Goal: Task Accomplishment & Management: Use online tool/utility

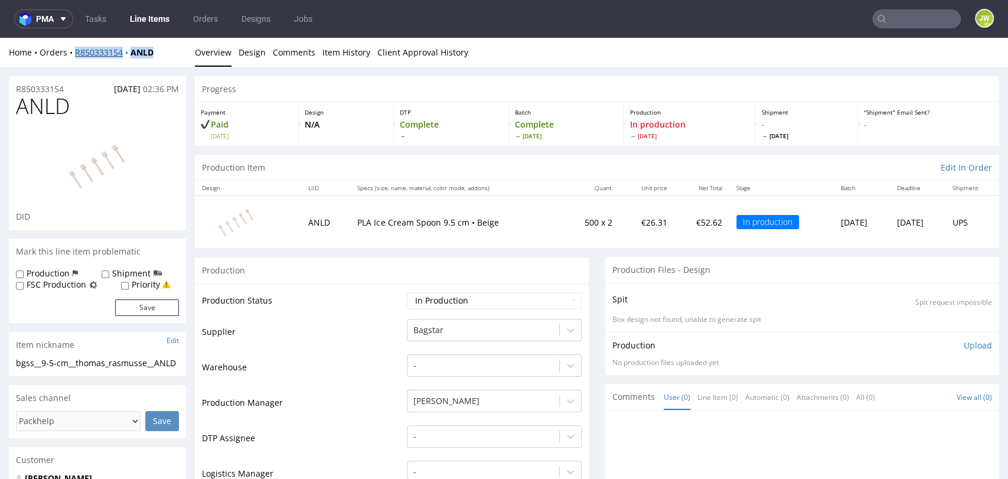
drag, startPoint x: 151, startPoint y: 57, endPoint x: 76, endPoint y: 57, distance: 75.0
click at [76, 57] on div "Home Orders R850333154 ANLD" at bounding box center [97, 53] width 177 height 12
copy div "R850333154 ANLD"
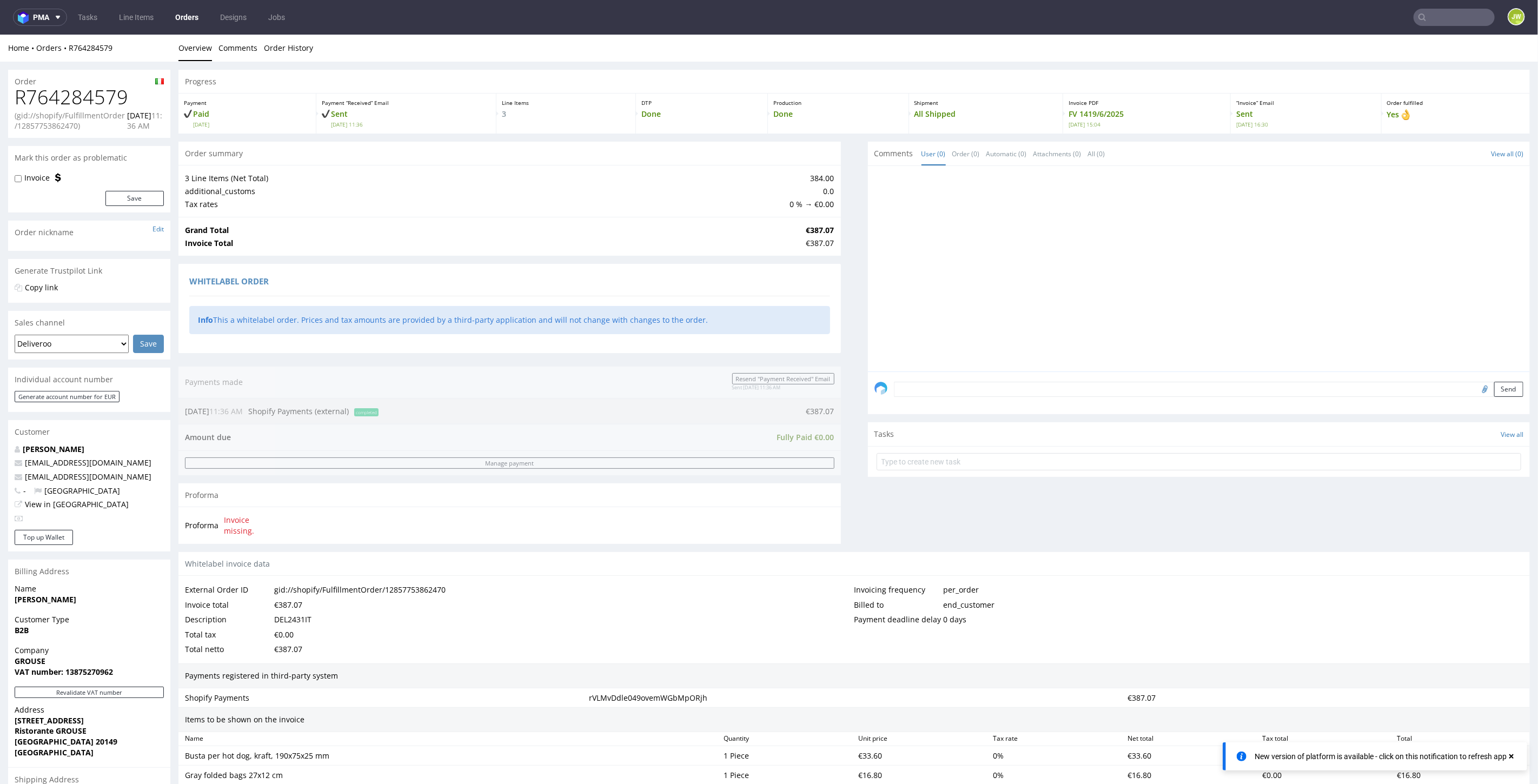
scroll to position [351, 0]
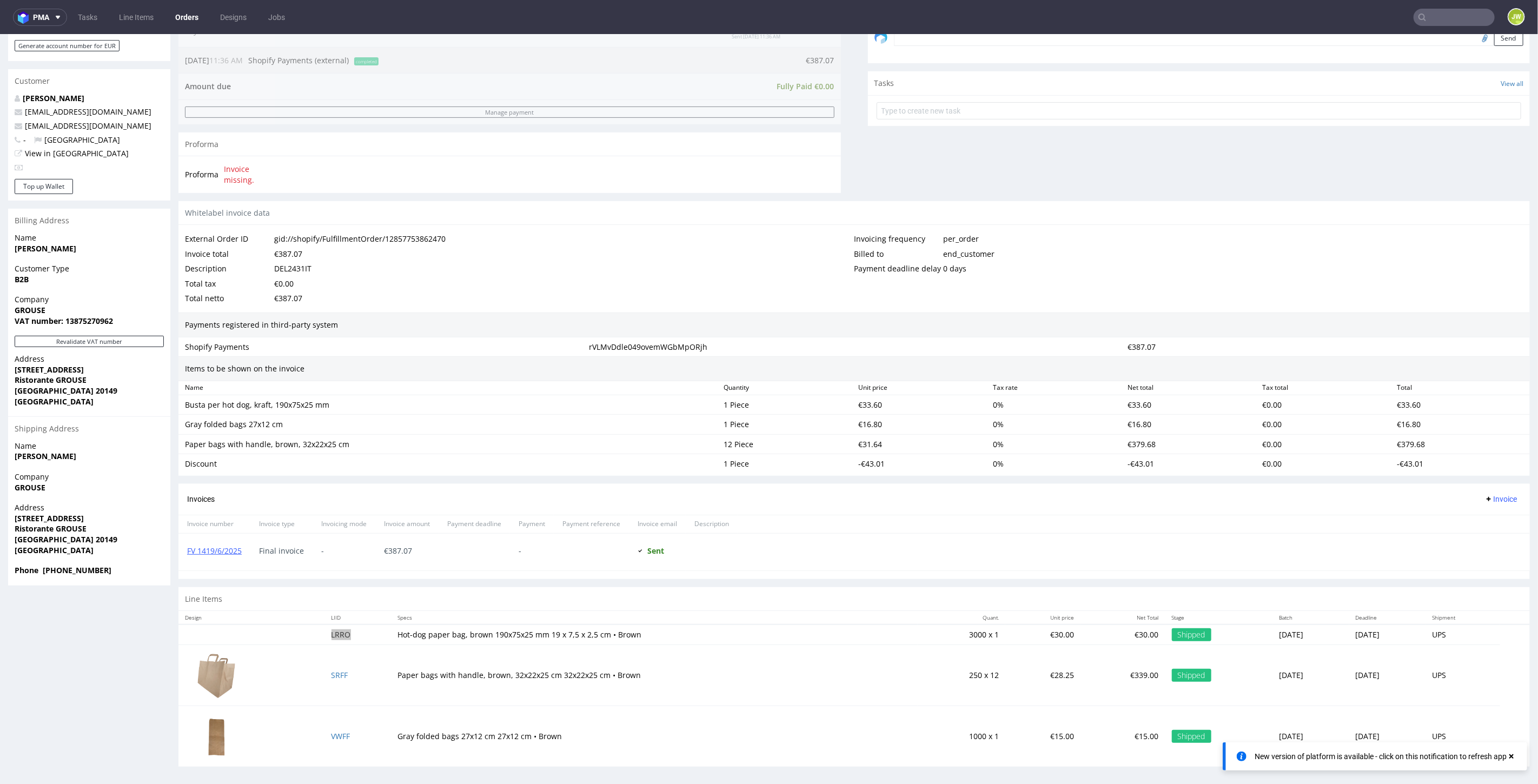
click at [1442, 6] on nav "pma Tasks Line Items Orders Designs Jobs JW" at bounding box center [769, 17] width 1538 height 35
click at [1441, 10] on input "text" at bounding box center [1388, 16] width 212 height 17
type input "anld"
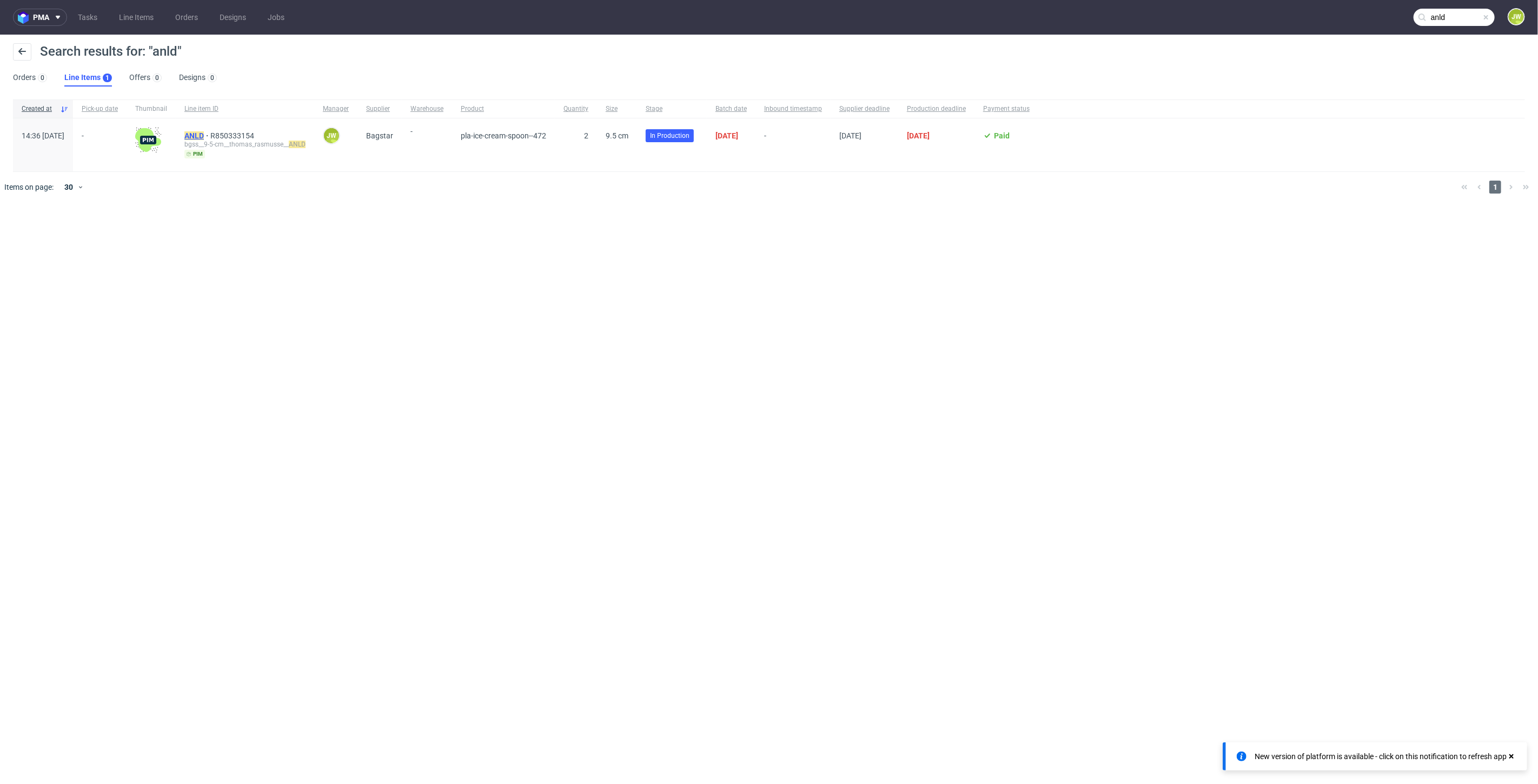
click at [204, 138] on mark "ANLD" at bounding box center [193, 135] width 19 height 8
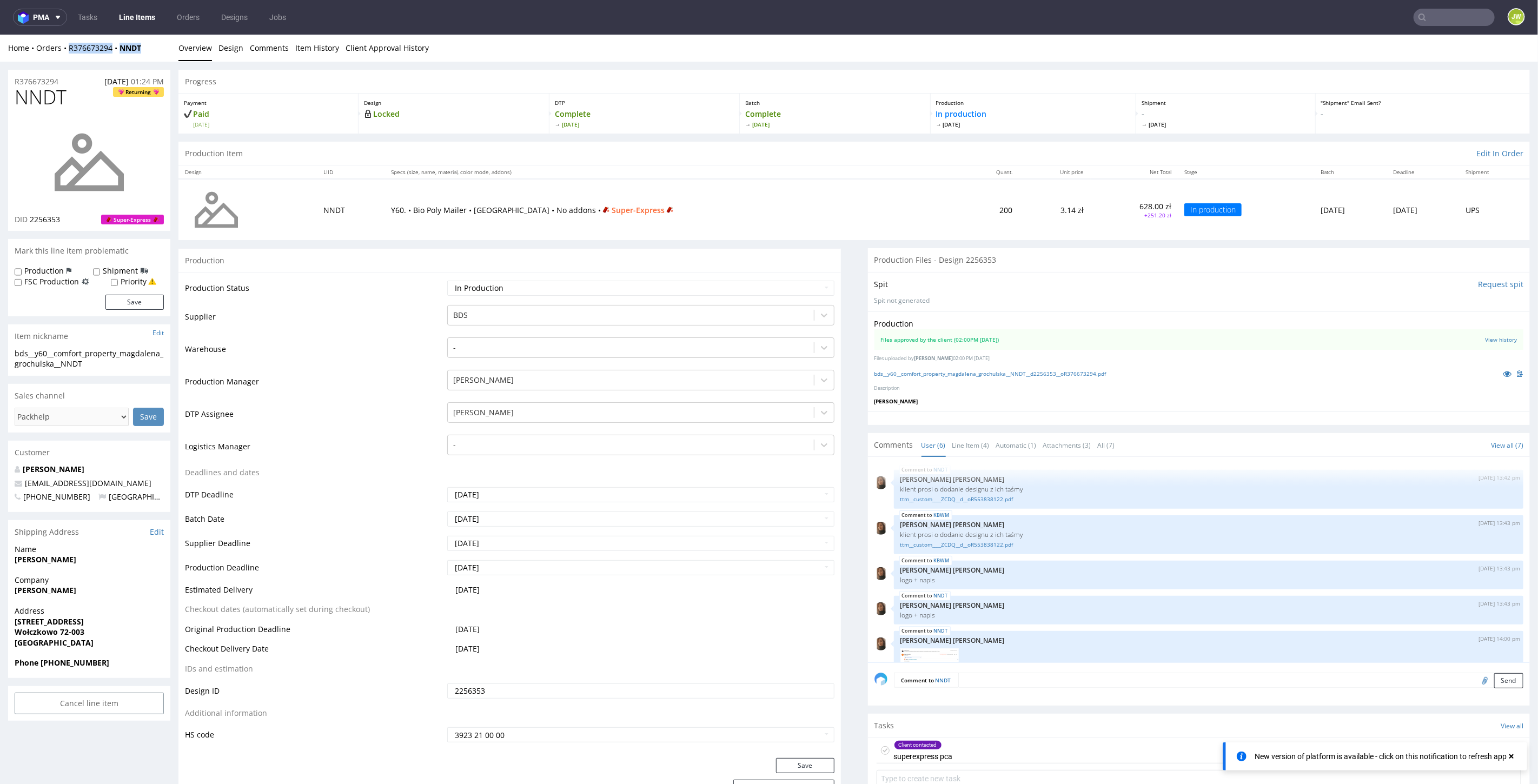
scroll to position [58, 0]
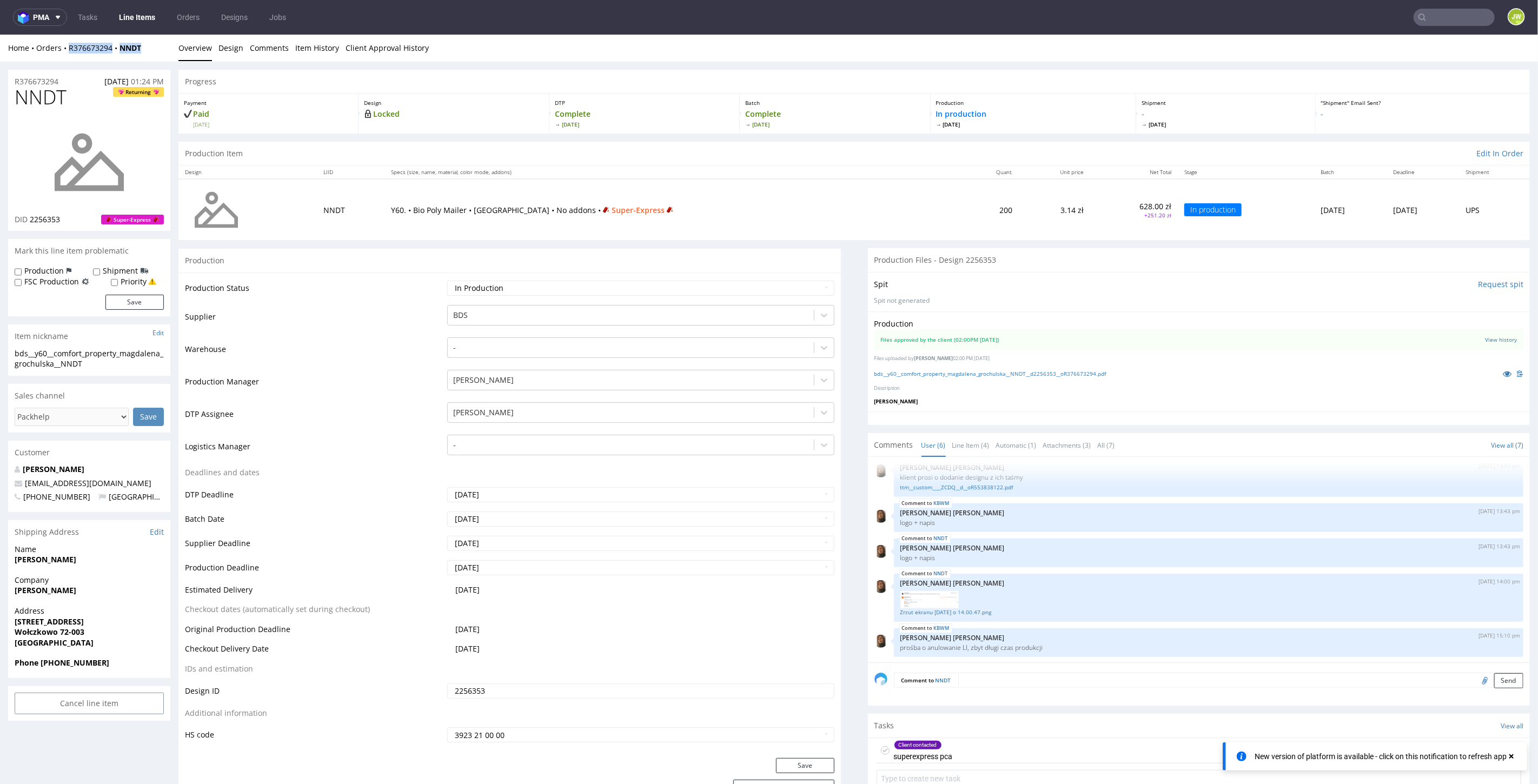
click at [145, 16] on link "Line Items" at bounding box center [137, 16] width 49 height 17
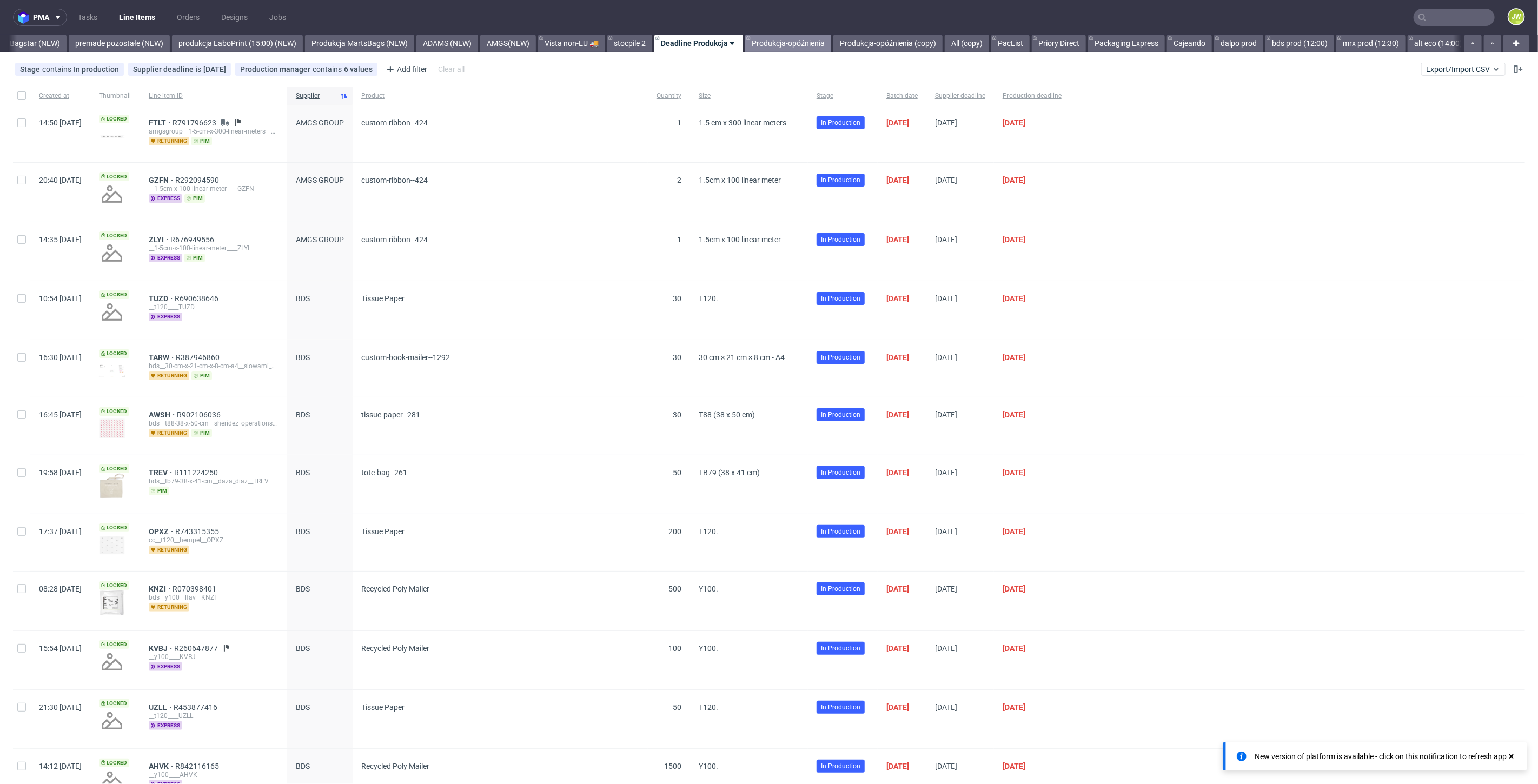
click at [808, 45] on link "Produkcja-opóźnienia" at bounding box center [789, 43] width 86 height 17
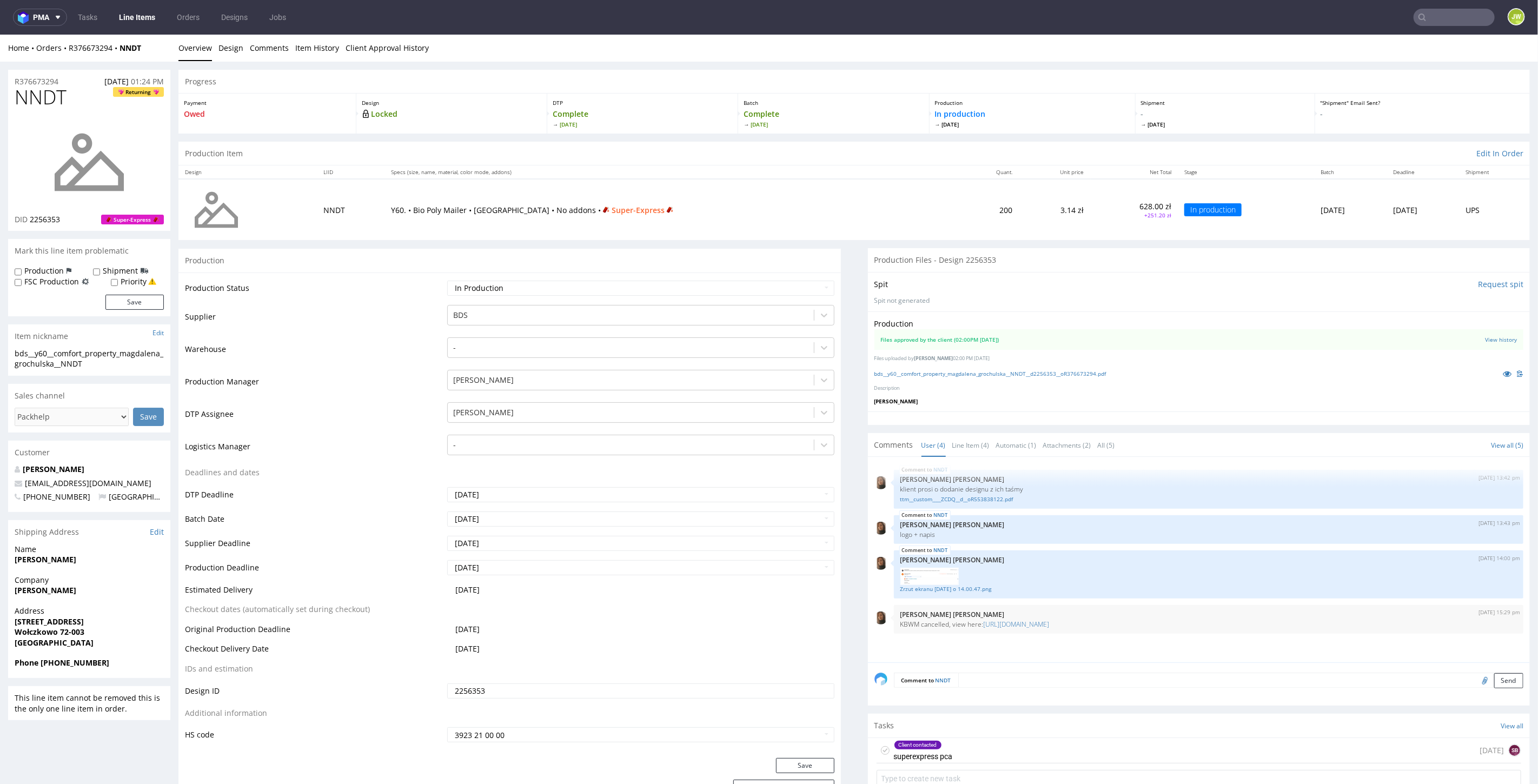
click at [1428, 18] on input "text" at bounding box center [1454, 16] width 82 height 17
type input "Tmam"
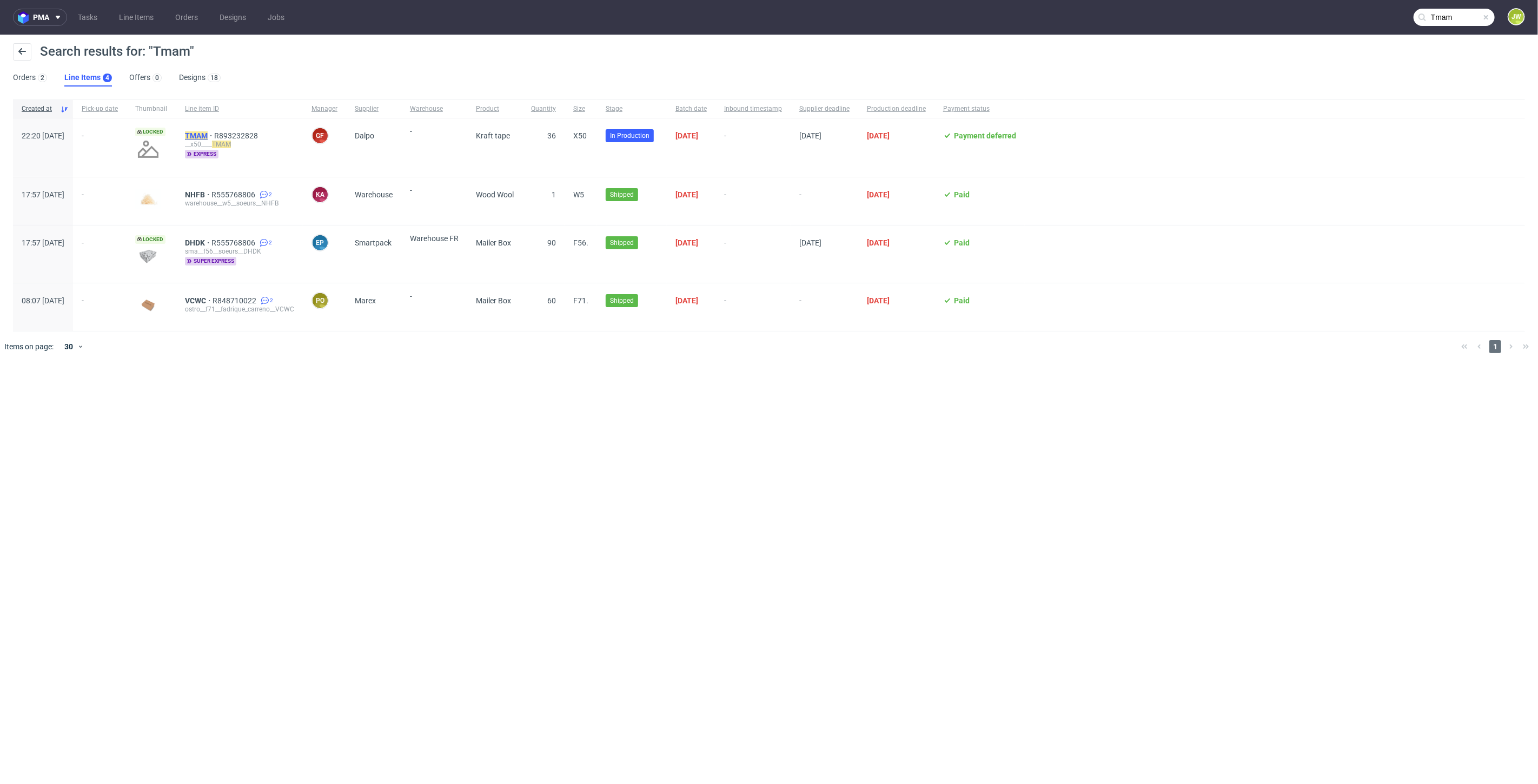
click at [208, 138] on mark "TMAM" at bounding box center [196, 135] width 23 height 8
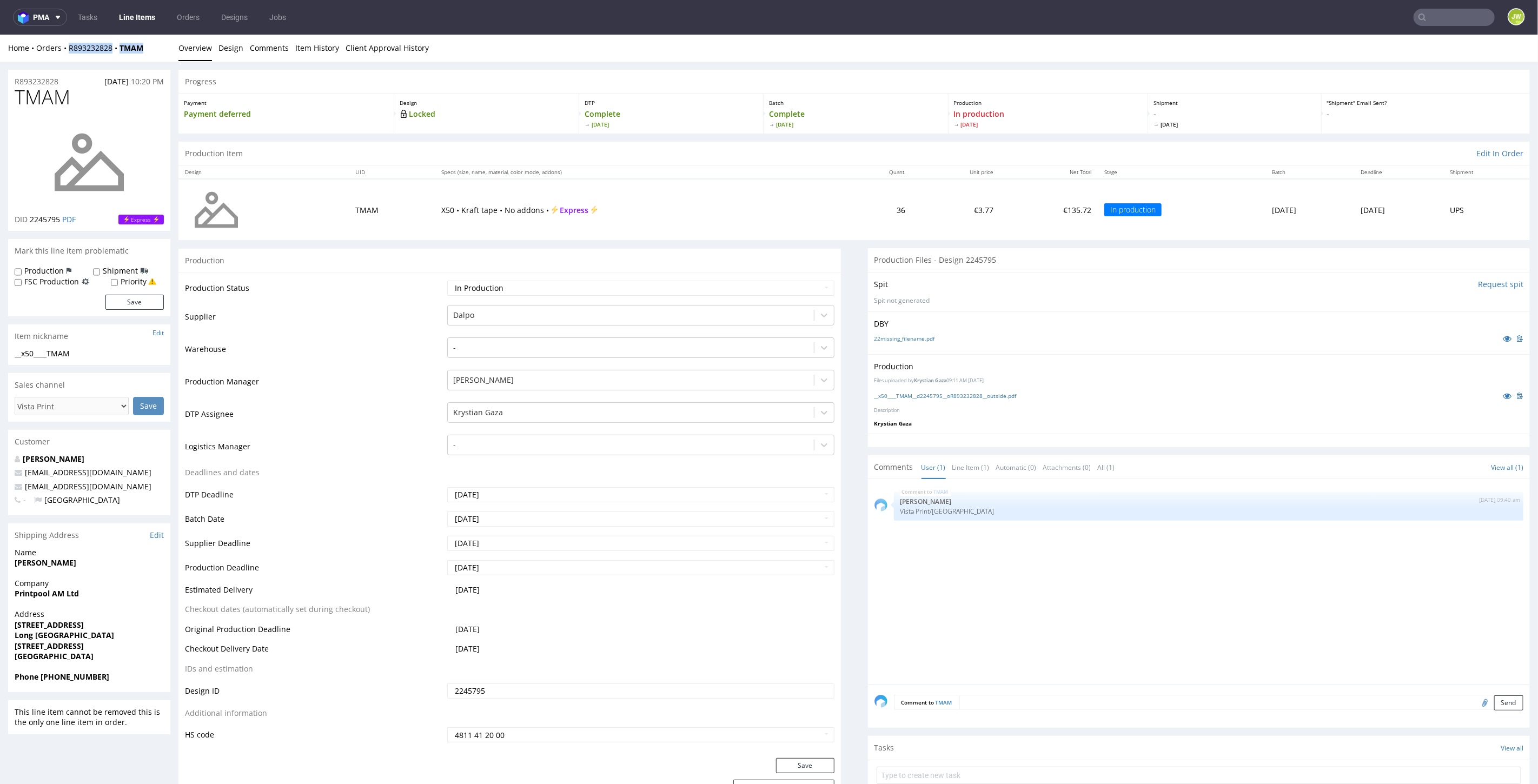
drag, startPoint x: 157, startPoint y: 45, endPoint x: 66, endPoint y: 58, distance: 91.9
click at [66, 58] on div "Home Orders R893232828 TMAM Overview Design Comments Item History Client Approv…" at bounding box center [769, 48] width 1538 height 27
click at [145, 56] on div "Home Orders R893232828 TMAM Overview Design Comments Item History Client Approv…" at bounding box center [769, 48] width 1538 height 27
copy div "R893232828 TMAM"
click at [1461, 14] on input "text" at bounding box center [1454, 16] width 82 height 17
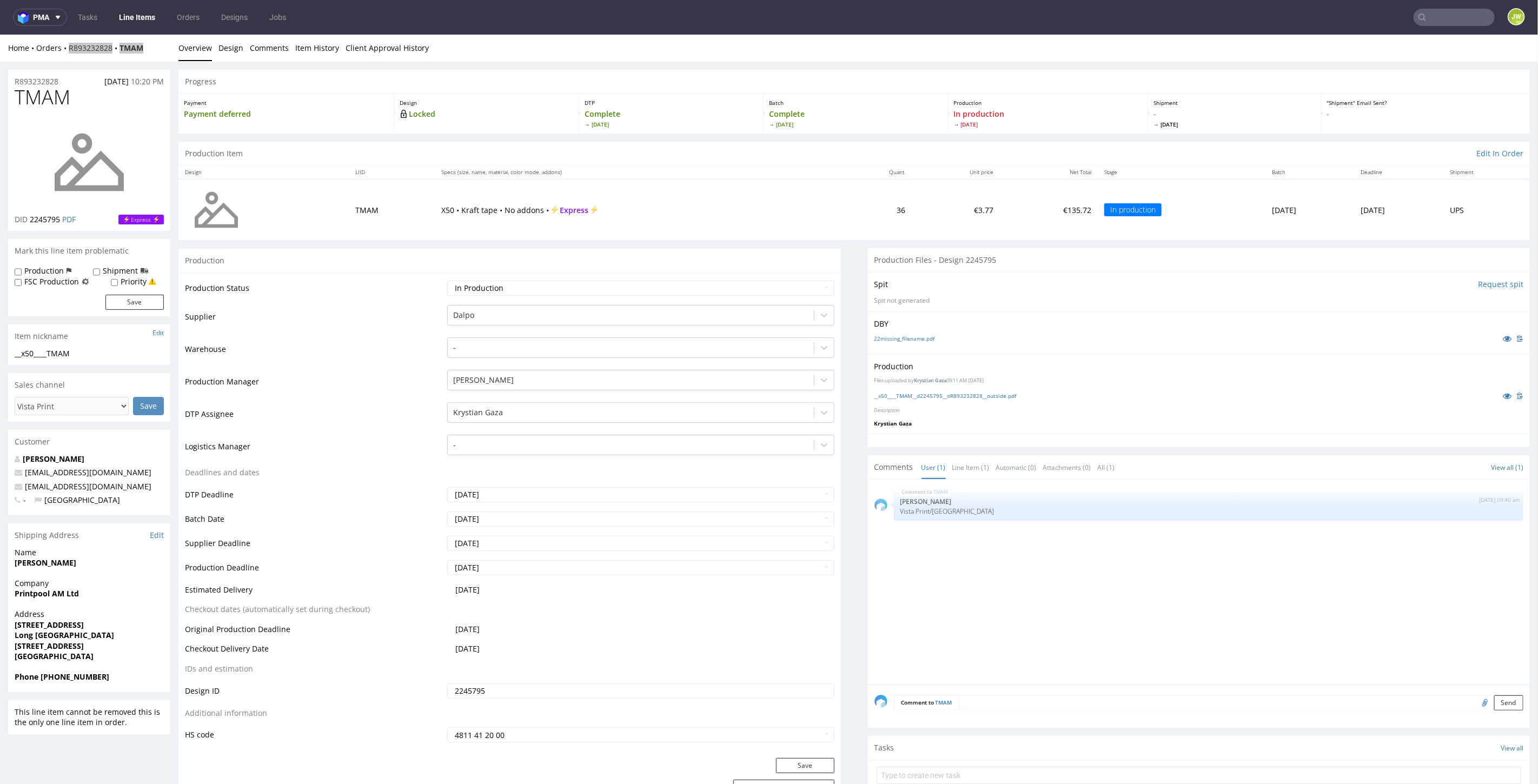
paste input "PFEH"
type input "PFEH"
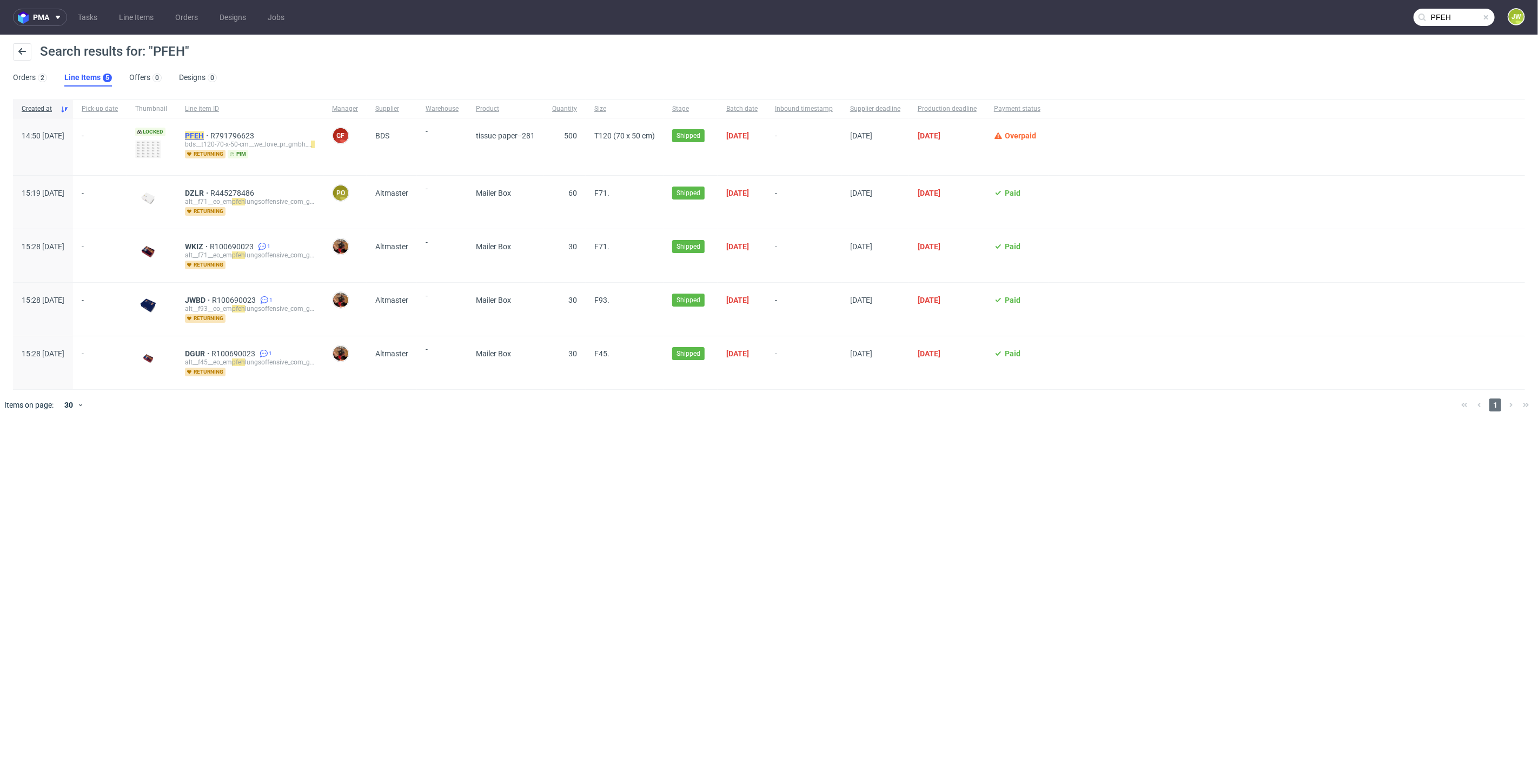
click at [204, 138] on mark "PFEH" at bounding box center [194, 135] width 19 height 8
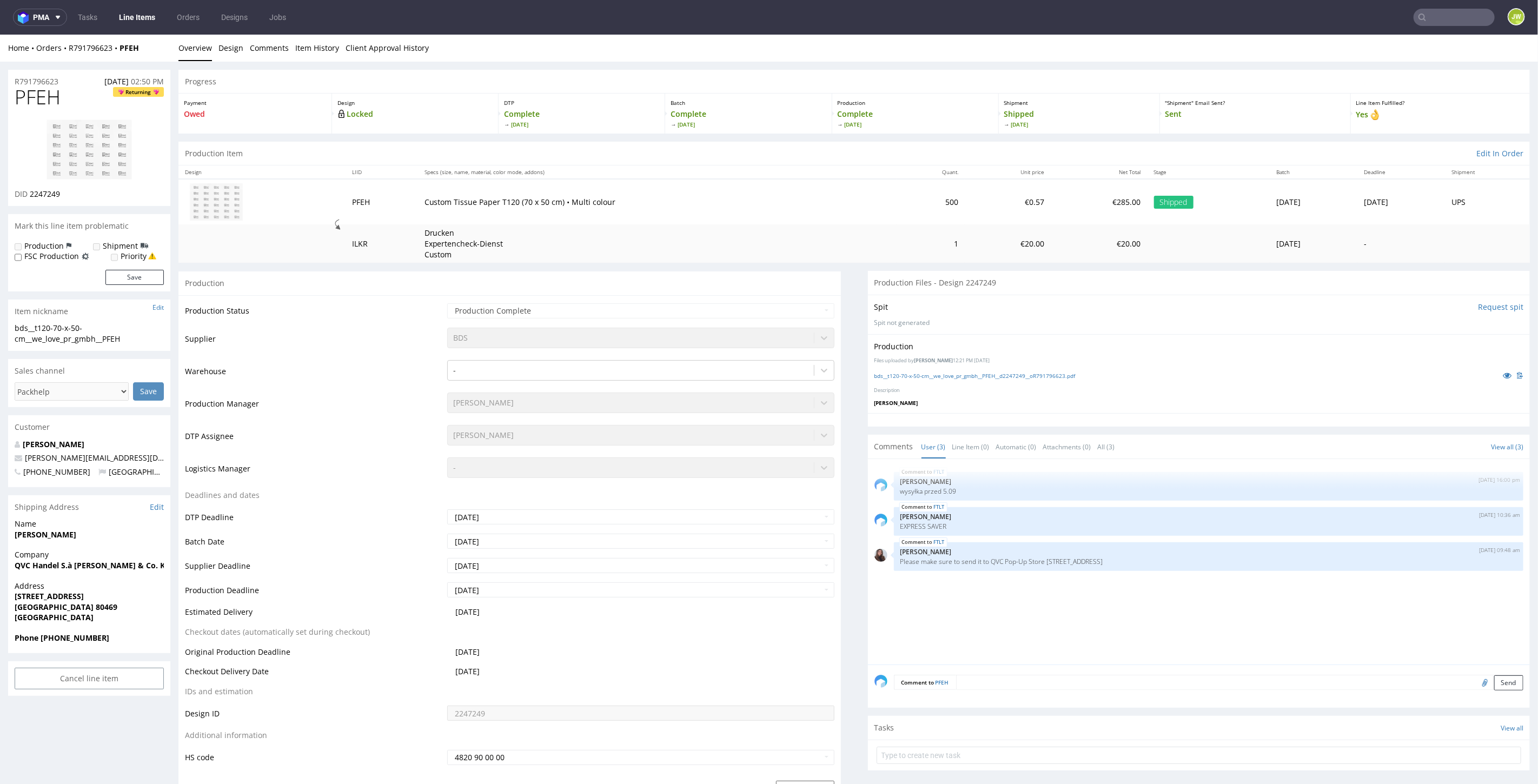
click at [78, 620] on span "Germany" at bounding box center [89, 617] width 149 height 11
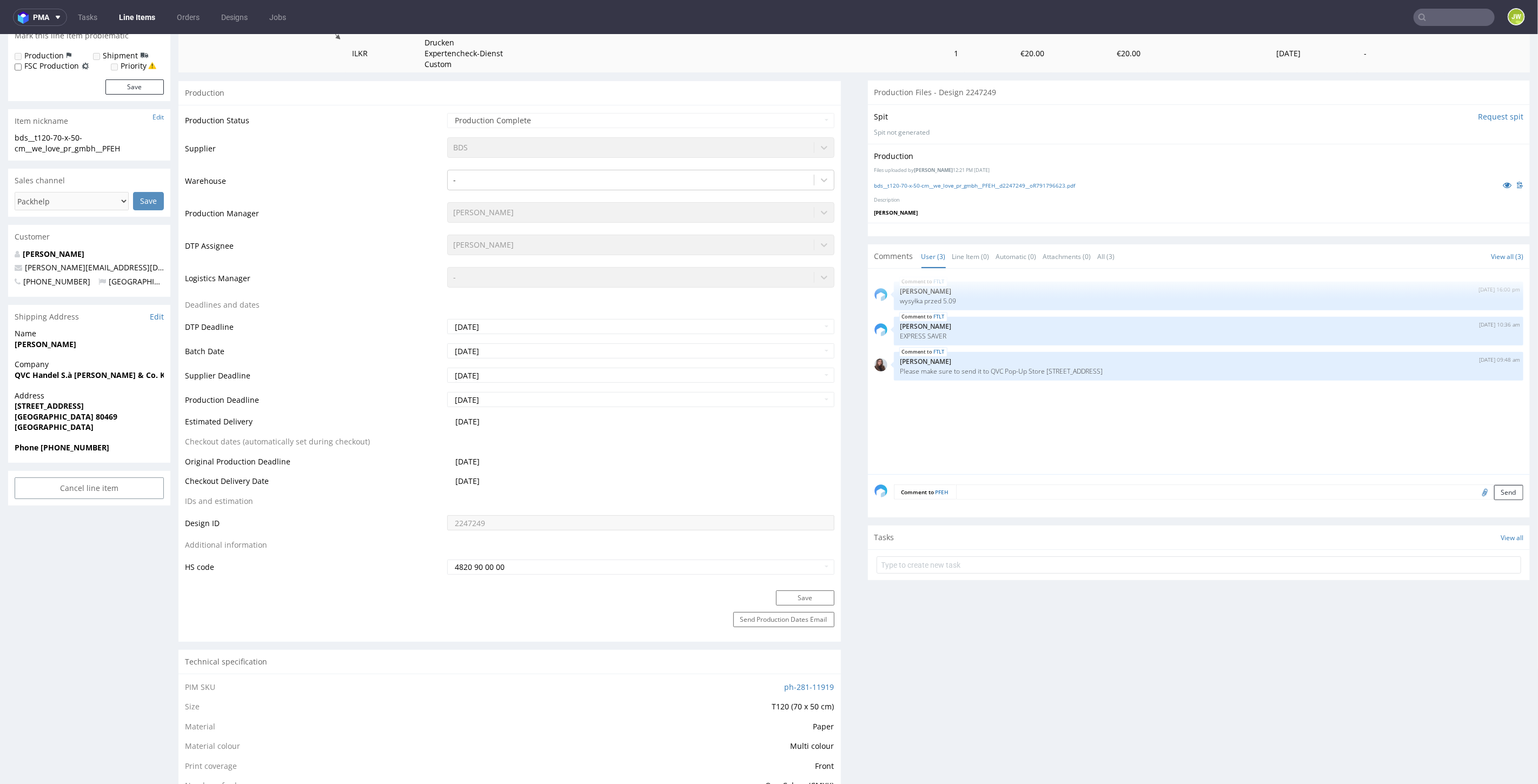
scroll to position [240, 0]
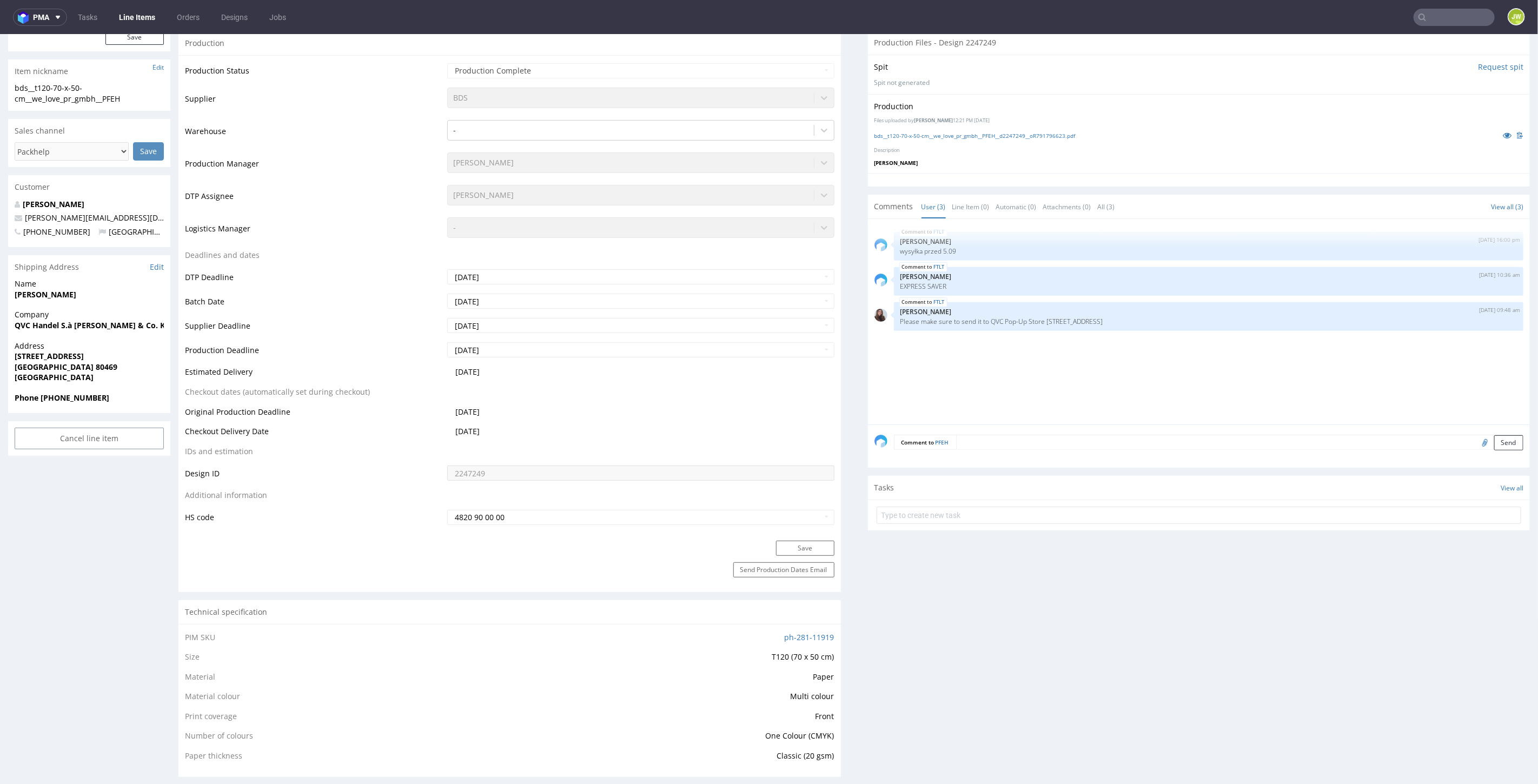
click at [161, 518] on div "R791796623 26.08.2025 02:50 PM PFEH Returning DID 2247249 Mark this line item p…" at bounding box center [89, 778] width 162 height 1899
click at [120, 485] on div "R791796623 26.08.2025 02:50 PM PFEH Returning DID 2247249 Mark this line item p…" at bounding box center [89, 778] width 162 height 1899
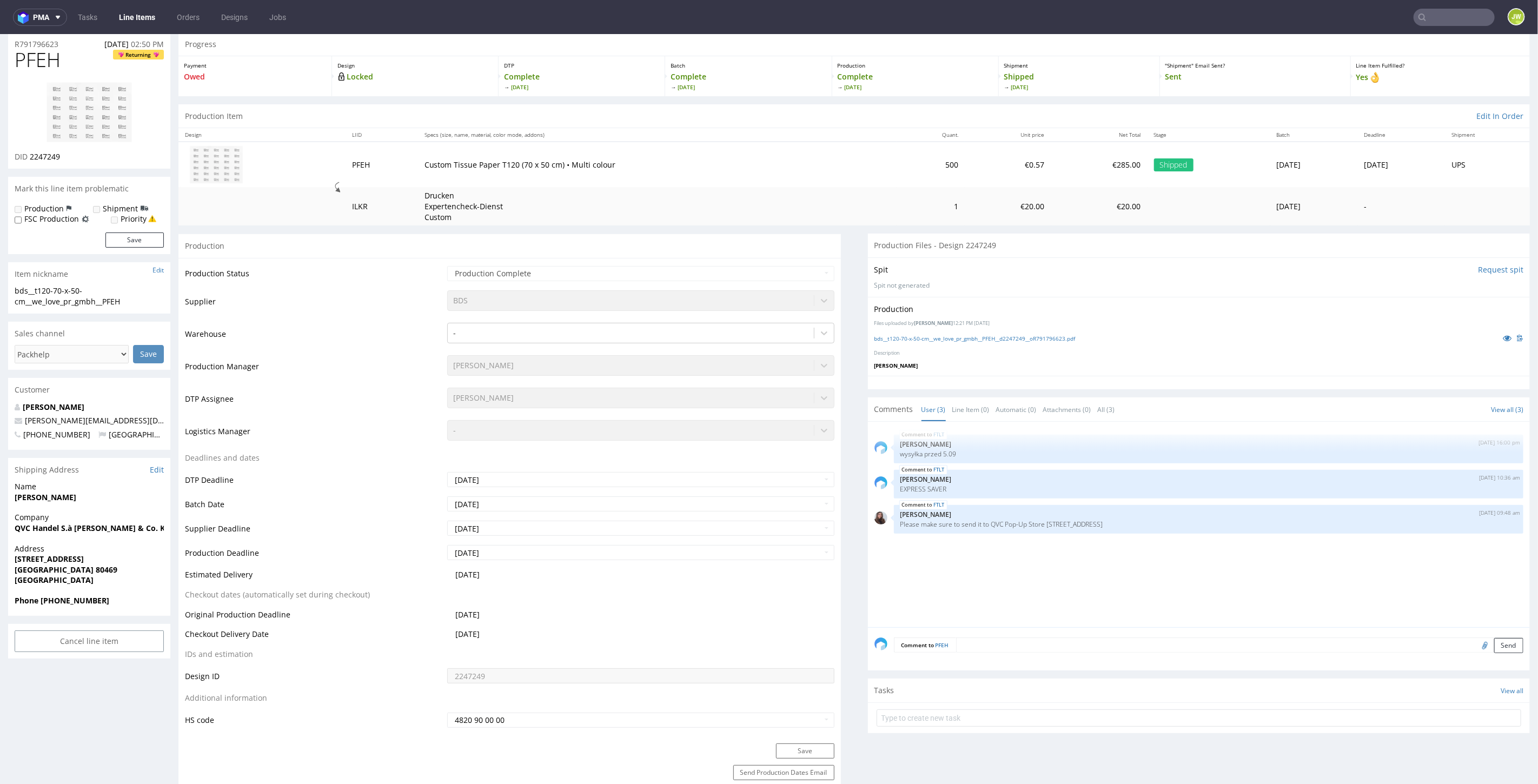
scroll to position [0, 0]
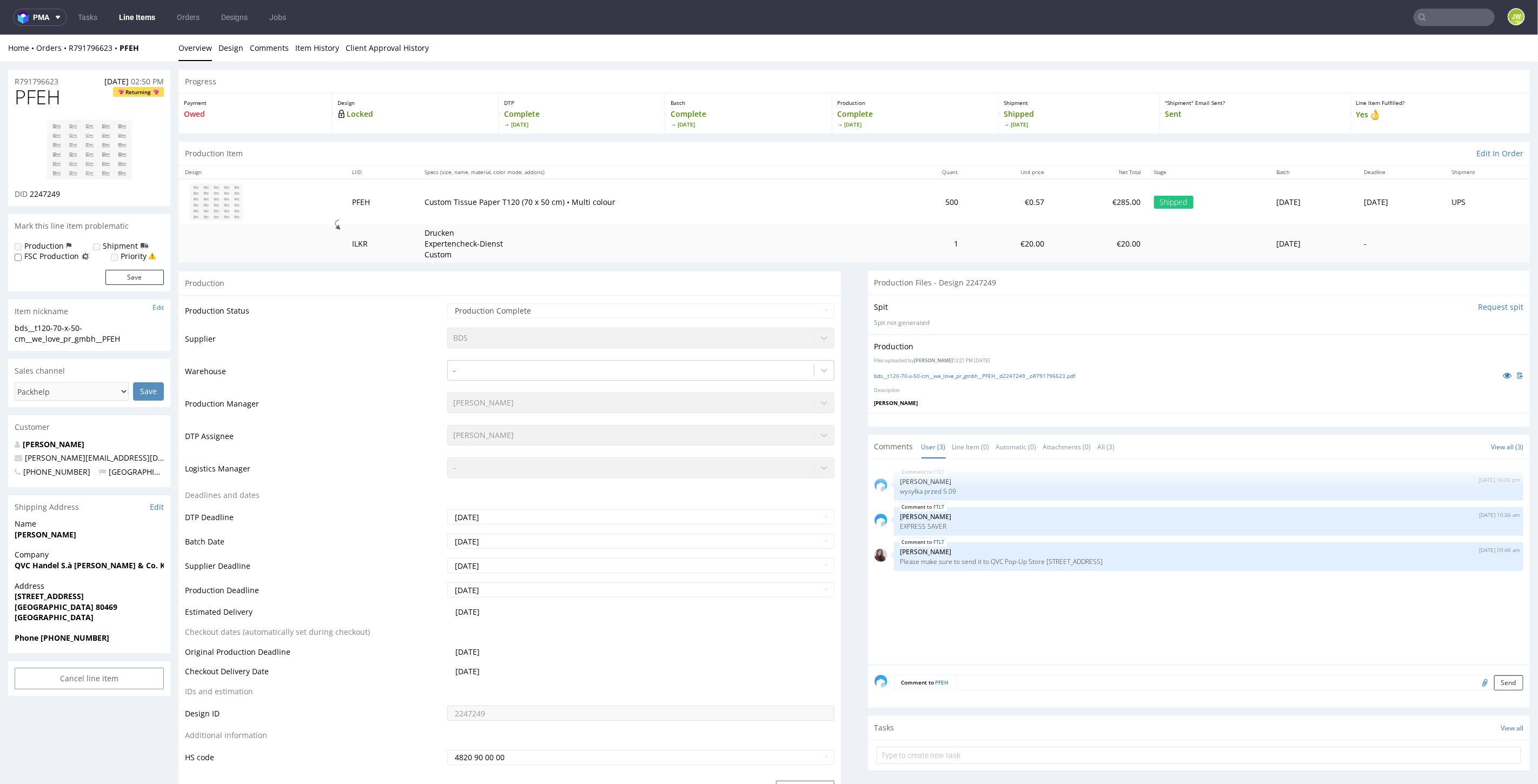
click at [1446, 16] on input "text" at bounding box center [1454, 16] width 82 height 17
type input "tmam"
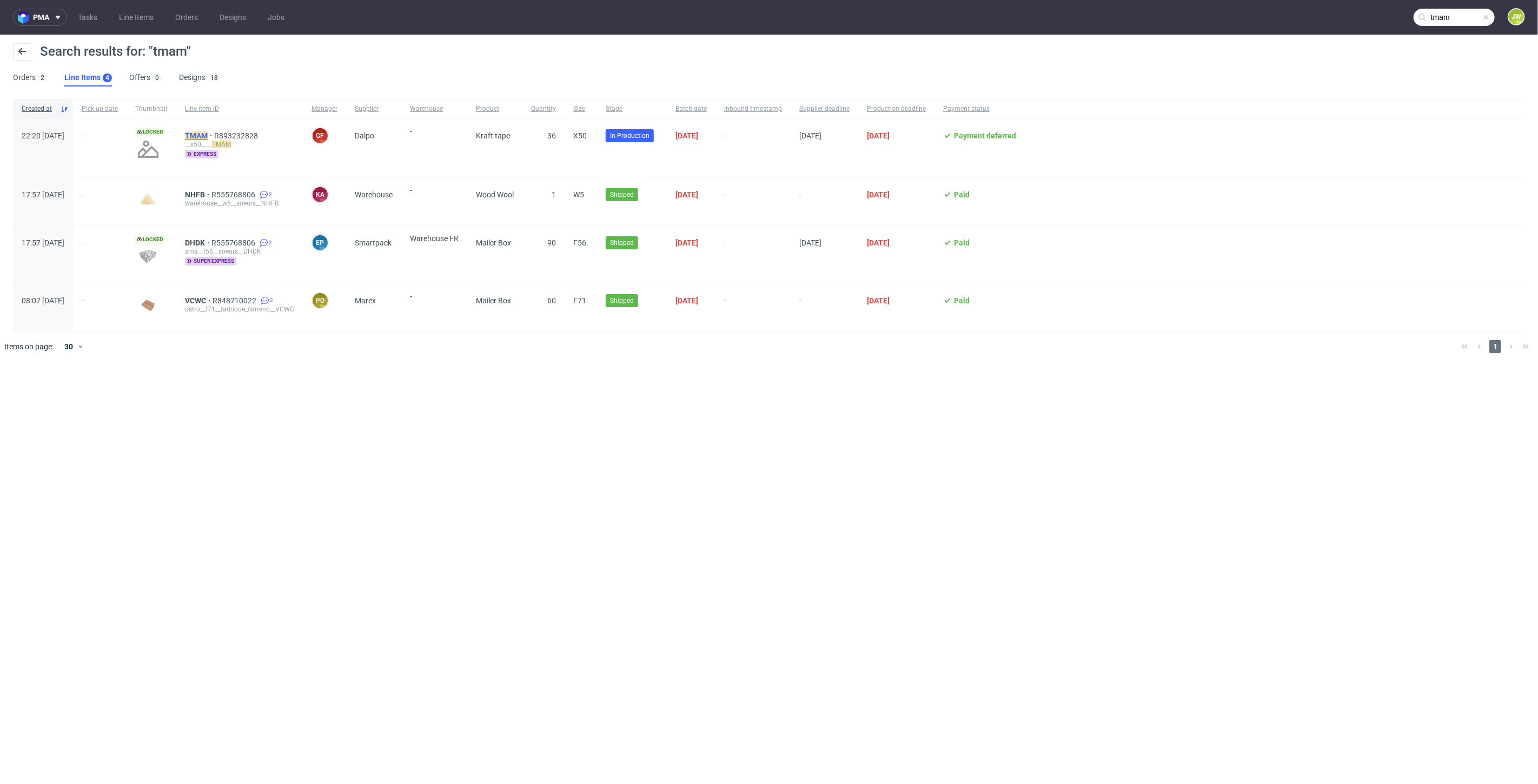
click at [208, 132] on mark "TMAM" at bounding box center [196, 135] width 23 height 8
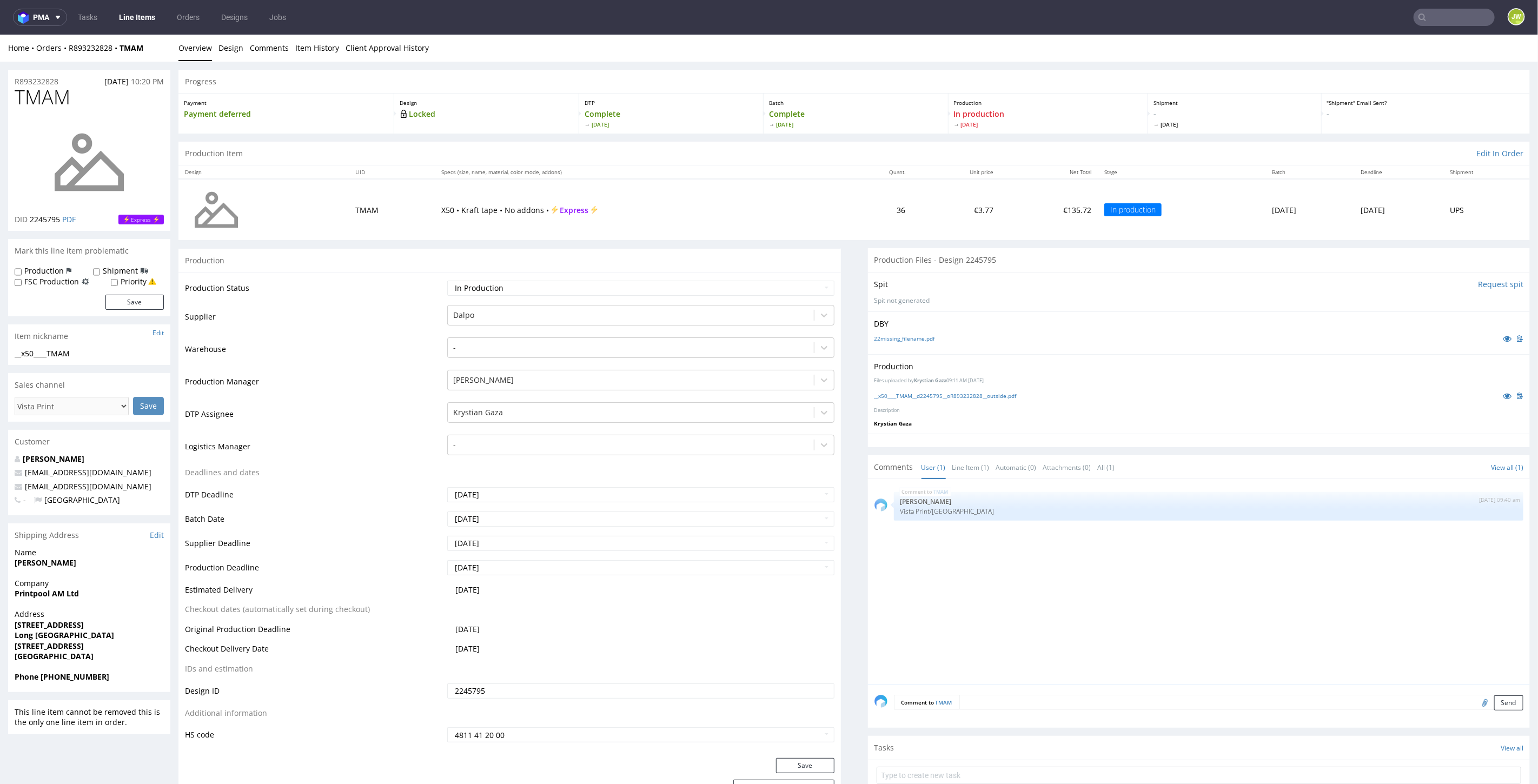
click at [1000, 229] on td "€135.72" at bounding box center [1049, 209] width 98 height 61
click at [134, 18] on link "Line Items" at bounding box center [137, 16] width 49 height 17
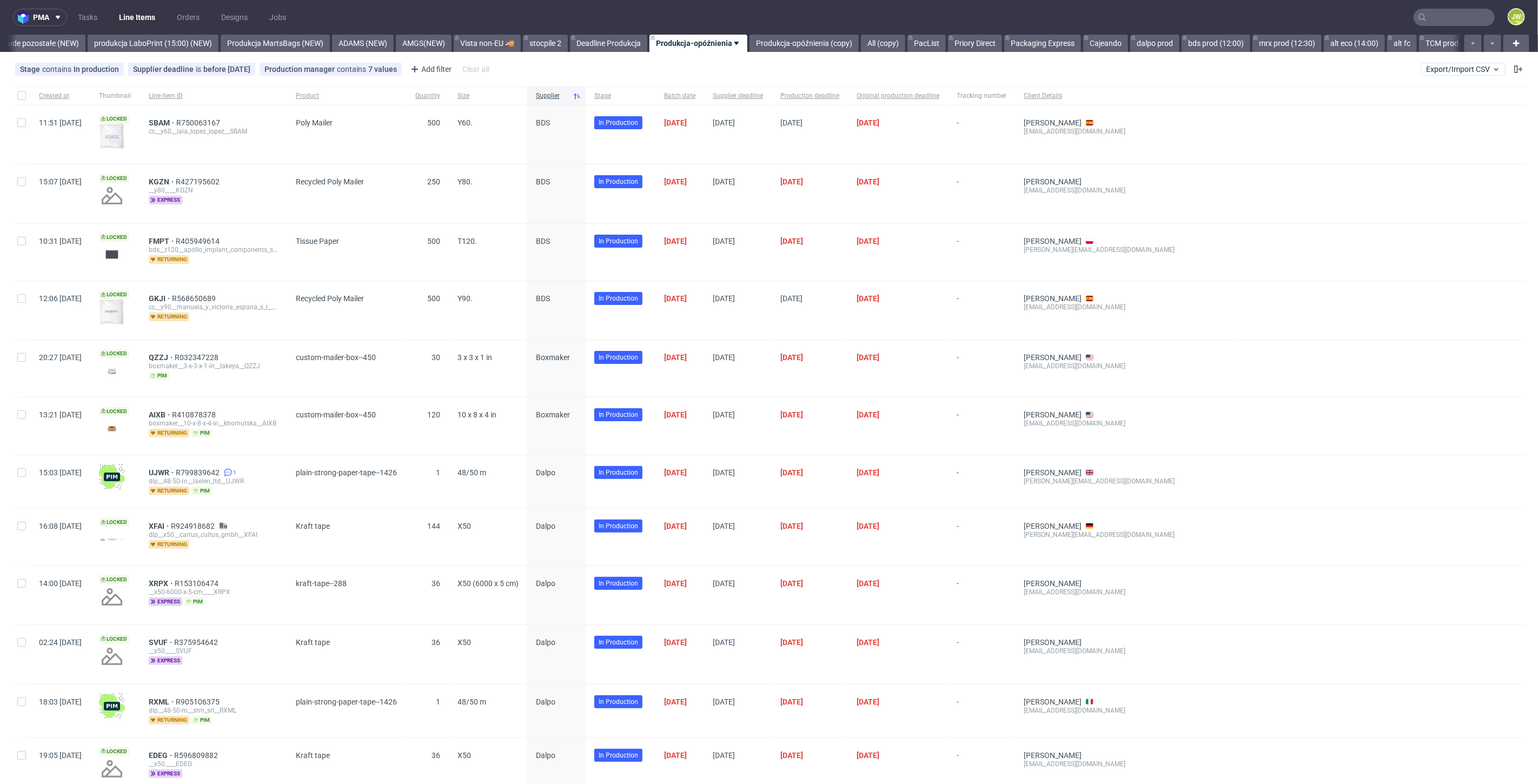
click at [1443, 23] on input "text" at bounding box center [1454, 16] width 82 height 17
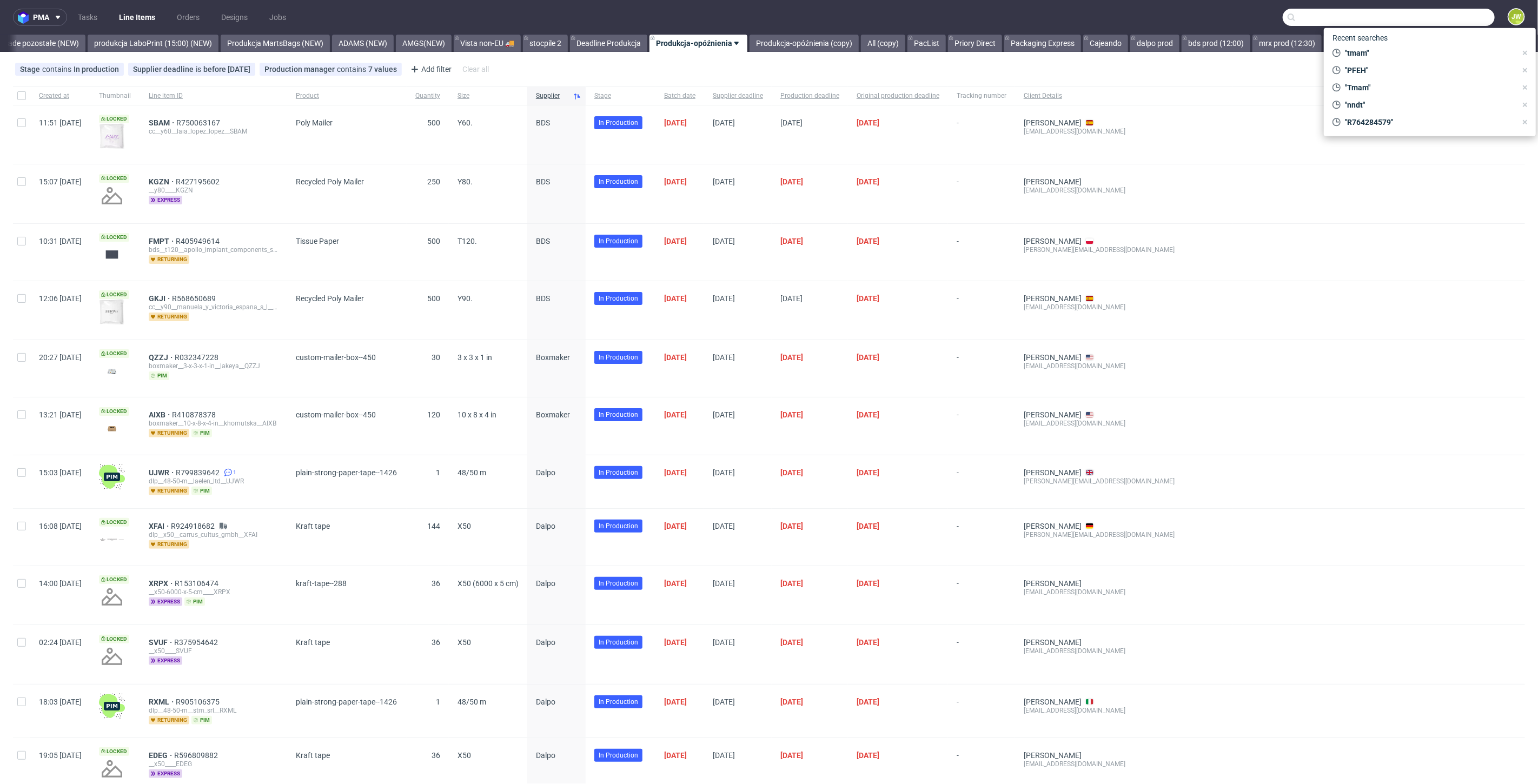
paste input "FTLT"
type input "FTLT"
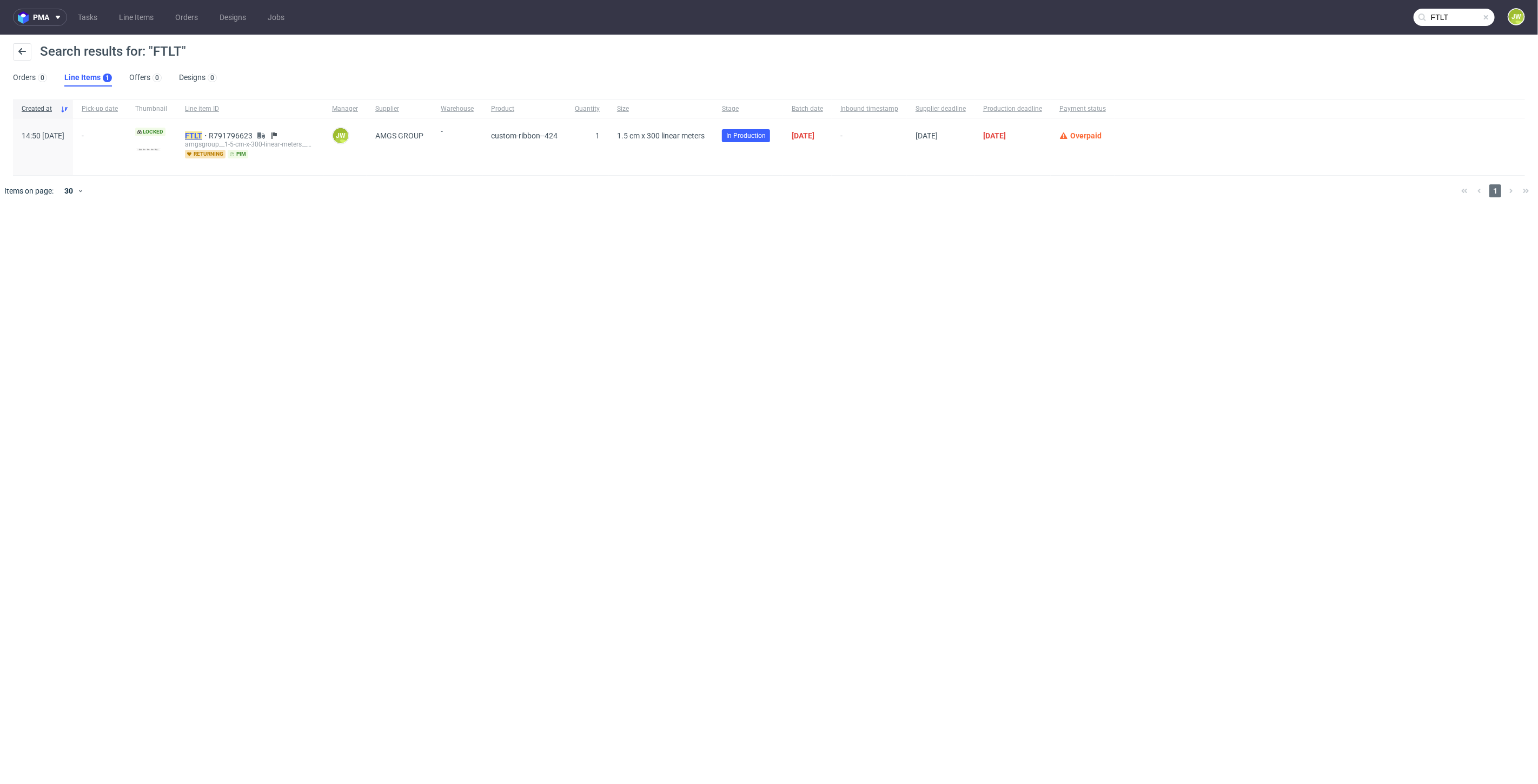
click at [202, 136] on mark "FTLT" at bounding box center [193, 135] width 17 height 8
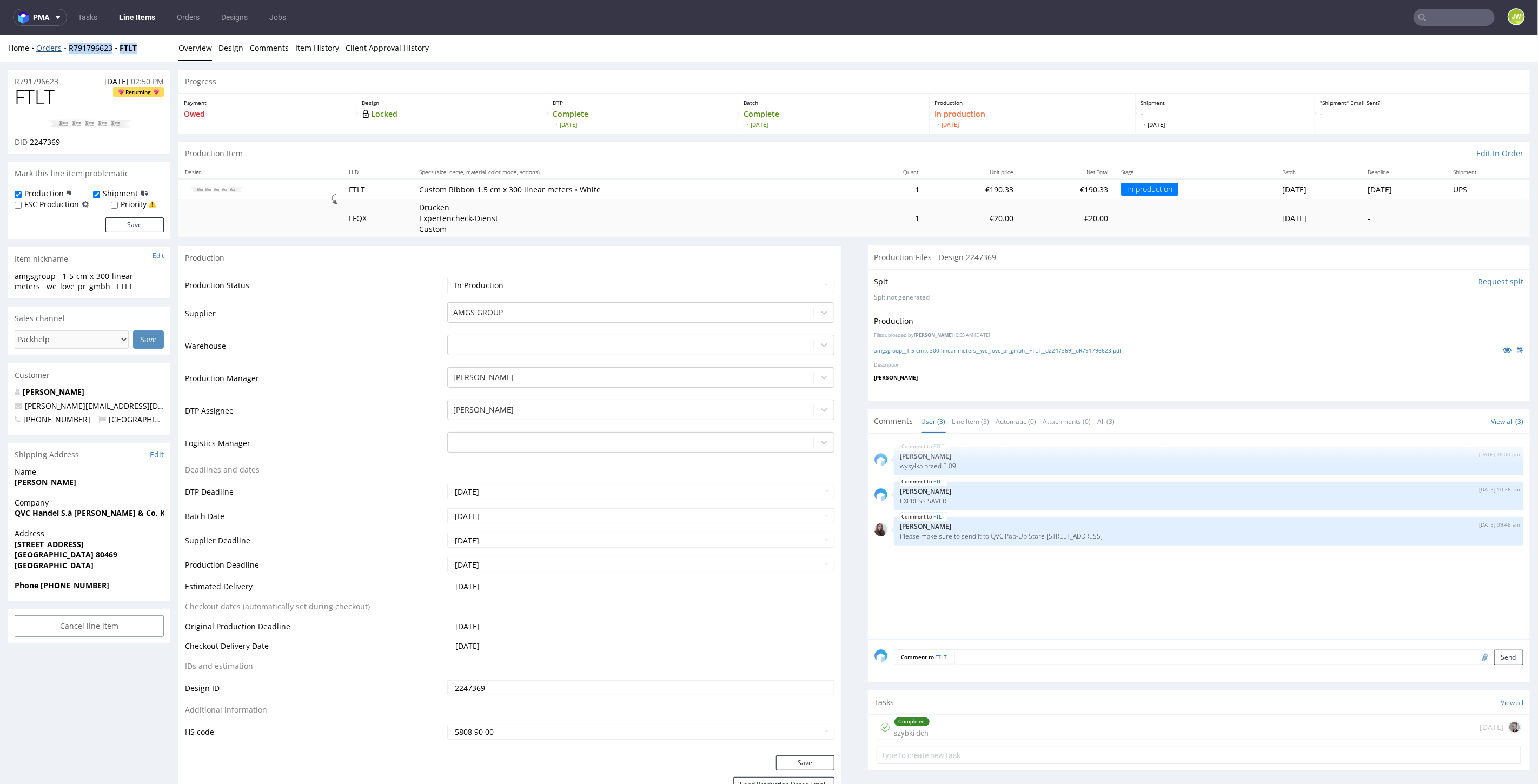
drag, startPoint x: 147, startPoint y: 55, endPoint x: 70, endPoint y: 54, distance: 77.0
click at [68, 50] on div "Home Orders R791796623 FTLT Overview Design Comments Item History Client Approv…" at bounding box center [769, 48] width 1538 height 27
copy div "R791796623 FTLT"
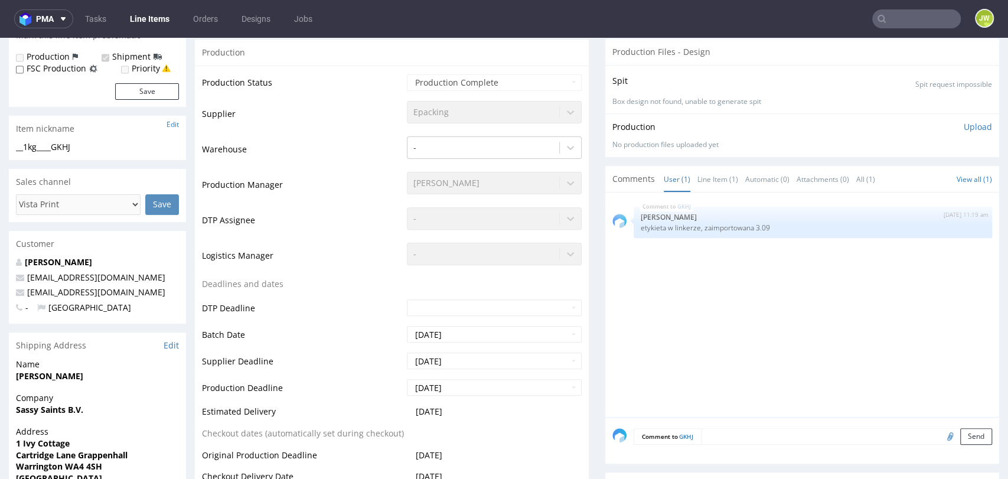
scroll to position [131, 0]
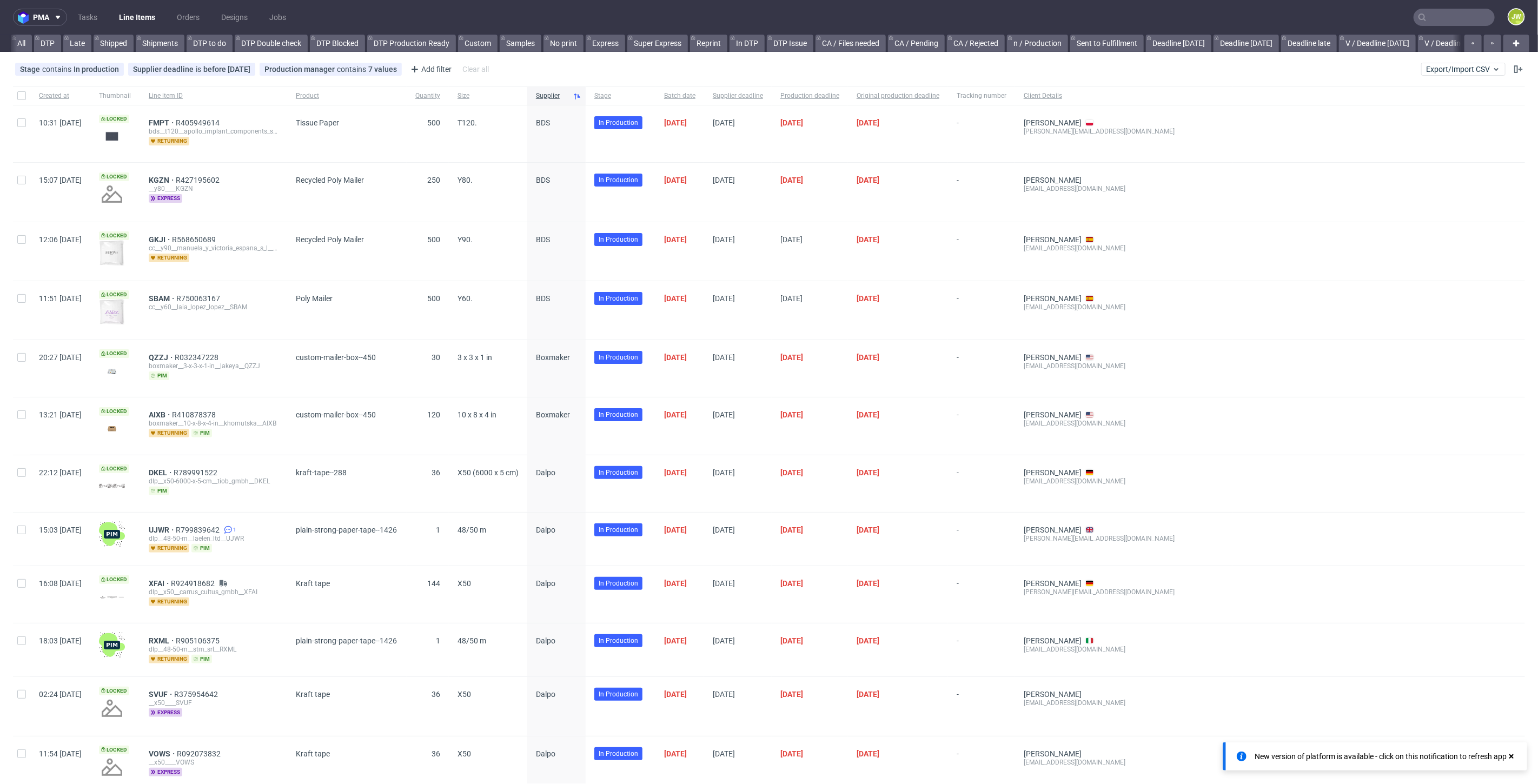
scroll to position [0, 2526]
click at [911, 44] on link "All (copy)" at bounding box center [888, 43] width 44 height 17
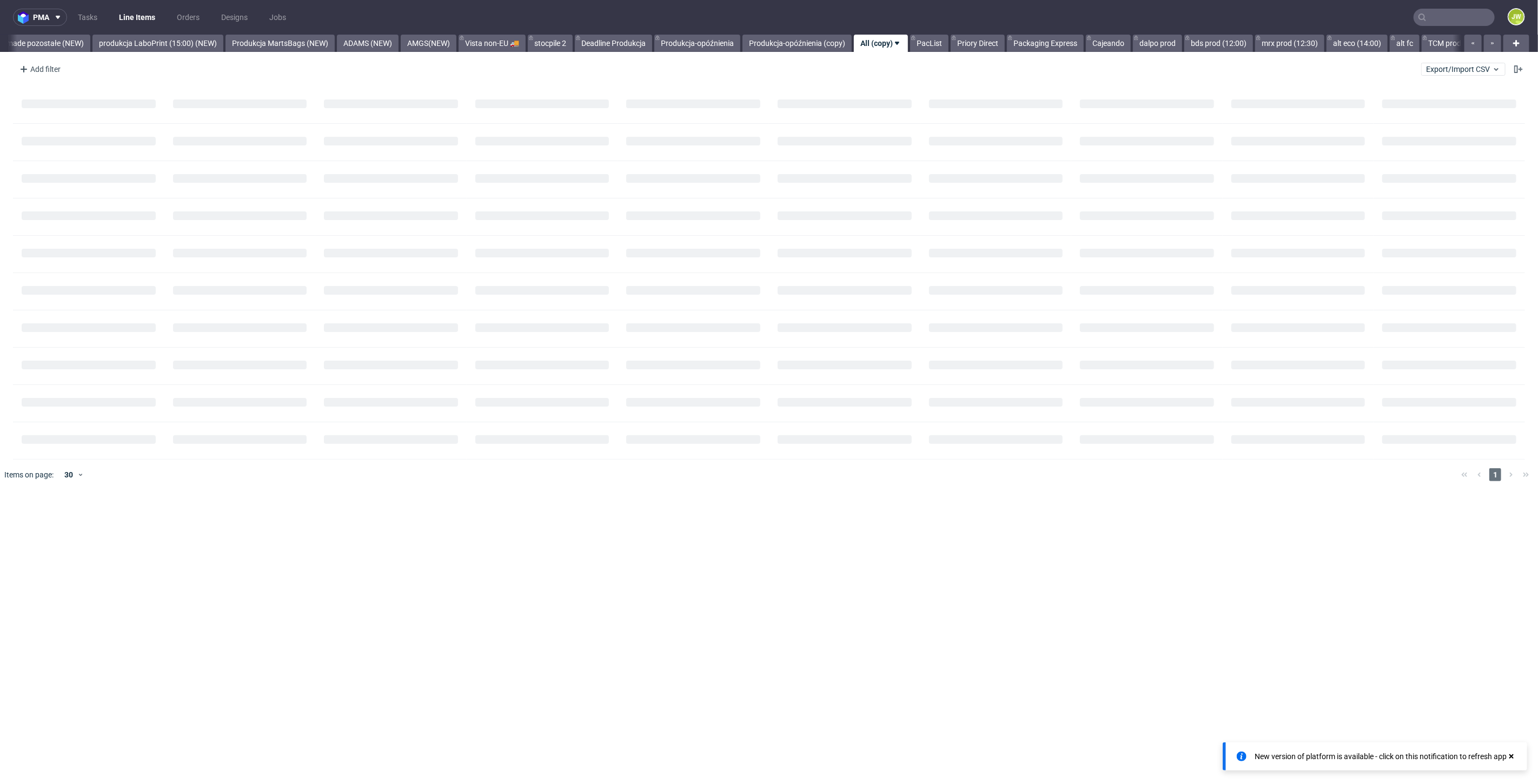
scroll to position [0, 2564]
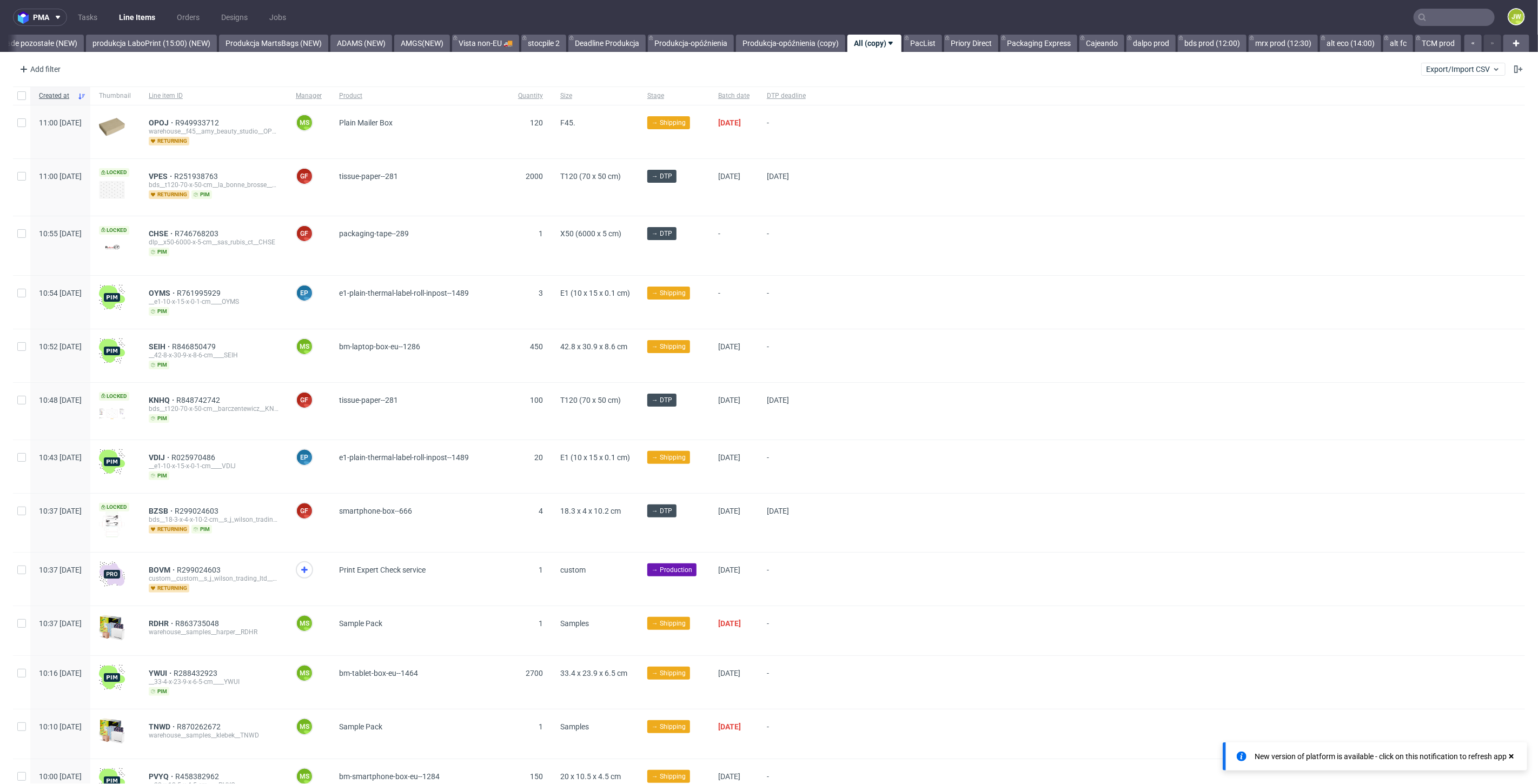
click at [919, 59] on div "Add filter Hide filters Clear all Export/Import CSV" at bounding box center [769, 69] width 1538 height 26
click at [934, 46] on link "PacList" at bounding box center [923, 43] width 38 height 17
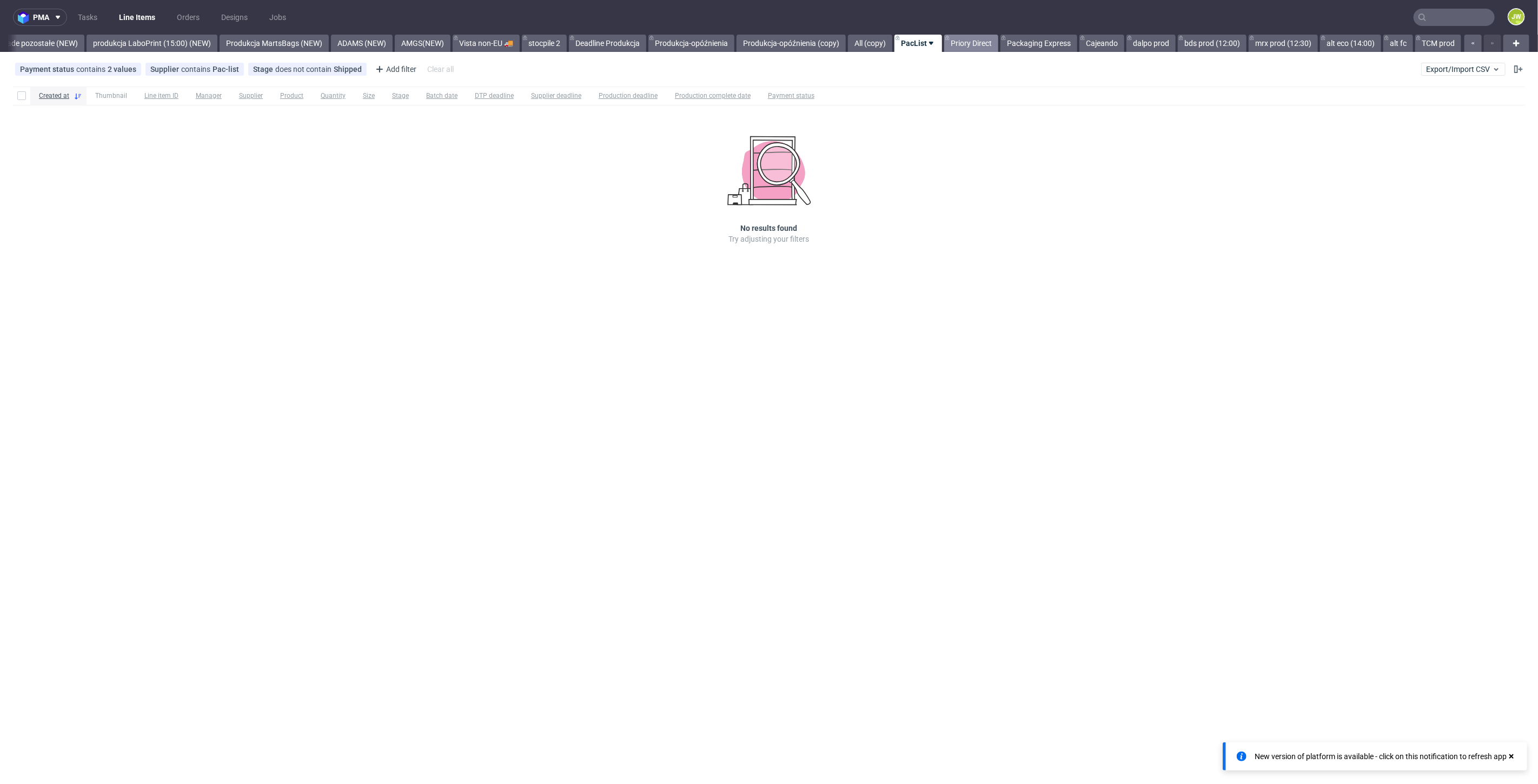
click at [959, 48] on link "Priory Direct" at bounding box center [971, 43] width 54 height 17
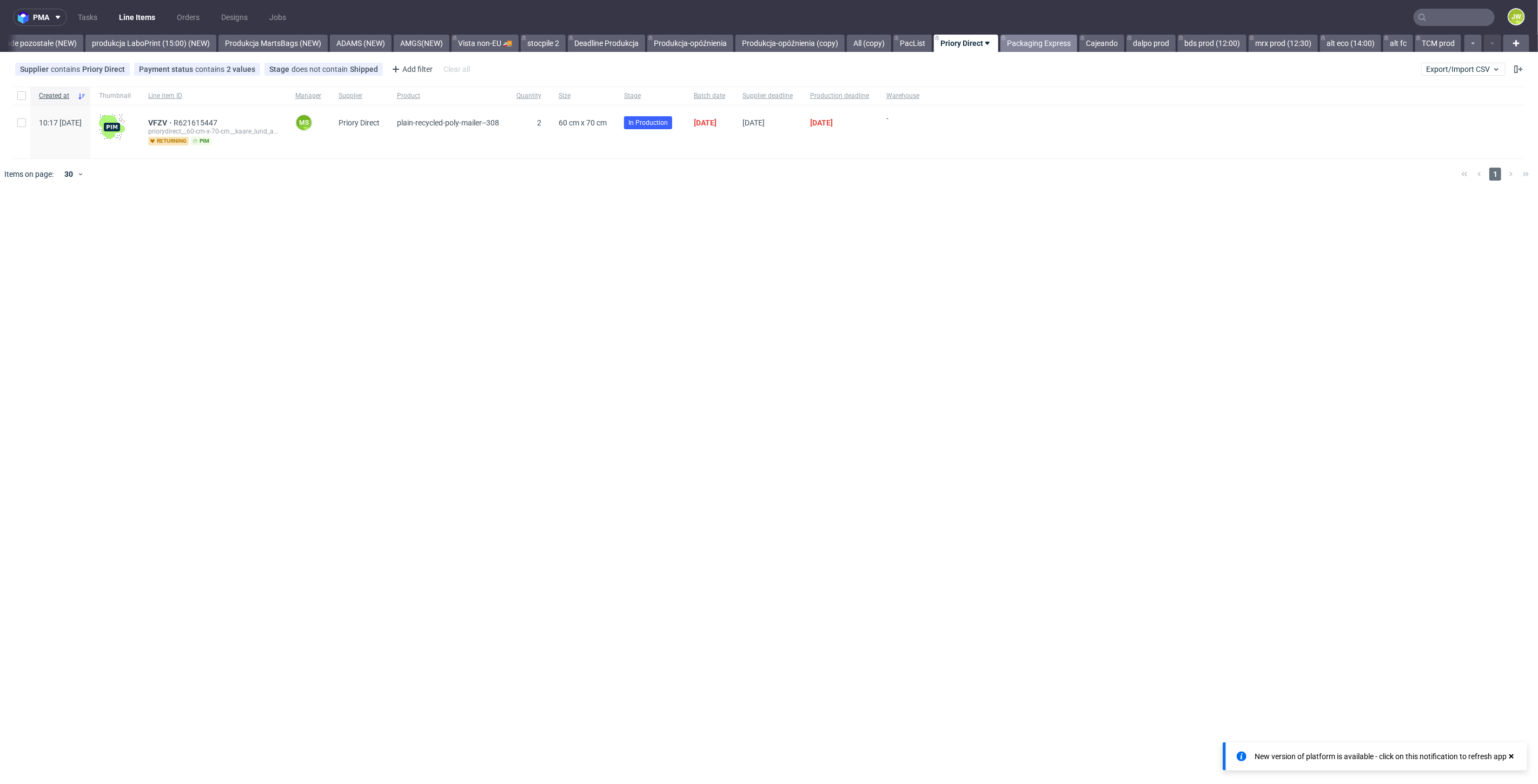
click at [1014, 47] on link "Packaging Express" at bounding box center [1039, 43] width 77 height 17
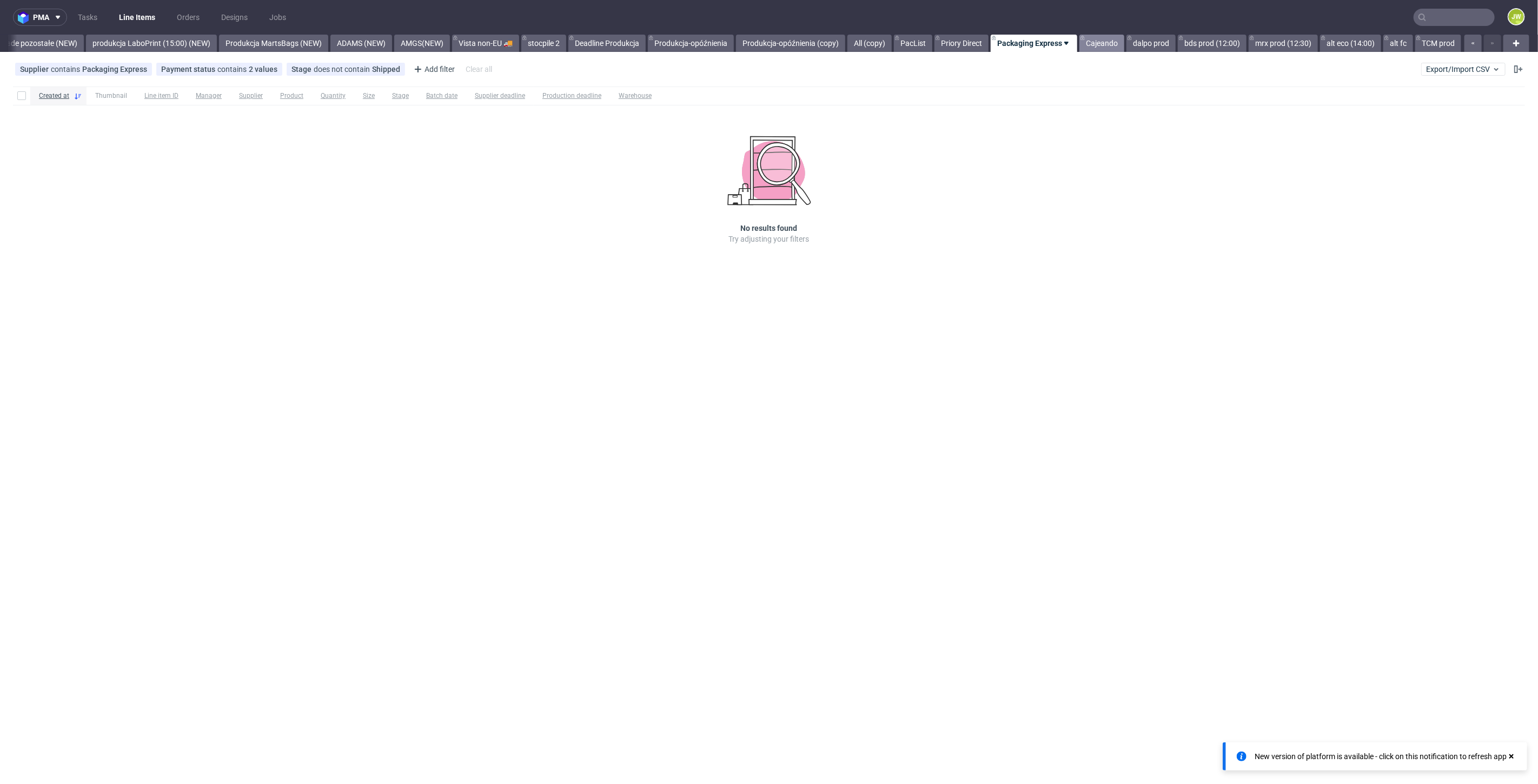
click at [1086, 48] on link "Cajeando" at bounding box center [1101, 43] width 45 height 17
click at [1147, 46] on link "dalpo prod" at bounding box center [1151, 43] width 49 height 17
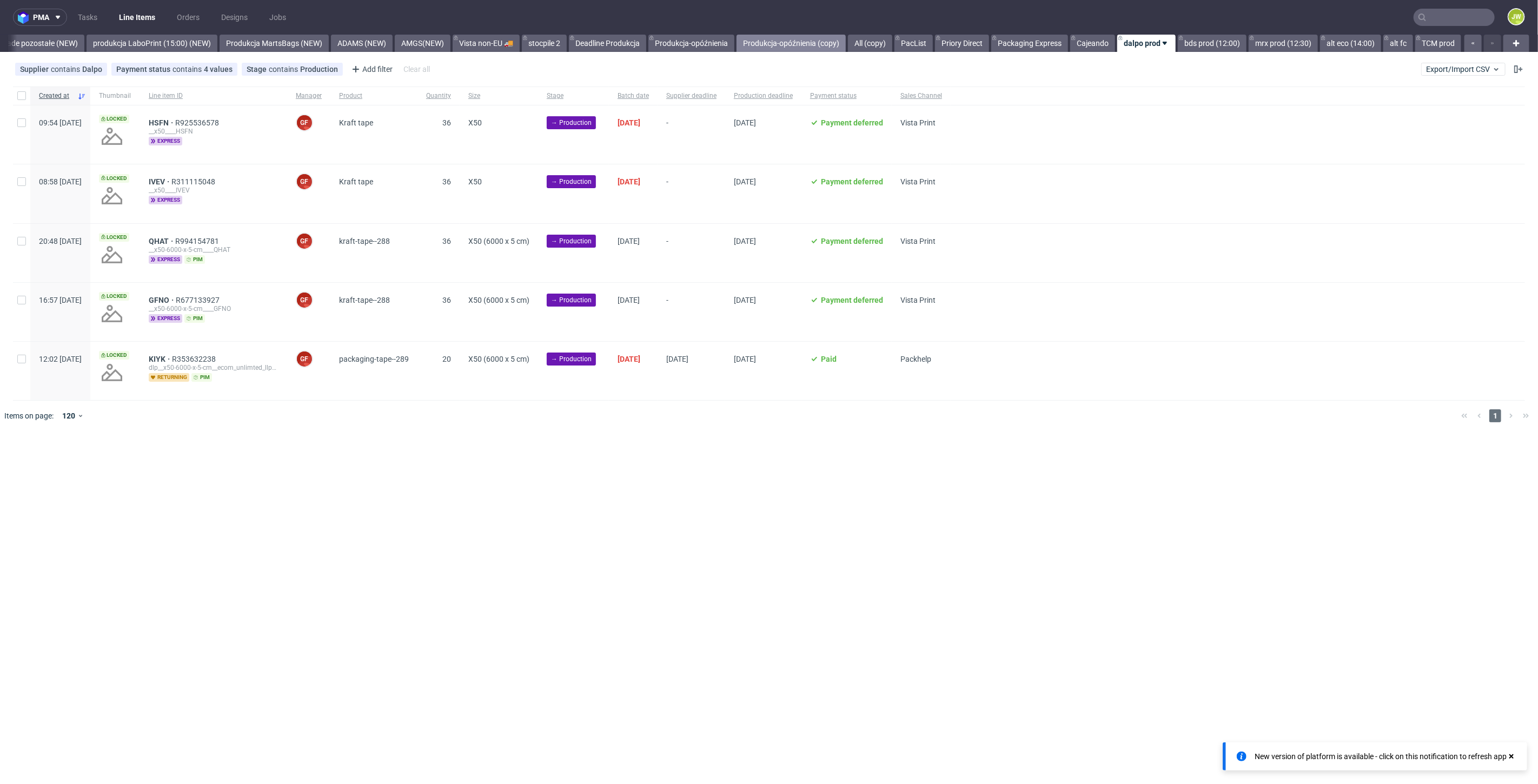
click at [771, 45] on link "Produkcja-opóźnienia (copy)" at bounding box center [791, 43] width 109 height 17
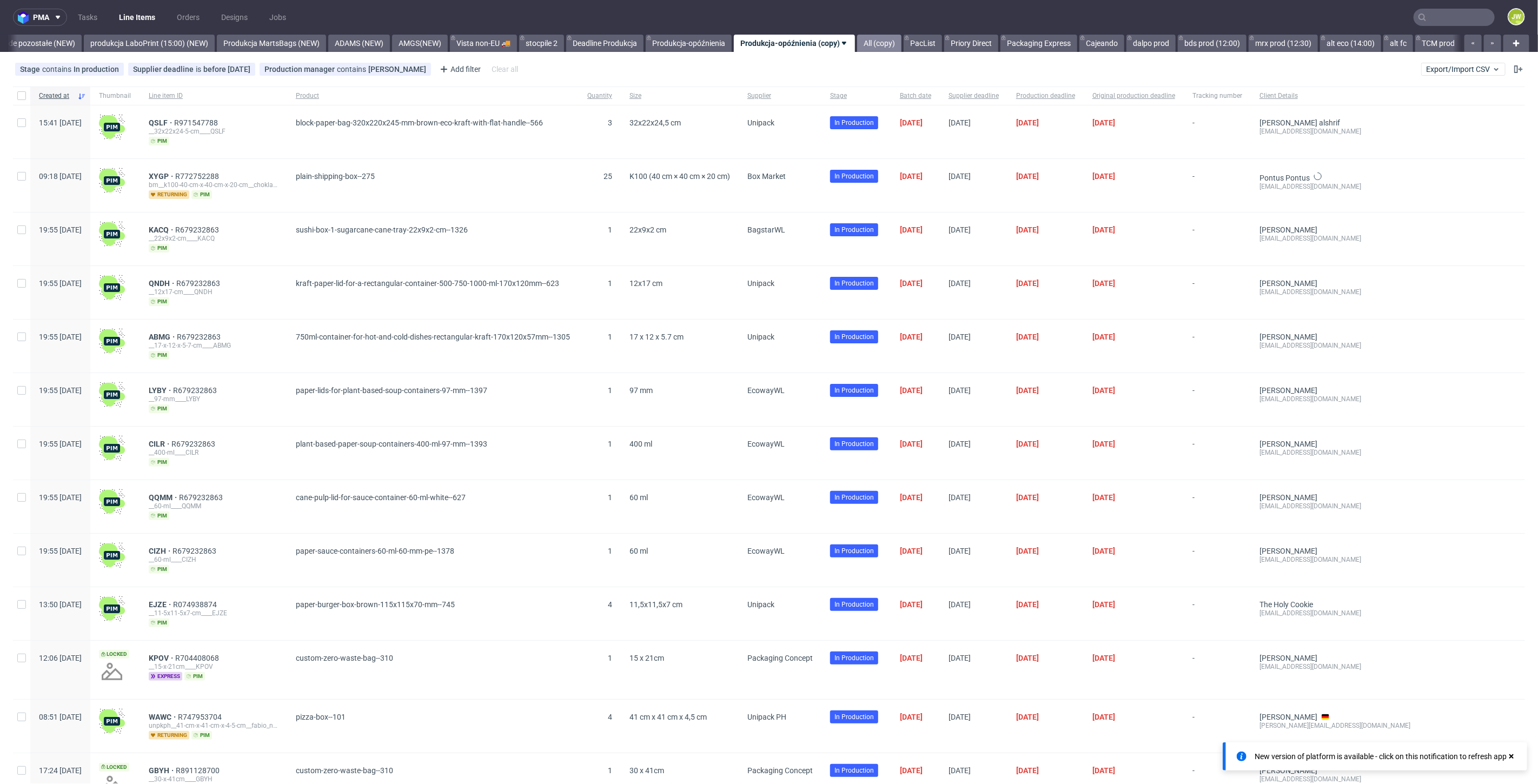
click at [880, 48] on link "All (copy)" at bounding box center [879, 43] width 44 height 17
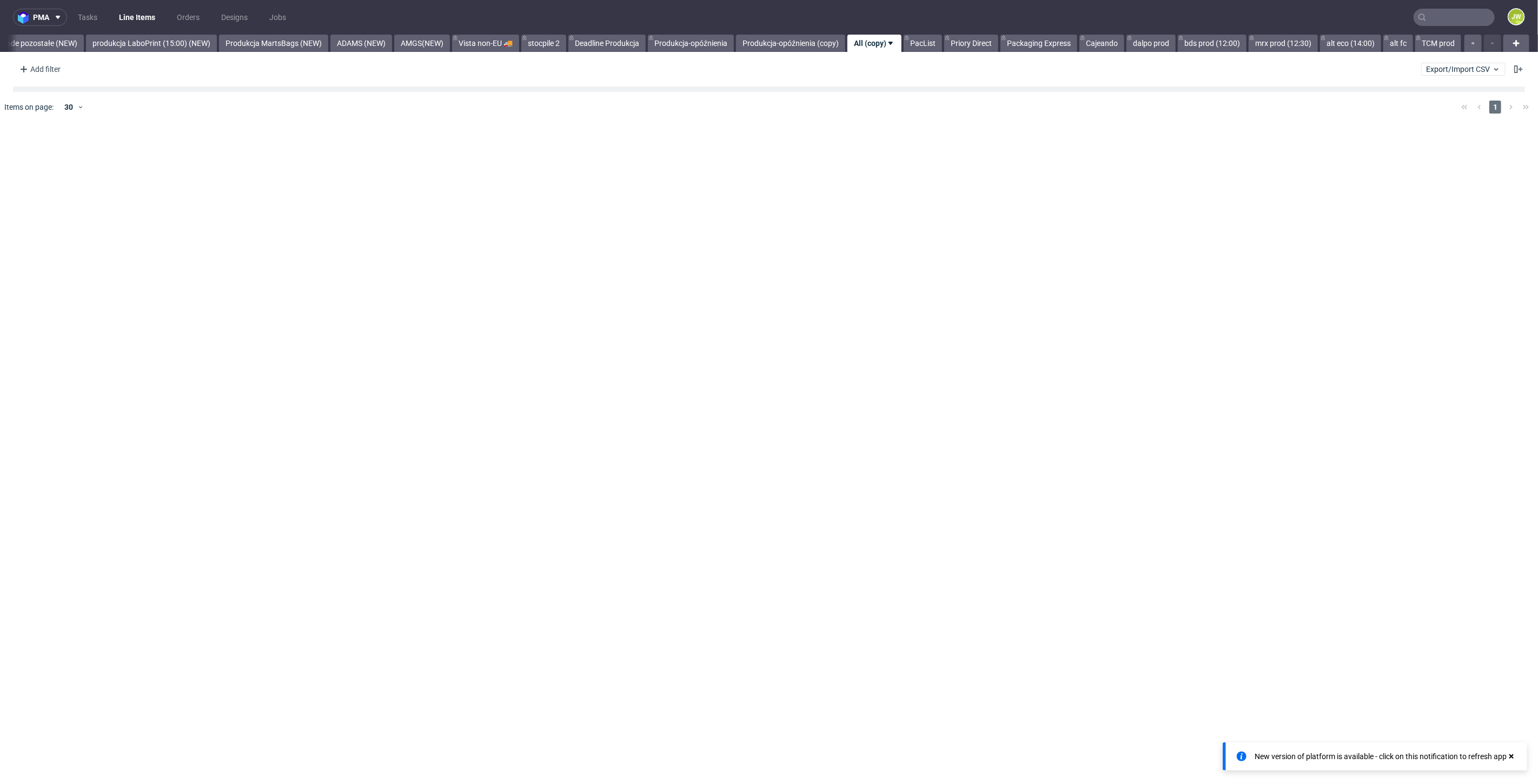
scroll to position [0, 2564]
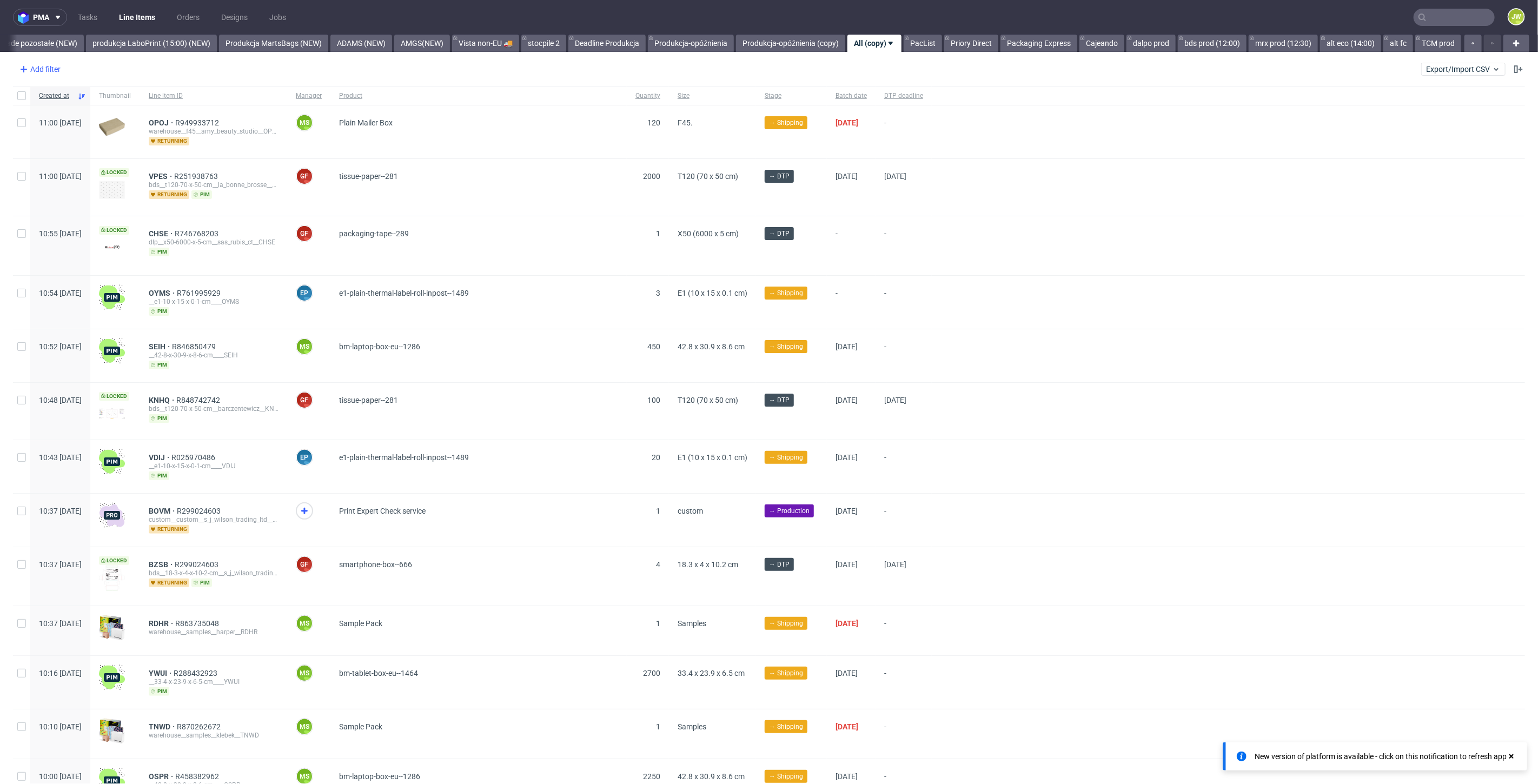
click at [60, 74] on div "Add filter" at bounding box center [39, 69] width 48 height 17
click at [57, 98] on input "text" at bounding box center [84, 93] width 130 height 17
type input "su"
click at [44, 130] on span "Supplier" at bounding box center [38, 135] width 38 height 16
click at [60, 119] on input "text" at bounding box center [84, 117] width 130 height 17
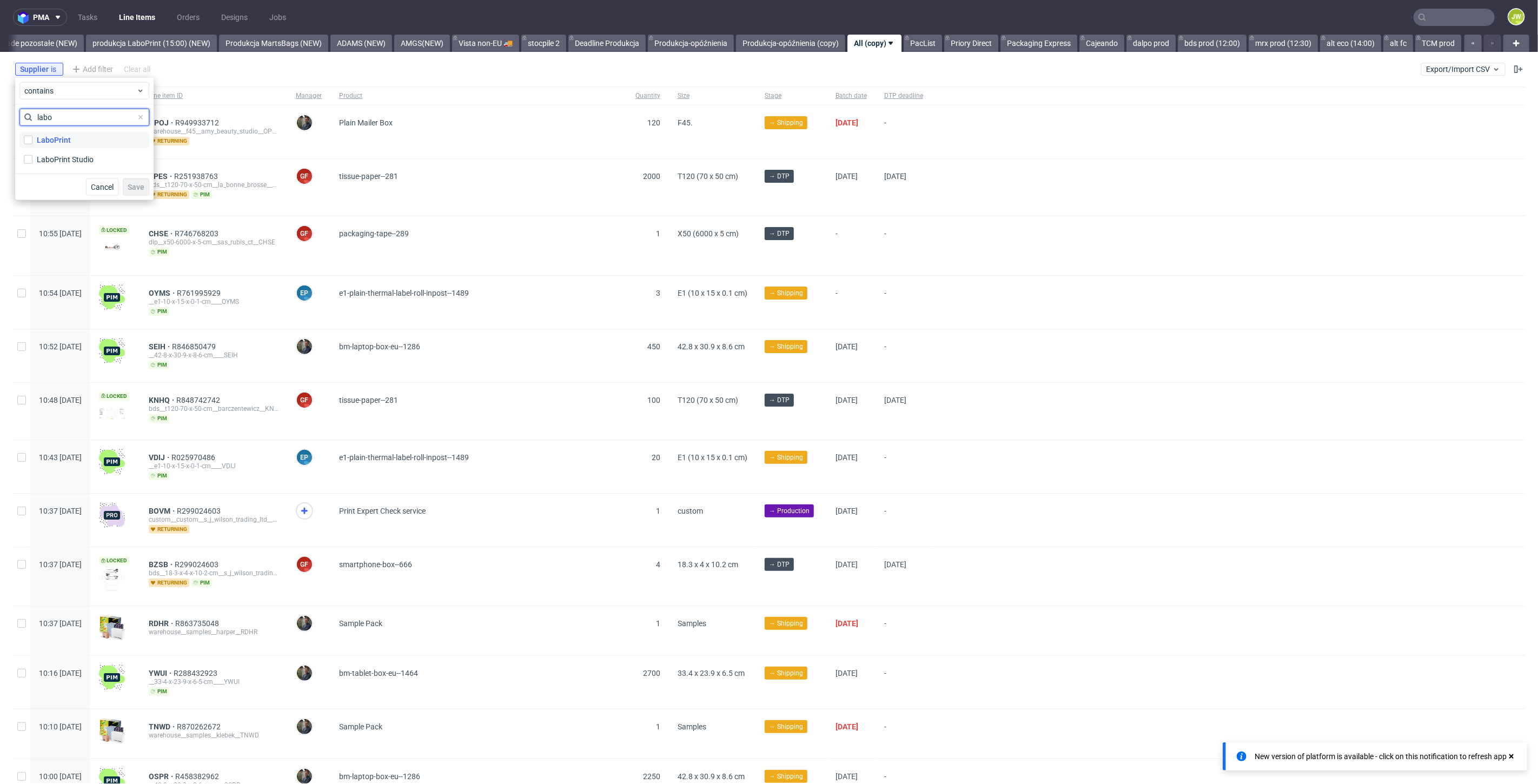
type input "labo"
drag, startPoint x: 38, startPoint y: 140, endPoint x: 33, endPoint y: 159, distance: 19.6
click at [38, 141] on div "LaboPrint" at bounding box center [53, 140] width 34 height 11
click at [32, 141] on input "LaboPrint" at bounding box center [27, 139] width 8 height 8
checkbox input "true"
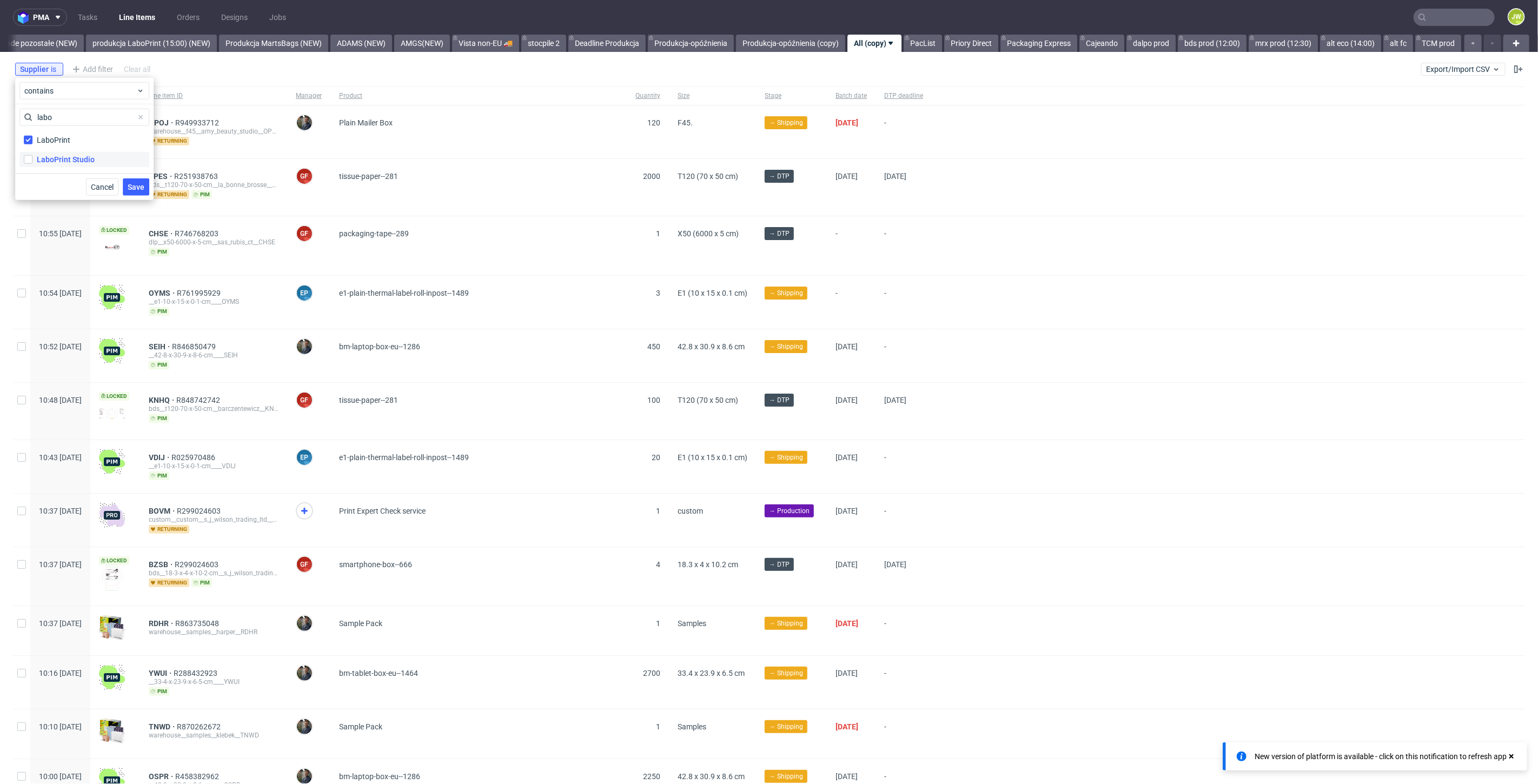
click at [33, 160] on label "LaboPrint Studio" at bounding box center [84, 159] width 130 height 16
click at [32, 160] on input "LaboPrint Studio" at bounding box center [27, 158] width 8 height 8
checkbox input "true"
click at [139, 192] on button "Save" at bounding box center [136, 187] width 27 height 17
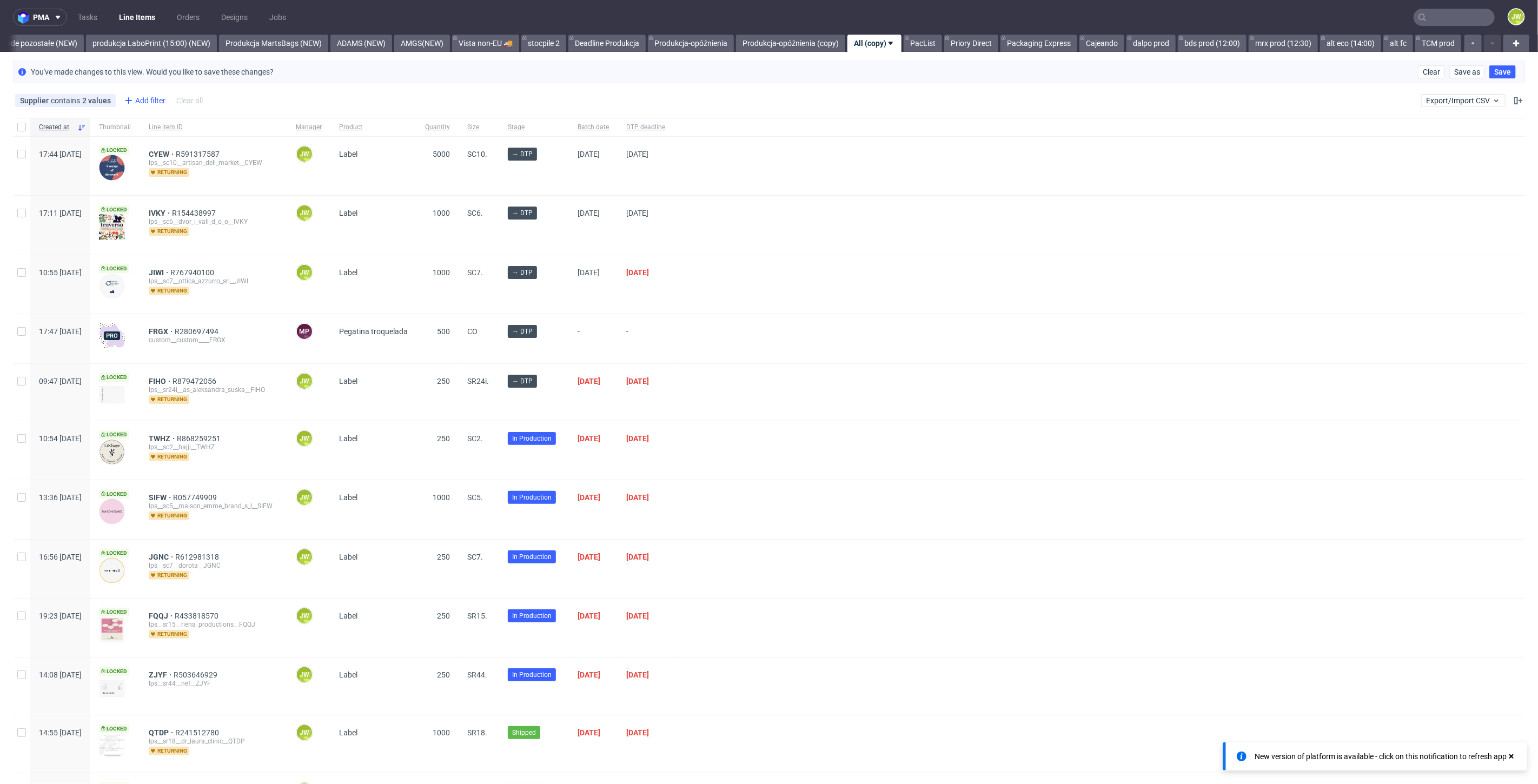
click at [145, 105] on div "Add filter" at bounding box center [144, 100] width 48 height 17
click at [1022, 294] on div at bounding box center [1099, 285] width 851 height 59
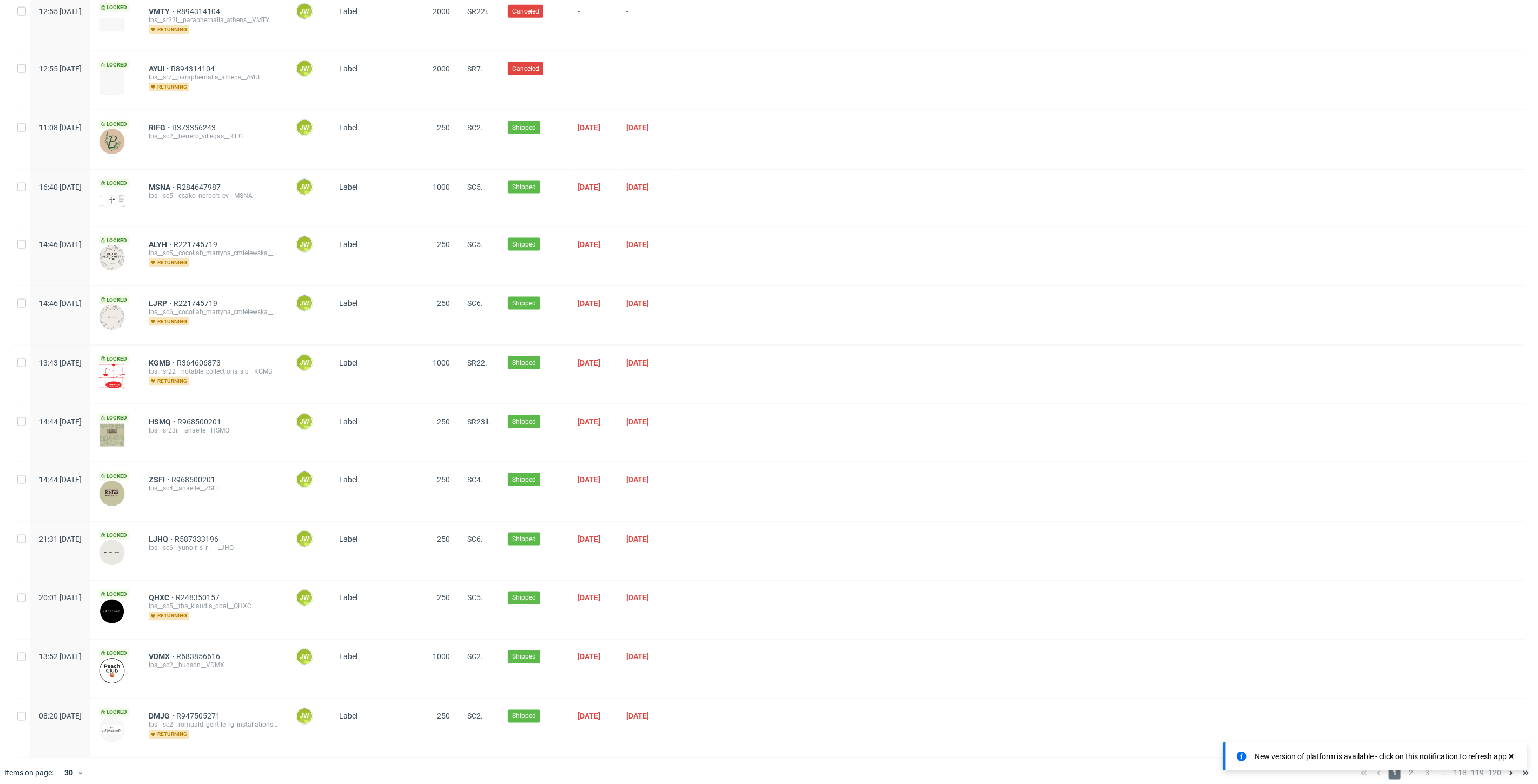
scroll to position [1136, 0]
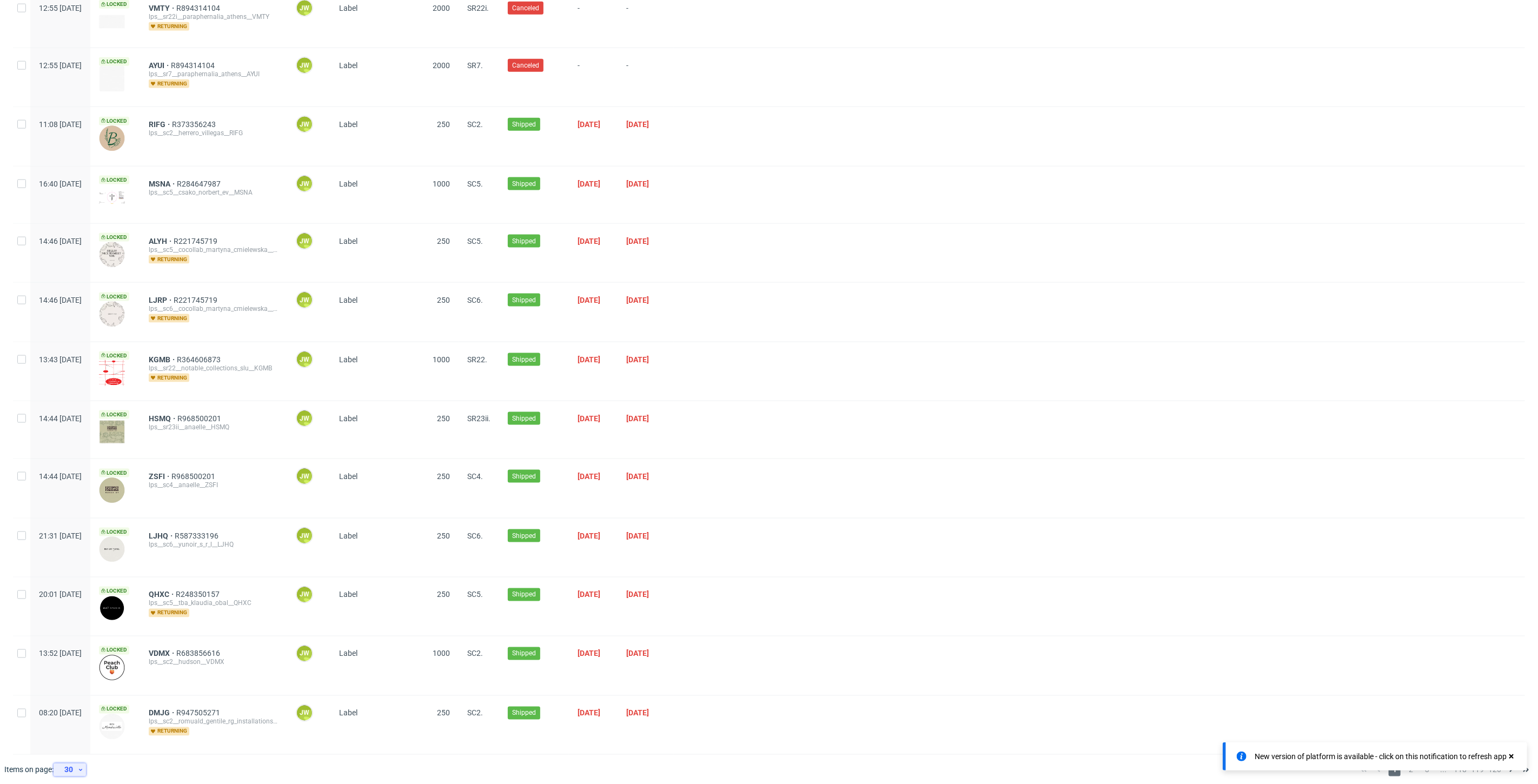
click at [71, 762] on div "30" at bounding box center [67, 769] width 19 height 16
click at [74, 706] on div "240" at bounding box center [73, 716] width 30 height 24
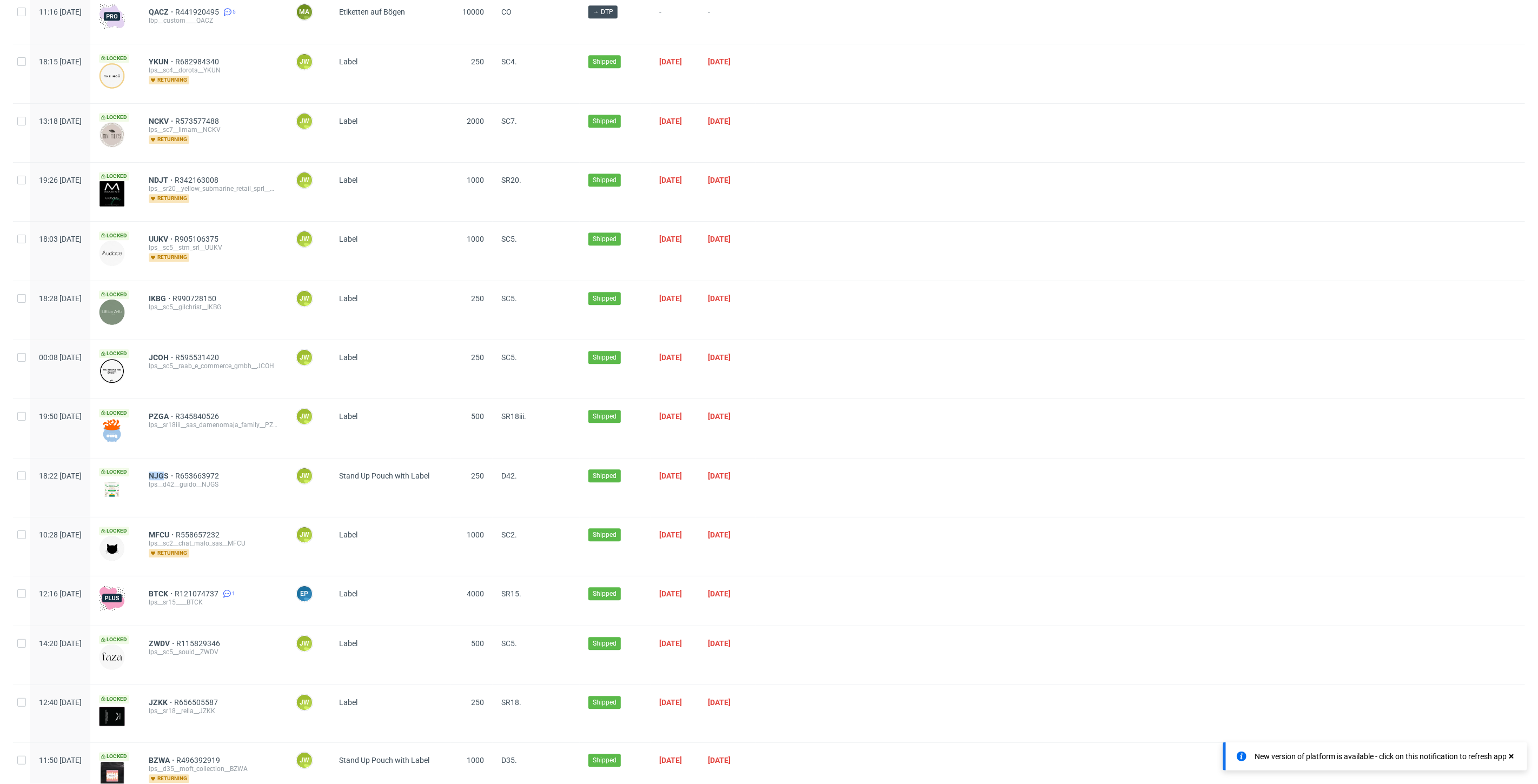
scroll to position [2164, 0]
drag, startPoint x: 189, startPoint y: 453, endPoint x: 202, endPoint y: 453, distance: 13.0
click at [202, 457] on div "NJGS R653663972 lps__d42__guido__NJGS" at bounding box center [213, 486] width 147 height 59
copy span "NJGS"
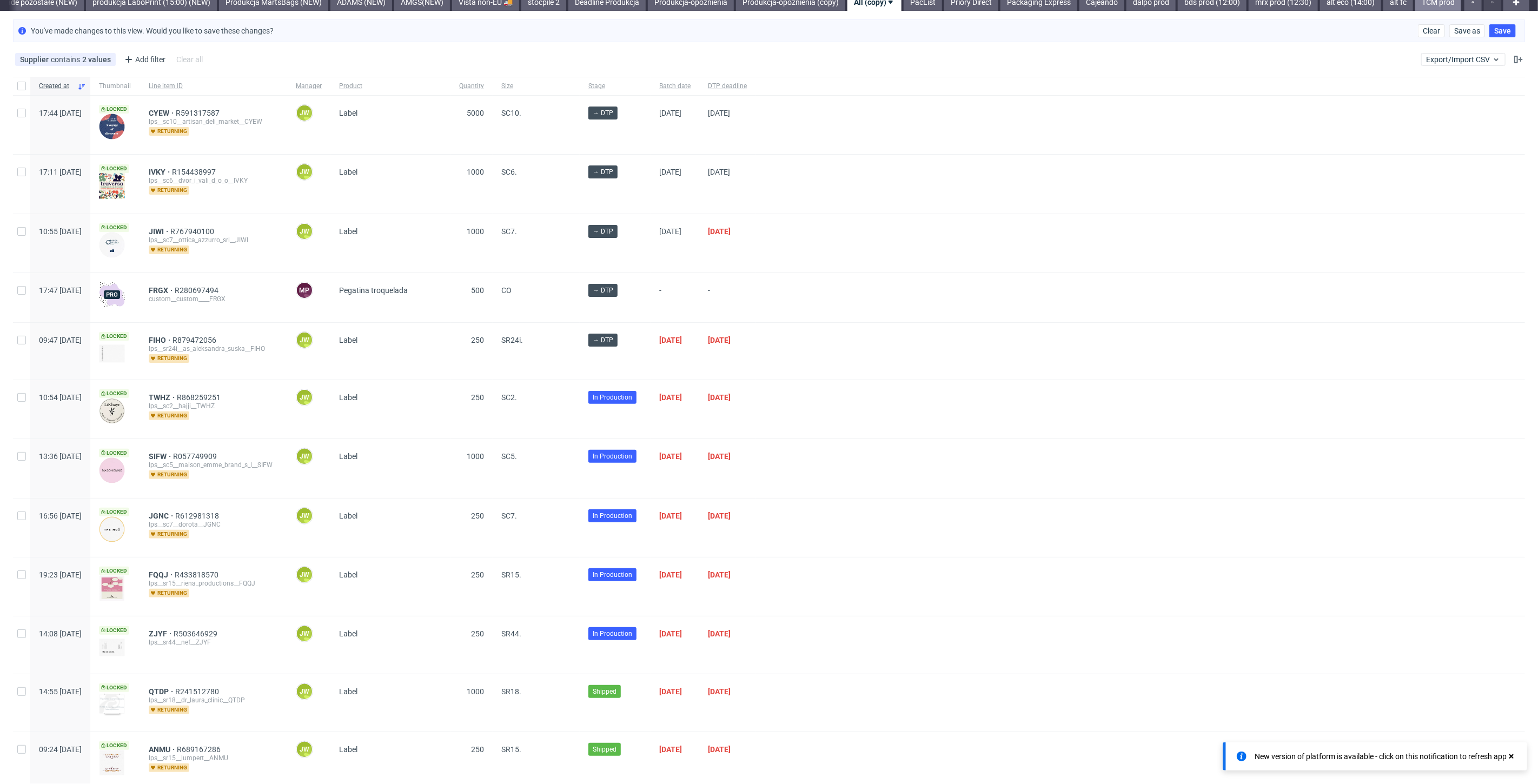
scroll to position [0, 0]
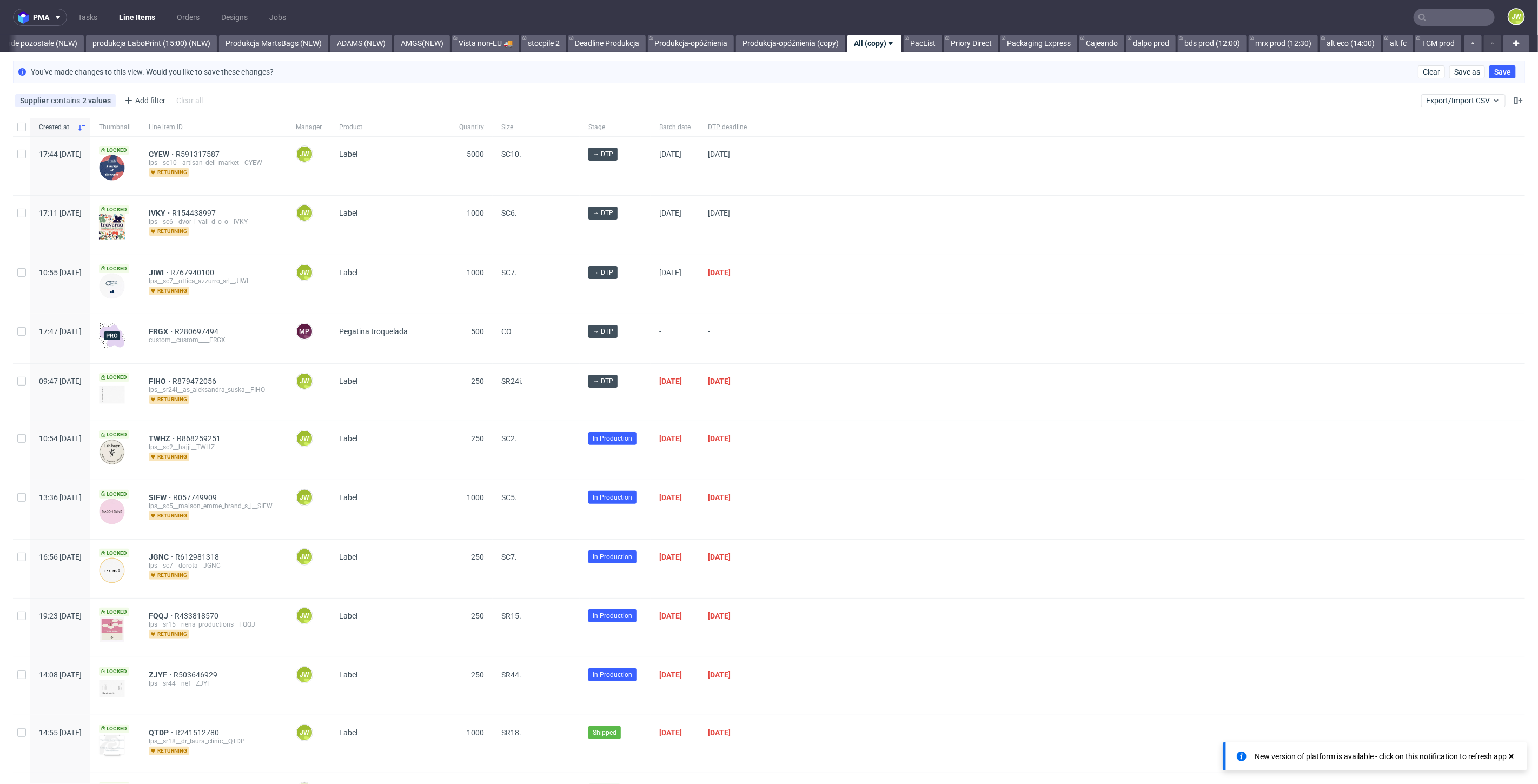
click at [1436, 24] on input "text" at bounding box center [1454, 16] width 82 height 17
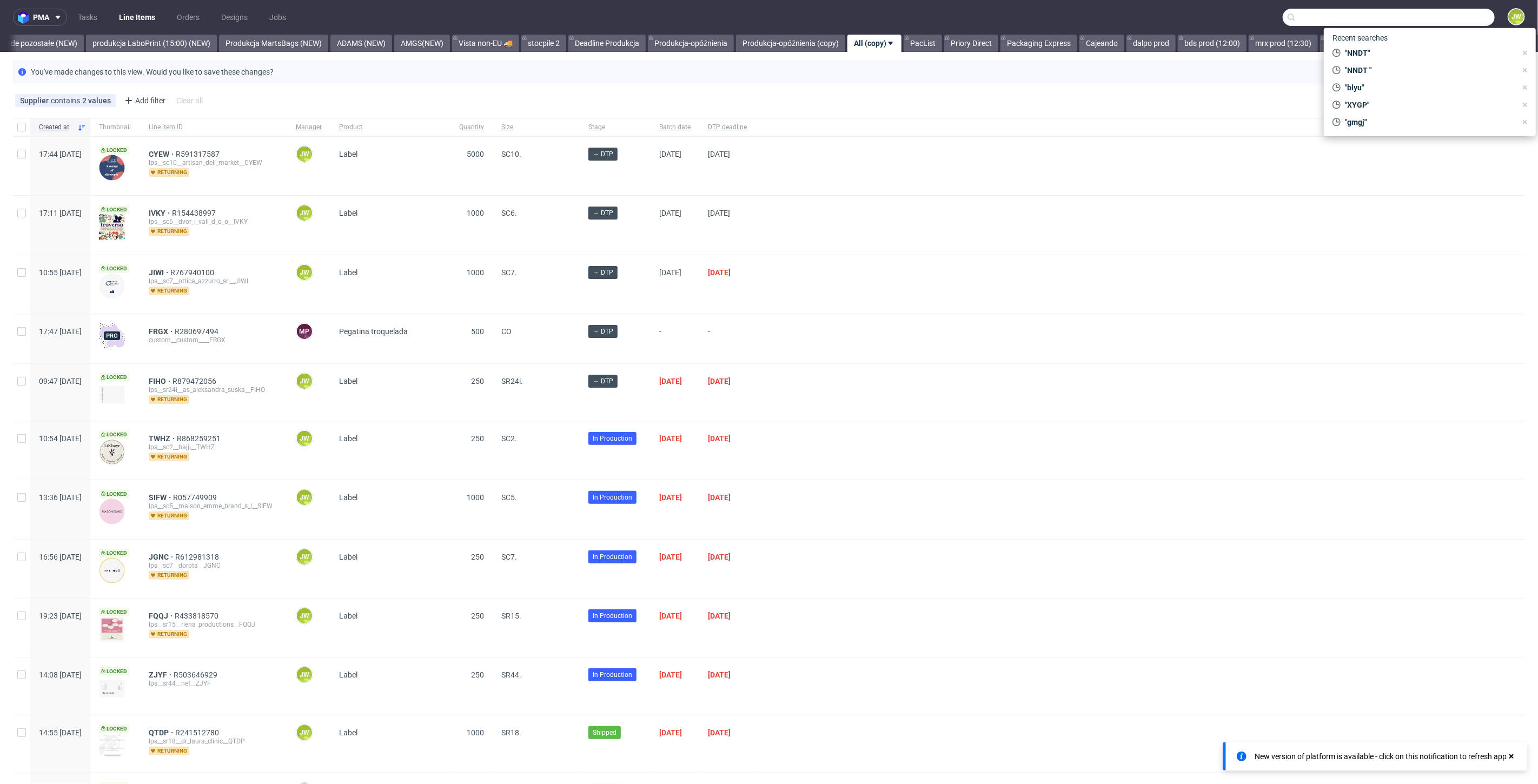
paste input "KGZ"
type input "KGZn"
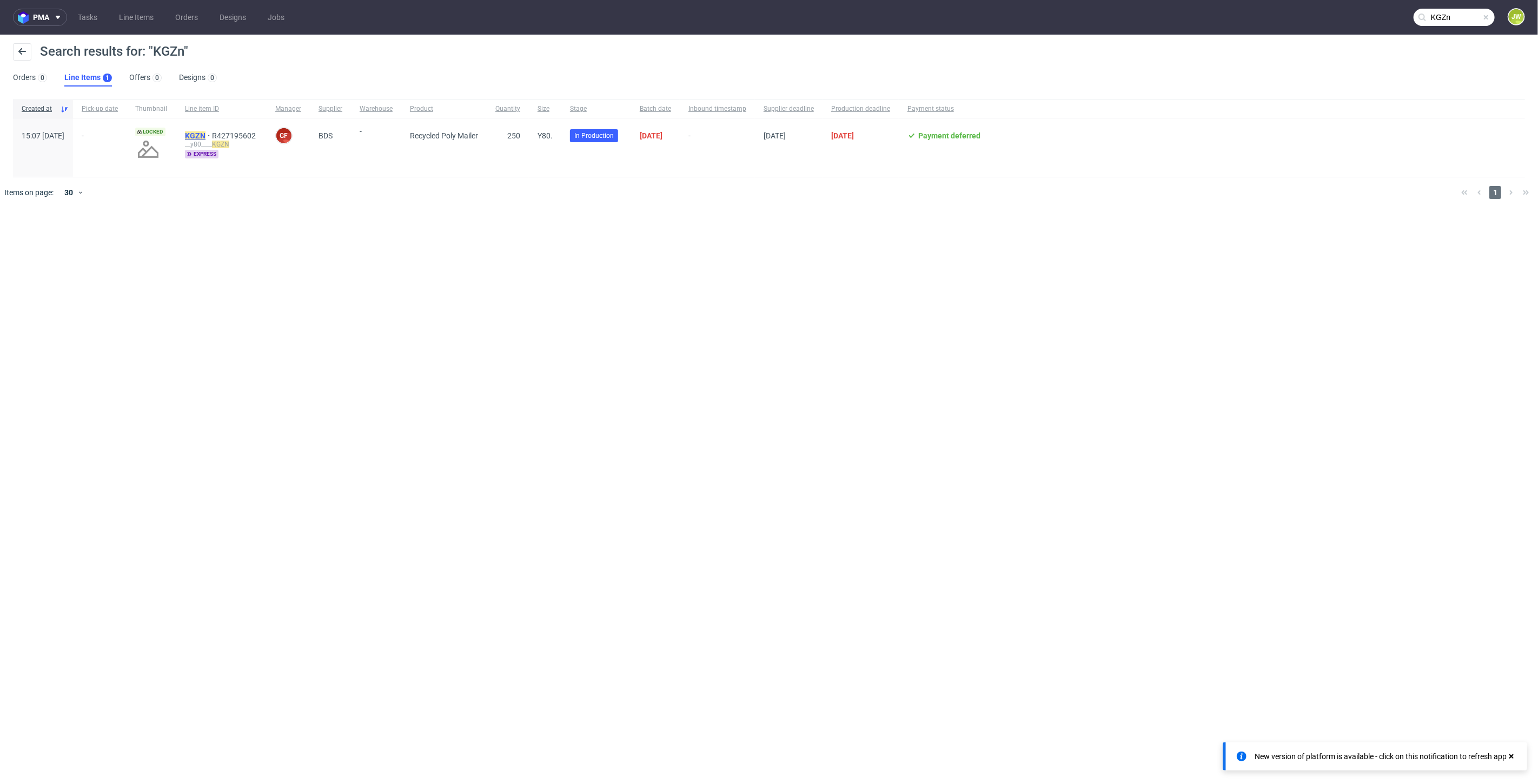
click at [205, 138] on mark "KGZN" at bounding box center [195, 135] width 20 height 8
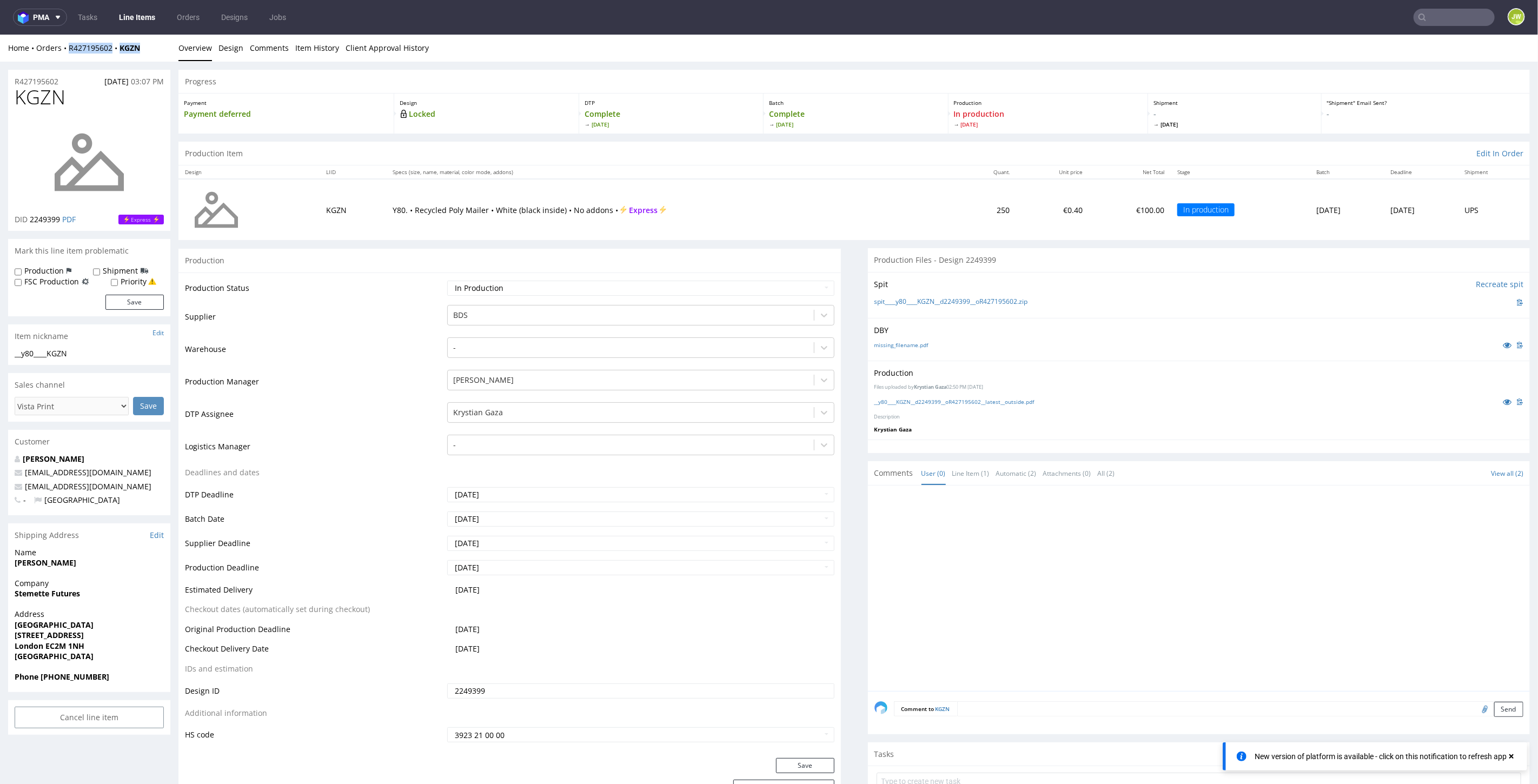
drag, startPoint x: 148, startPoint y: 45, endPoint x: 67, endPoint y: 53, distance: 81.4
click at [67, 53] on div "Home Orders R427195602 KGZN Overview Design Comments Item History Client Approv…" at bounding box center [769, 48] width 1538 height 27
copy div "R427195602 KGZN"
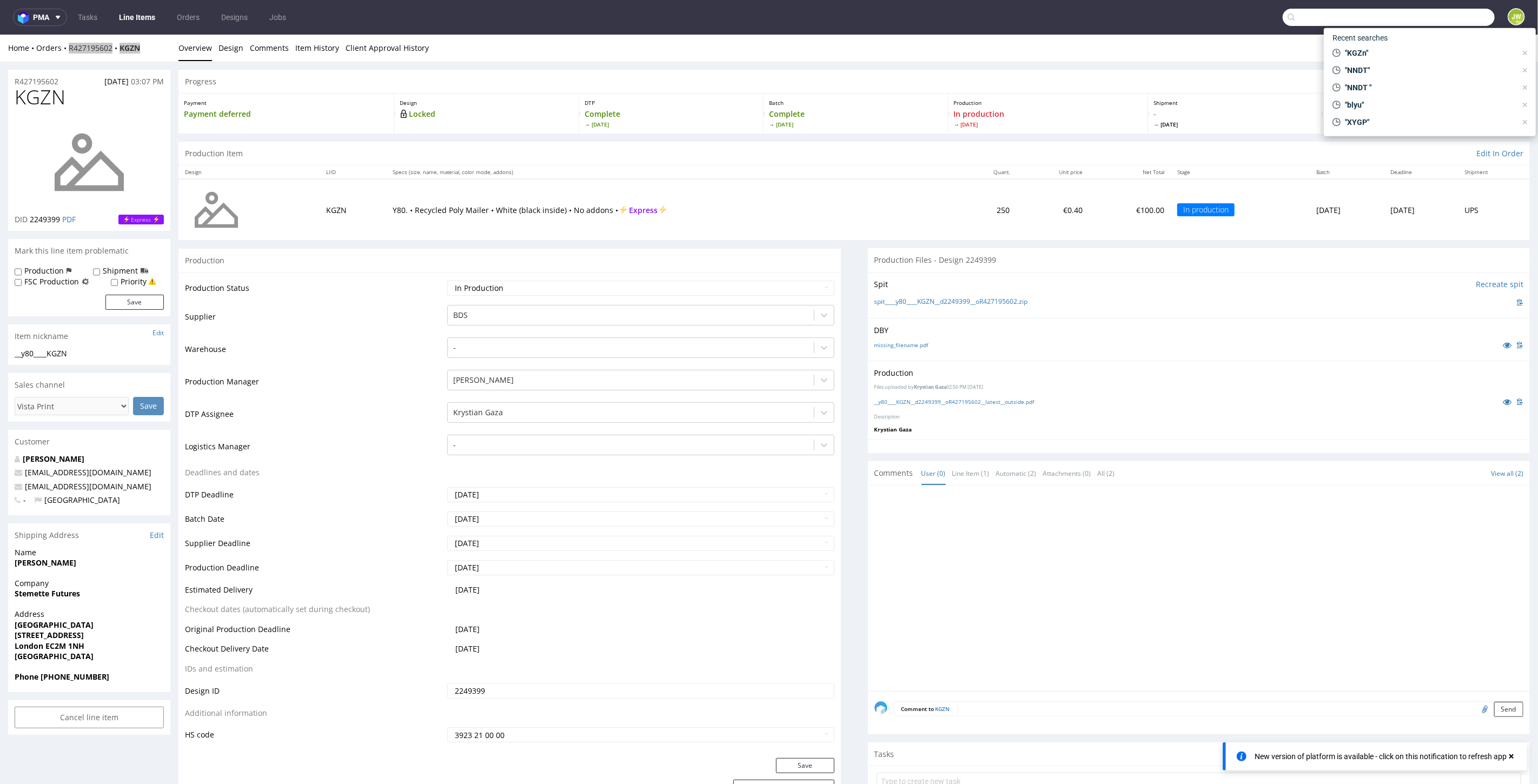
click at [1449, 11] on input "text" at bounding box center [1388, 16] width 212 height 17
paste input "R505827478__WNXT"
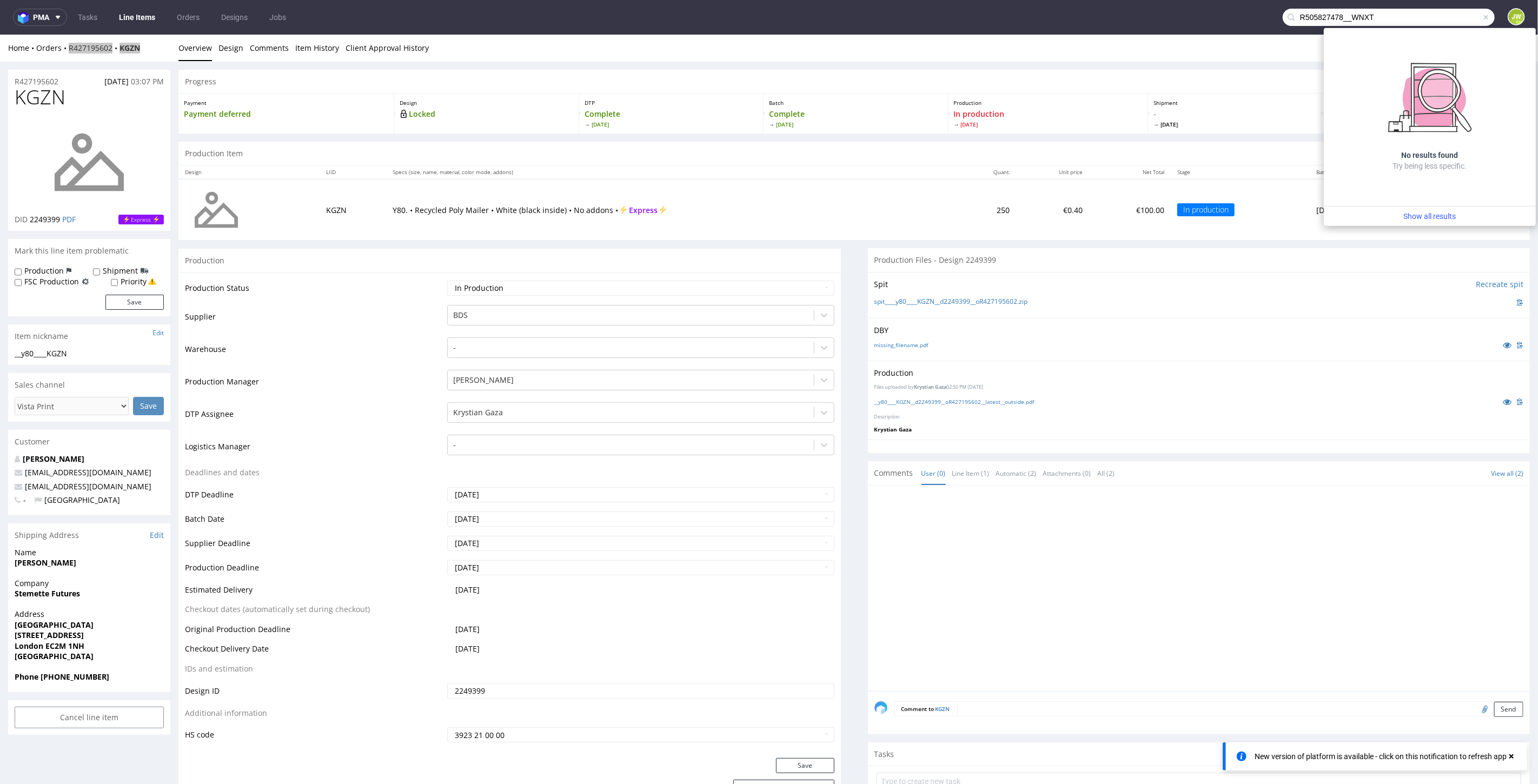
drag, startPoint x: 1347, startPoint y: 19, endPoint x: 1087, endPoint y: 19, distance: 260.0
click at [1087, 19] on nav "pma Tasks Line Items Orders Designs Jobs R505827478__WNXT JW" at bounding box center [769, 17] width 1538 height 35
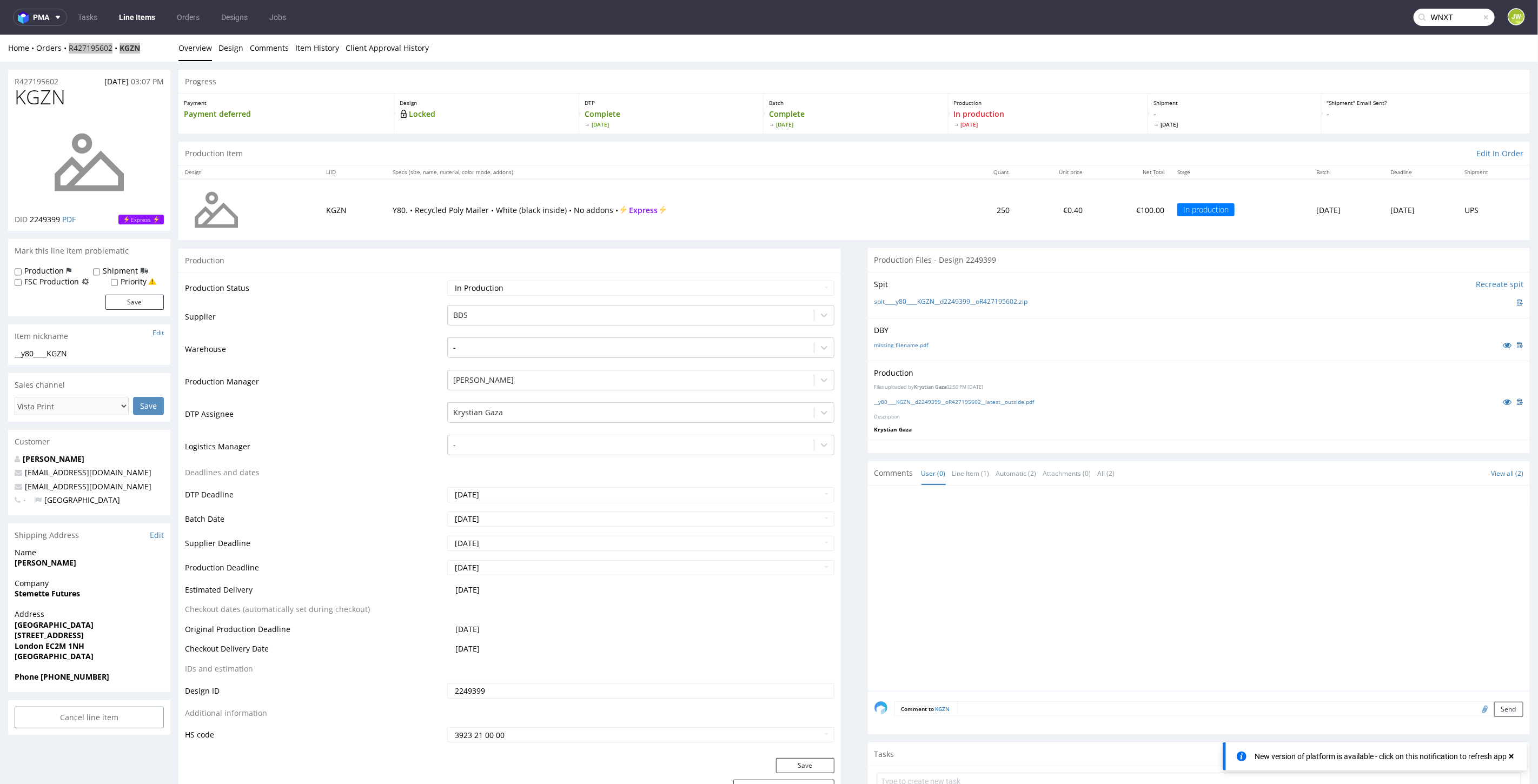
type input "WNXT"
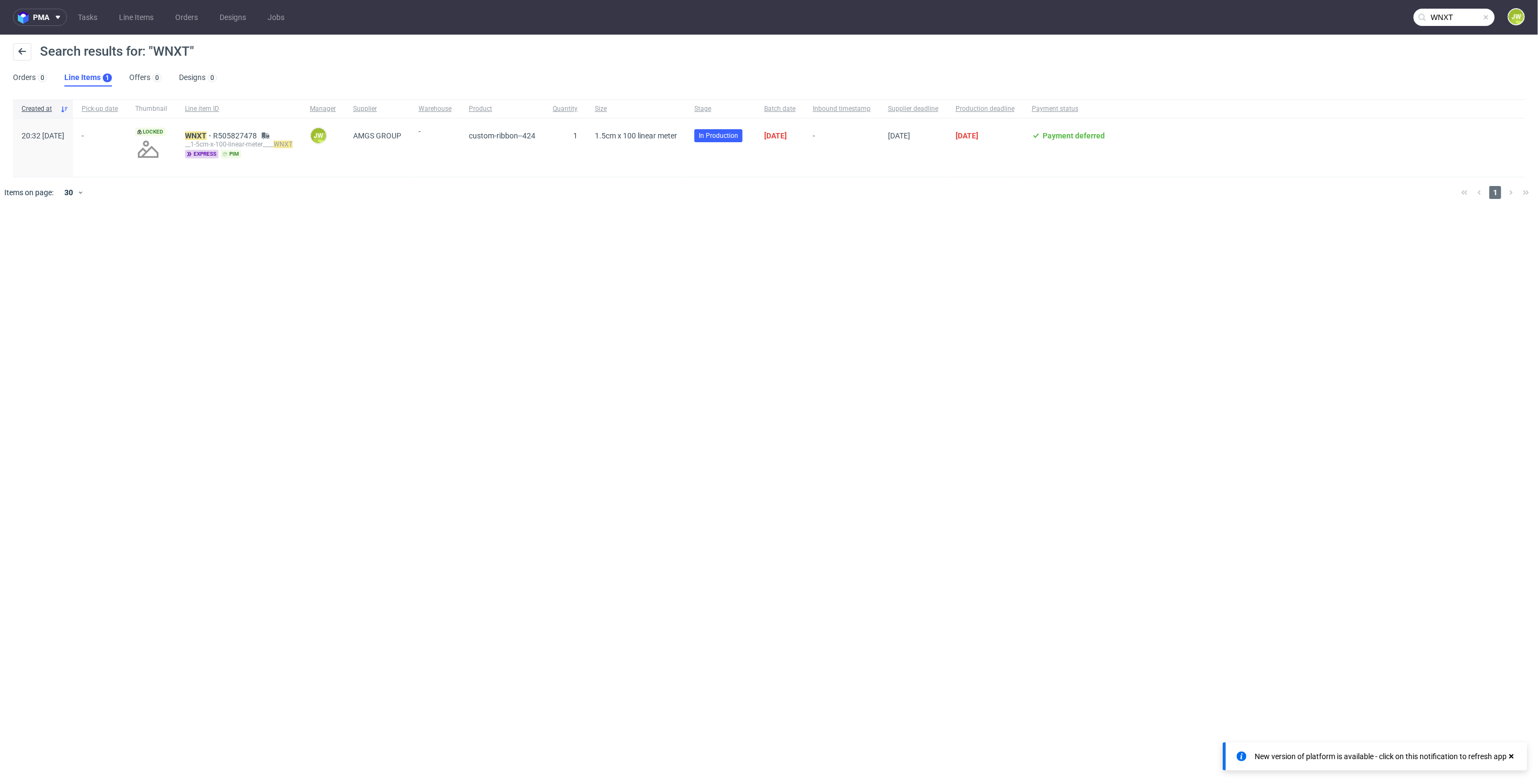
click at [232, 140] on div "__1-5cm-x-100-linear-meter____ WNXT" at bounding box center [238, 144] width 107 height 8
click at [207, 136] on mark "WNXT" at bounding box center [196, 135] width 22 height 8
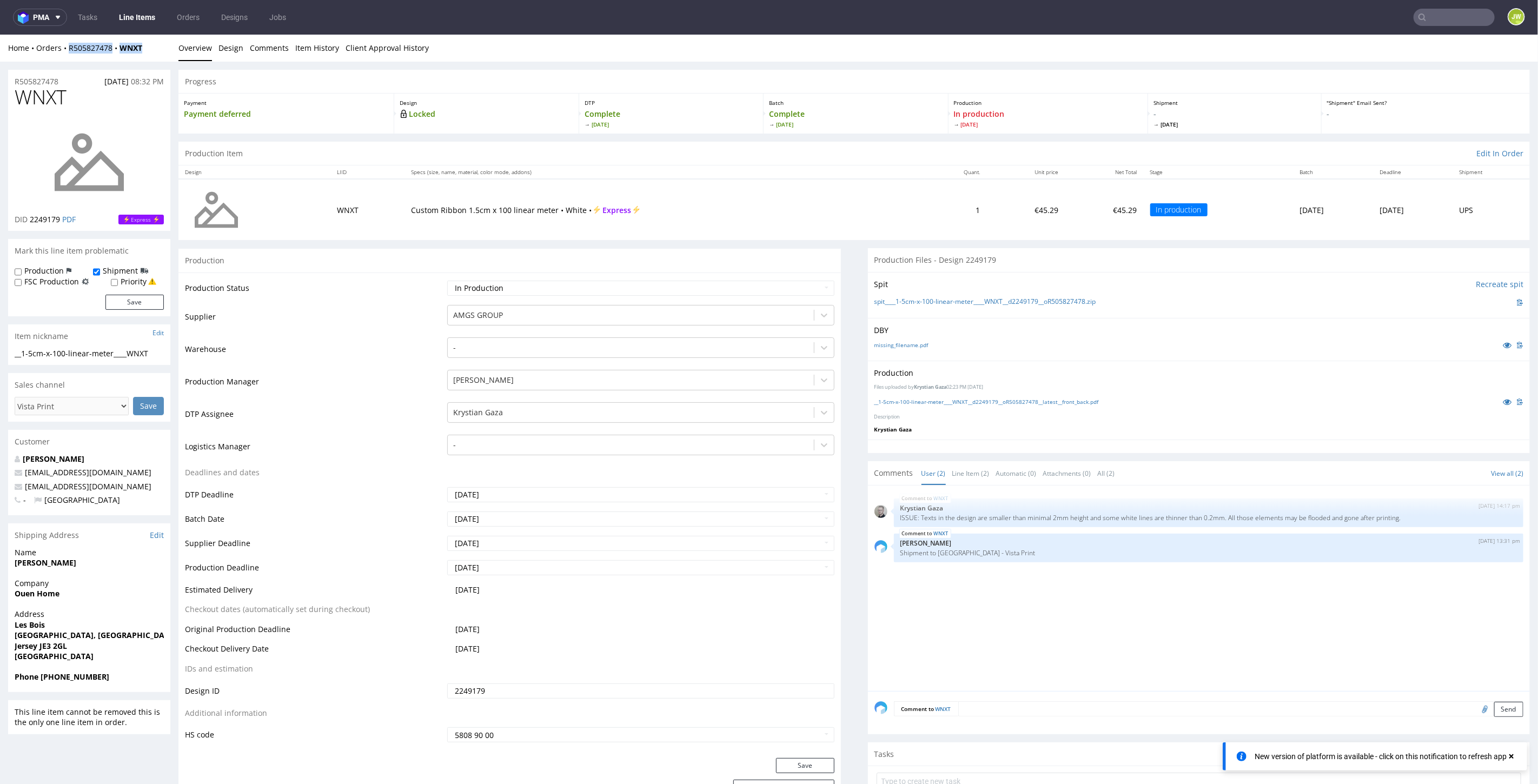
drag, startPoint x: 86, startPoint y: 71, endPoint x: 63, endPoint y: 54, distance: 28.6
click at [64, 56] on div "Home Orders R505827478 WNXT Overview Design Comments Item History Client Approv…" at bounding box center [769, 48] width 1538 height 27
copy div "R505827478 WNXT"
click at [115, 20] on link "Line Items" at bounding box center [137, 16] width 49 height 17
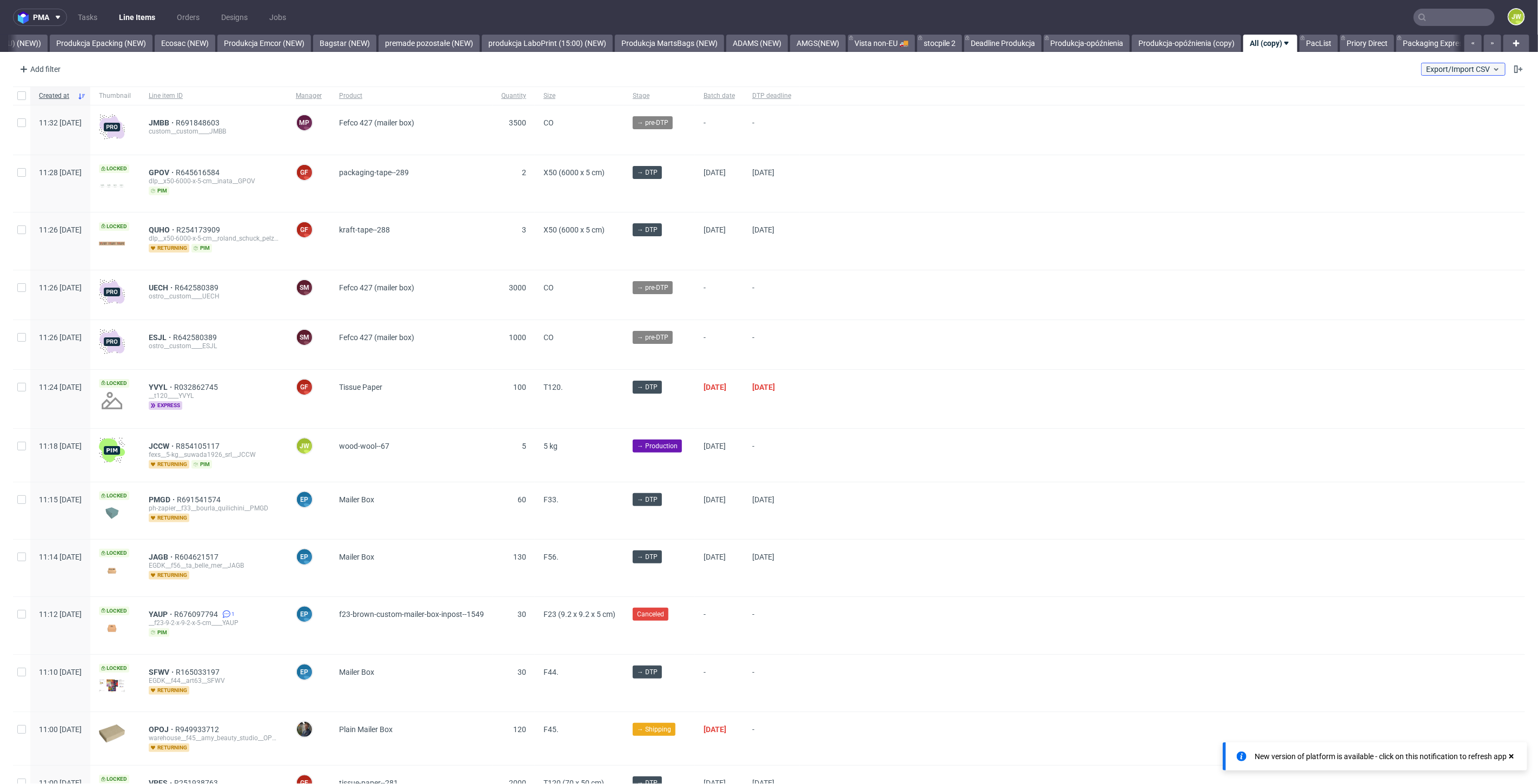
click at [1462, 67] on span "Export/Import CSV" at bounding box center [1463, 69] width 74 height 8
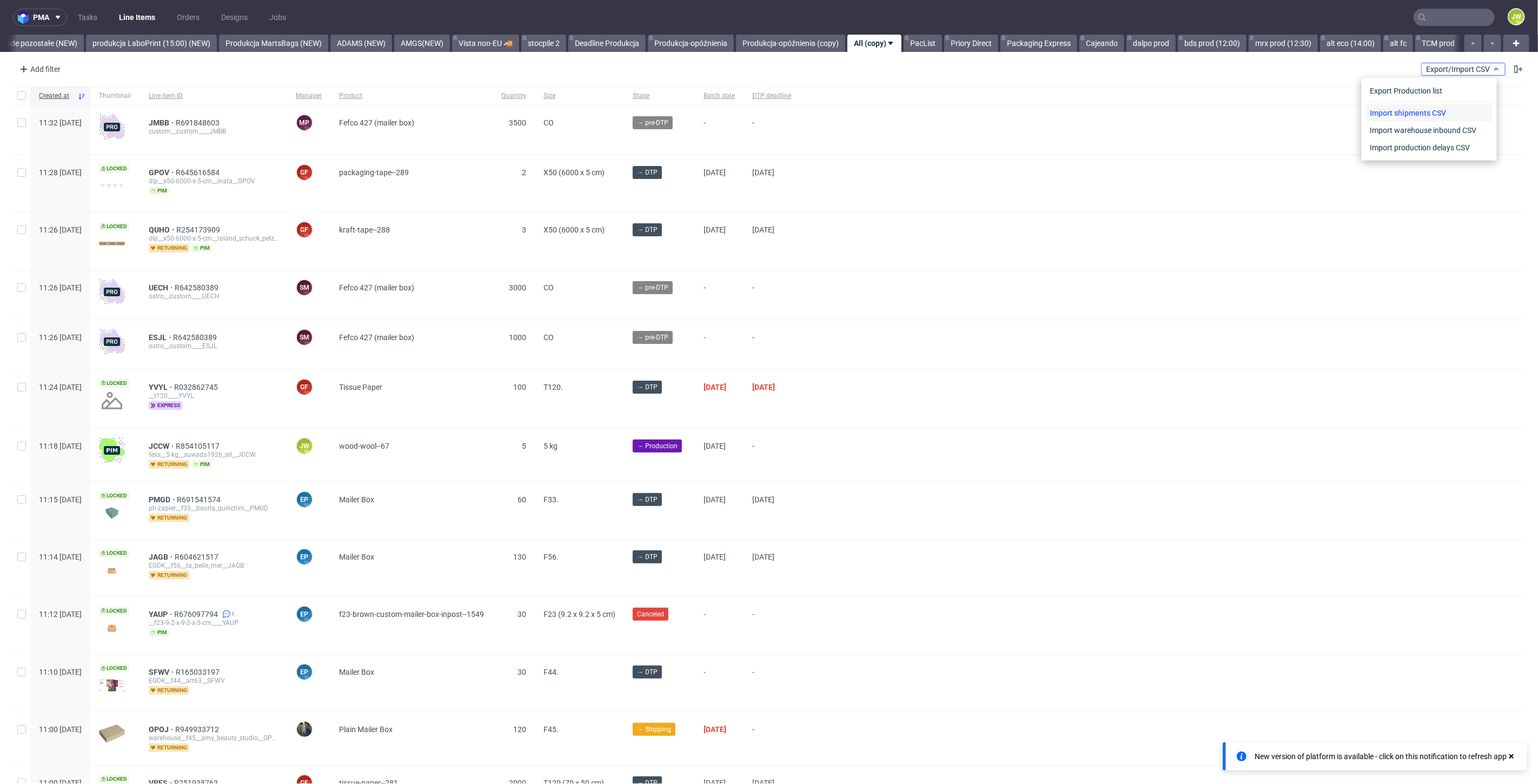
scroll to position [0, 2573]
click at [1416, 111] on link "Import shipments CSV" at bounding box center [1429, 113] width 126 height 17
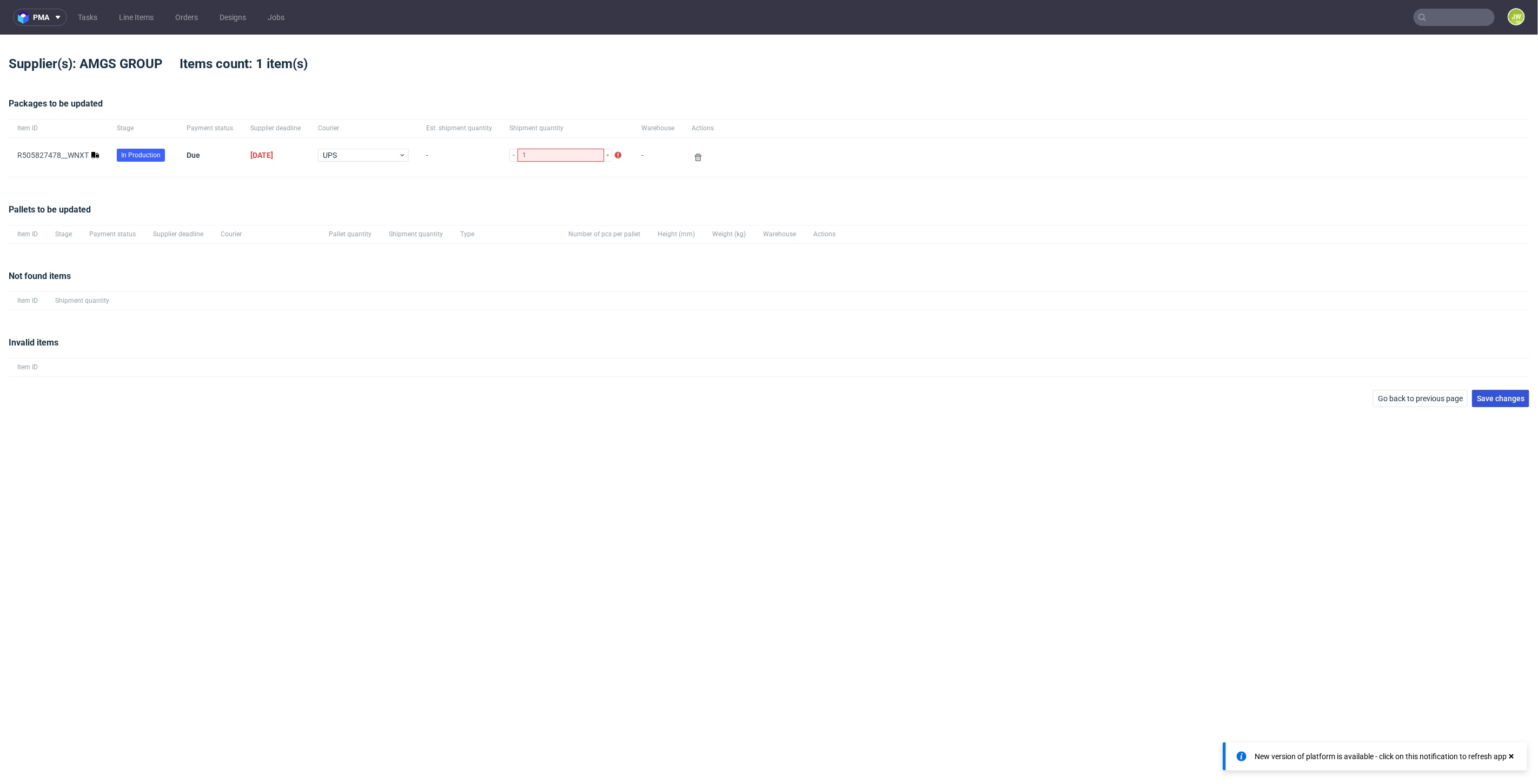
click at [1489, 402] on span "Save changes" at bounding box center [1500, 398] width 48 height 7
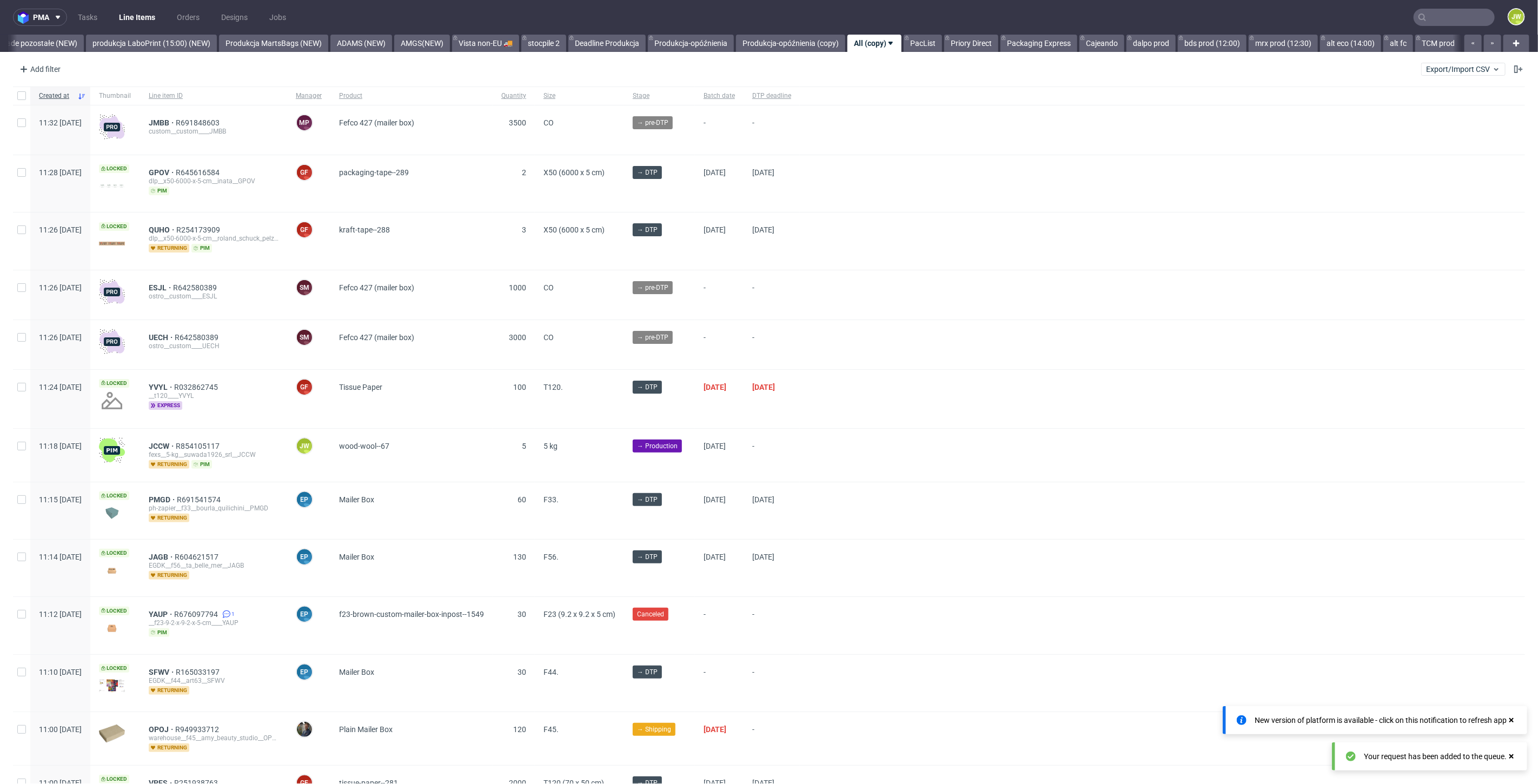
scroll to position [0, 2573]
click at [1426, 22] on input "text" at bounding box center [1454, 16] width 82 height 17
paste input "TKAO"
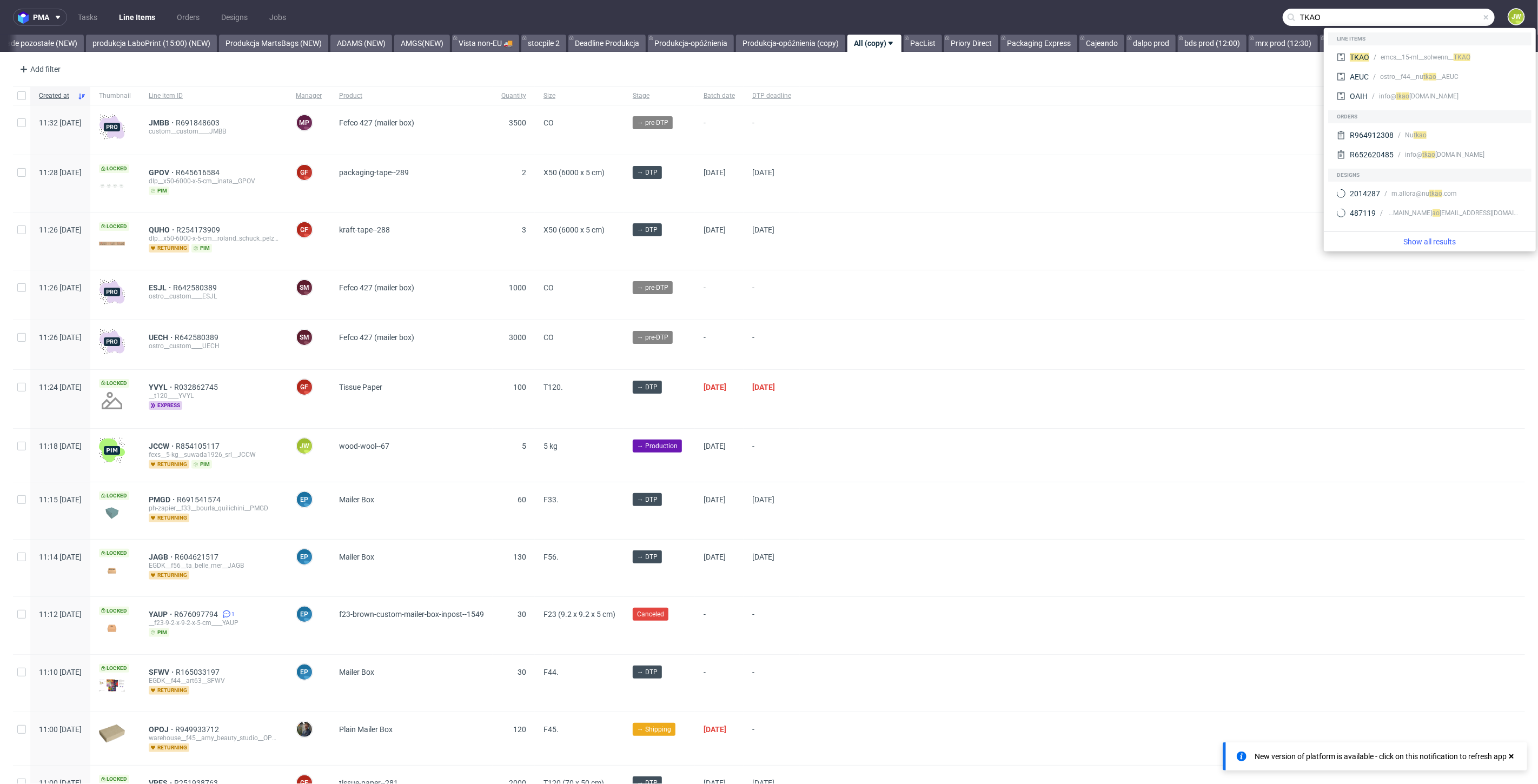
type input "TKAO"
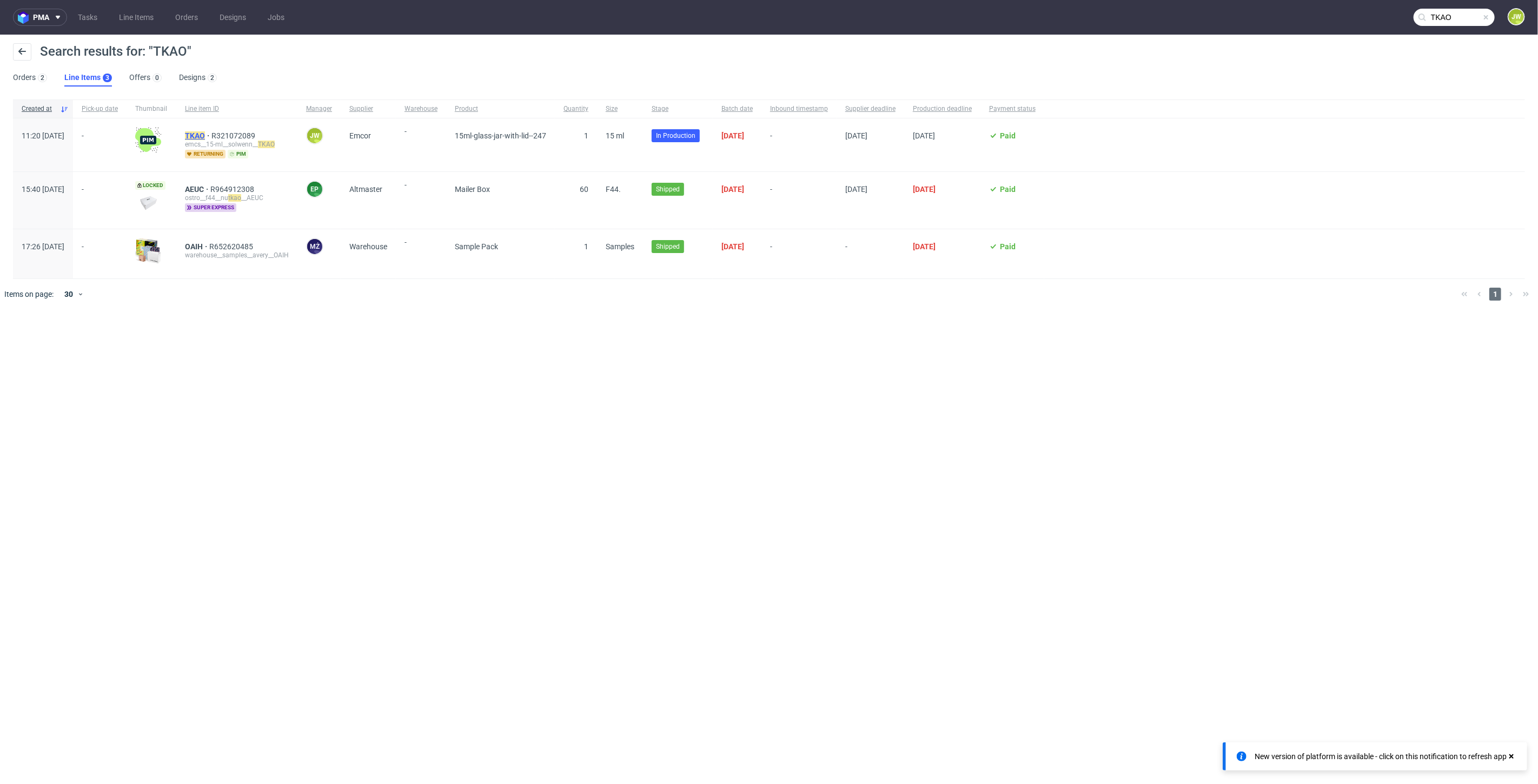
click at [212, 132] on span "TKAO" at bounding box center [198, 135] width 27 height 8
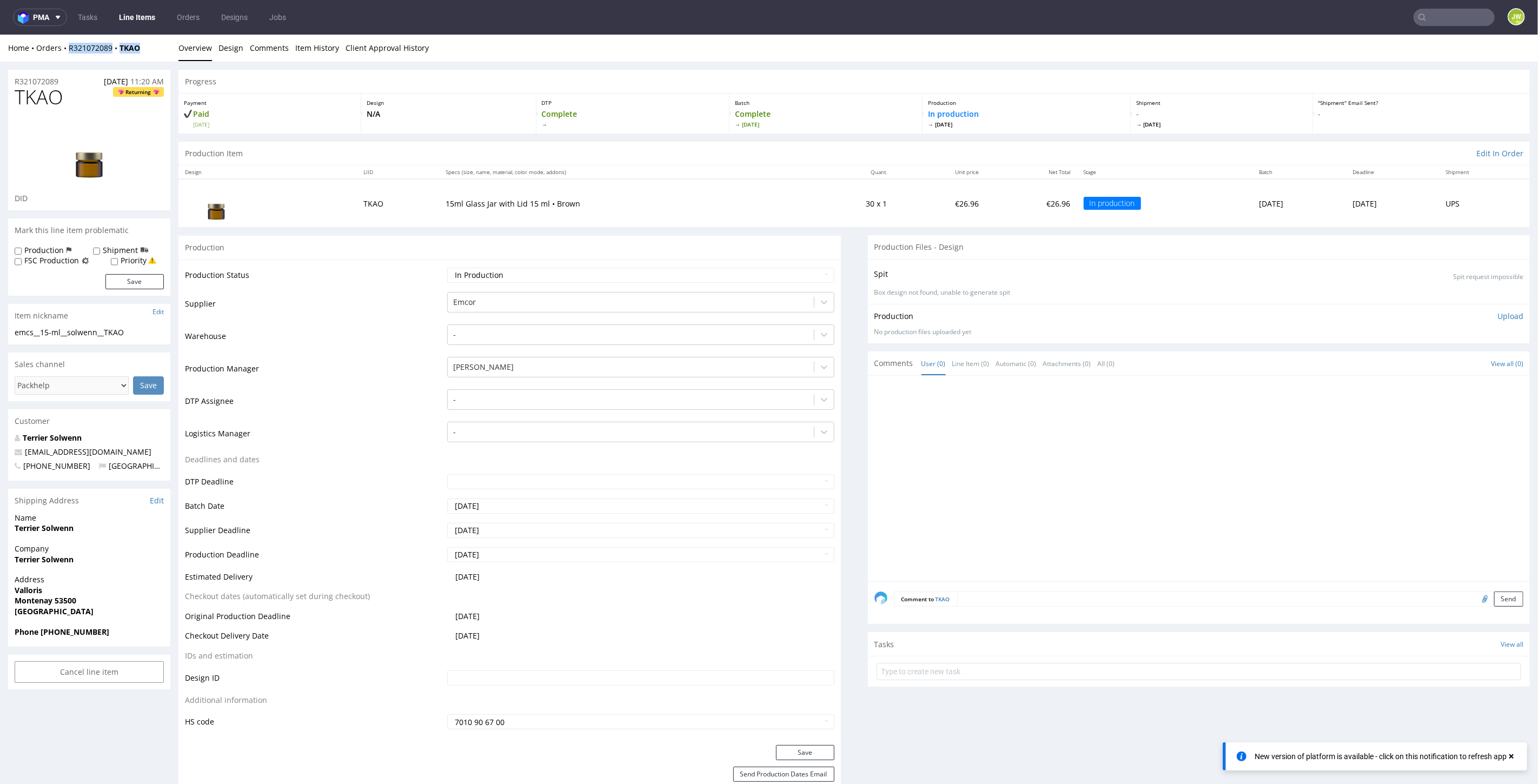
drag, startPoint x: 143, startPoint y: 53, endPoint x: 69, endPoint y: 52, distance: 74.0
click at [69, 52] on div "Home Orders R321072089 TKAO Overview Design Comments Item History Client Approv…" at bounding box center [769, 48] width 1538 height 27
copy div "R321072089 TKAO"
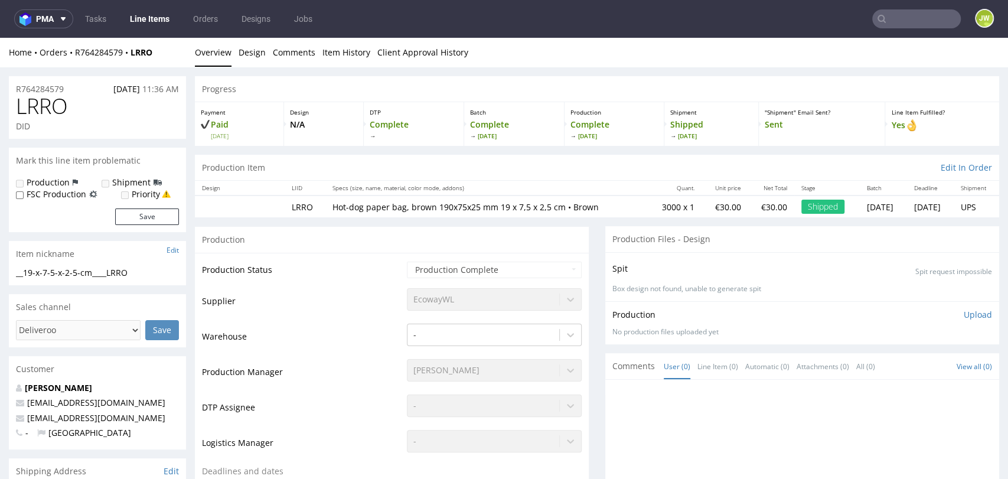
click at [899, 9] on input "text" at bounding box center [916, 18] width 89 height 19
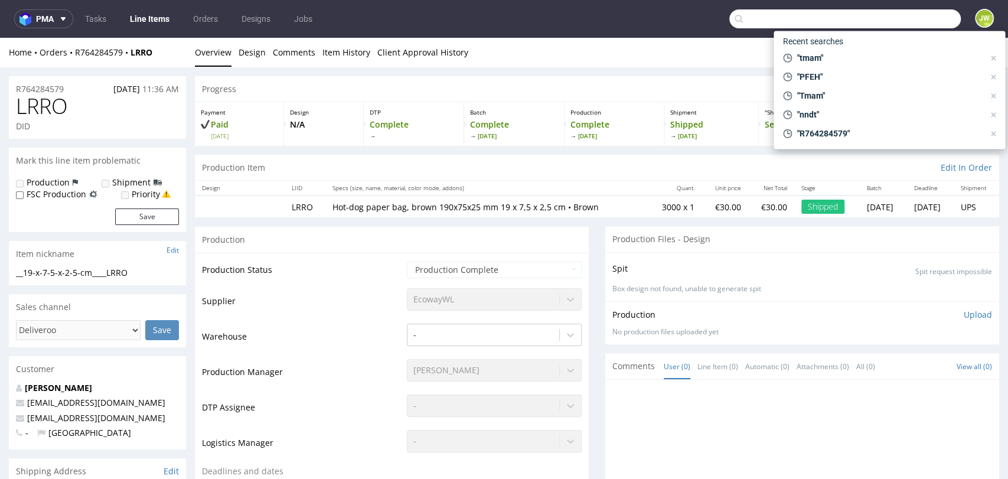
paste input "SRFF"
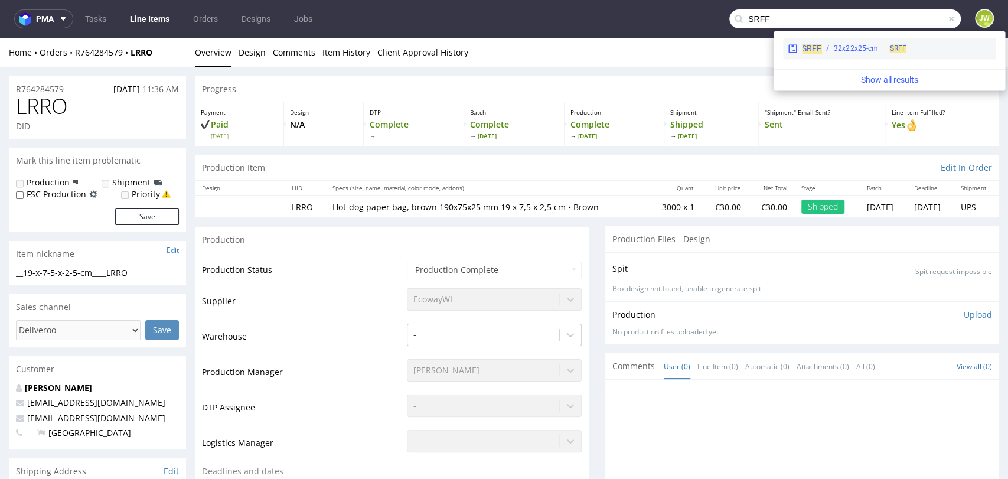
type input "SRFF"
click at [813, 53] on div "SRFF" at bounding box center [811, 49] width 19 height 12
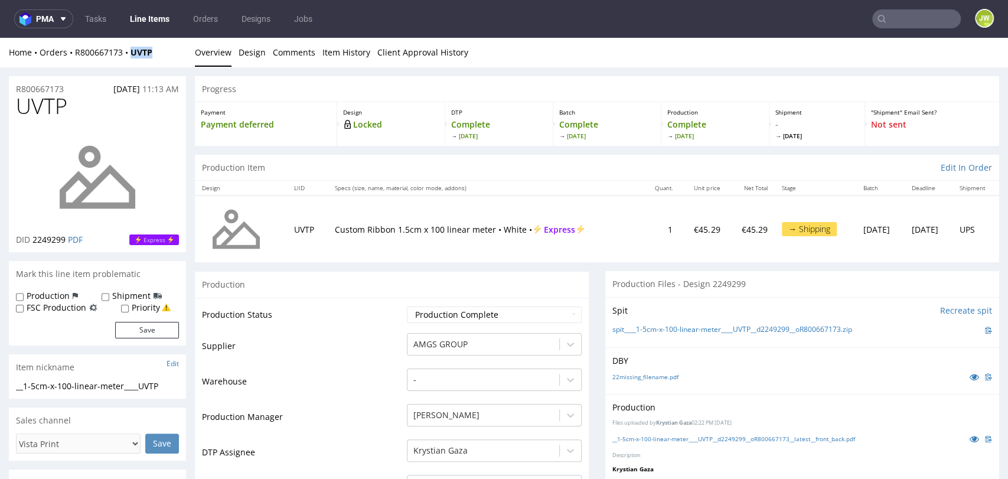
drag, startPoint x: 155, startPoint y: 56, endPoint x: 124, endPoint y: 60, distance: 31.0
click at [124, 60] on div "Home Orders R800667173 UVTP Overview Design Comments Item History Client Approv…" at bounding box center [504, 53] width 1008 height 30
click at [165, 48] on div "Home Orders R800667173 UVTP" at bounding box center [97, 53] width 177 height 12
drag, startPoint x: 149, startPoint y: 60, endPoint x: 70, endPoint y: 63, distance: 79.7
click at [70, 63] on div "Home Orders R800667173 UVTP Overview Design Comments Item History Client Approv…" at bounding box center [504, 53] width 1008 height 30
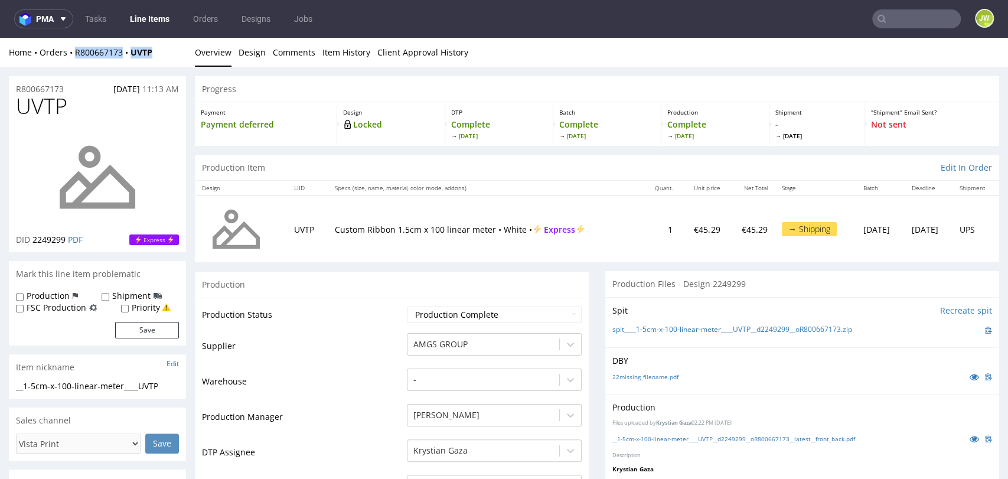
copy div "R800667173 UVTP"
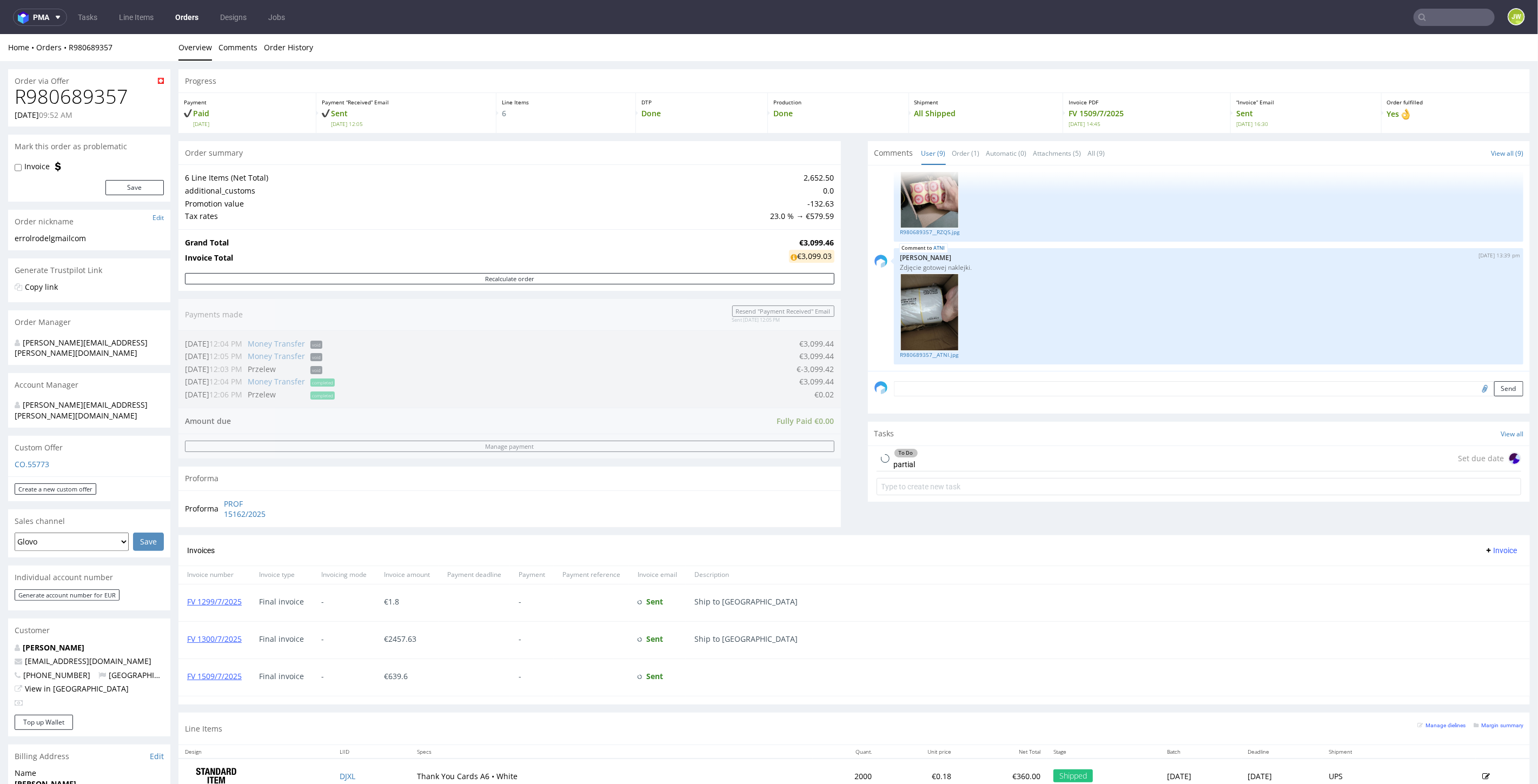
scroll to position [300, 0]
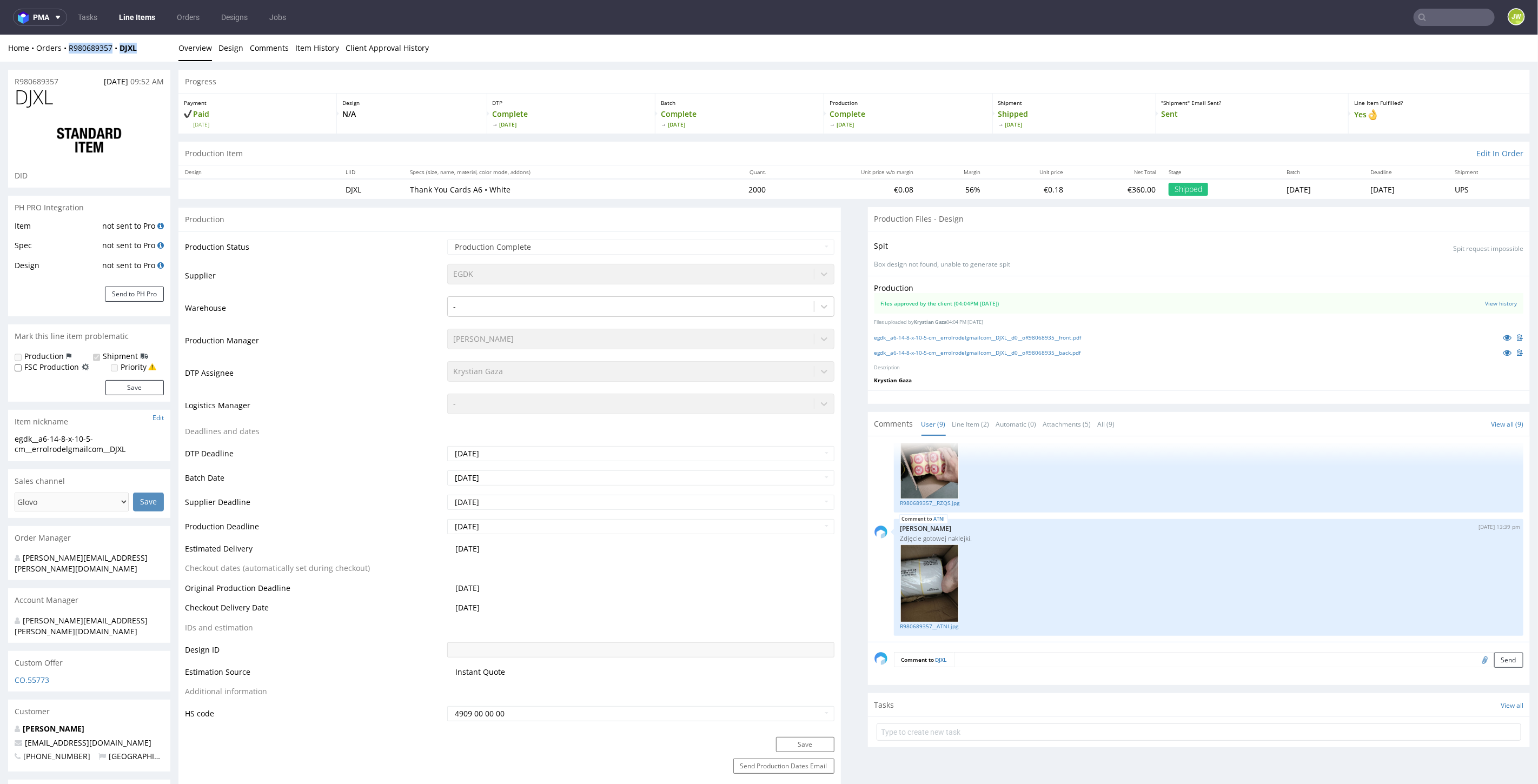
drag, startPoint x: 154, startPoint y: 49, endPoint x: 66, endPoint y: 55, distance: 88.2
click at [66, 55] on div "Home Orders R980689357 DJXL Overview Design Comments Item History Client Approv…" at bounding box center [769, 48] width 1538 height 27
copy div "R980689357 DJXL"
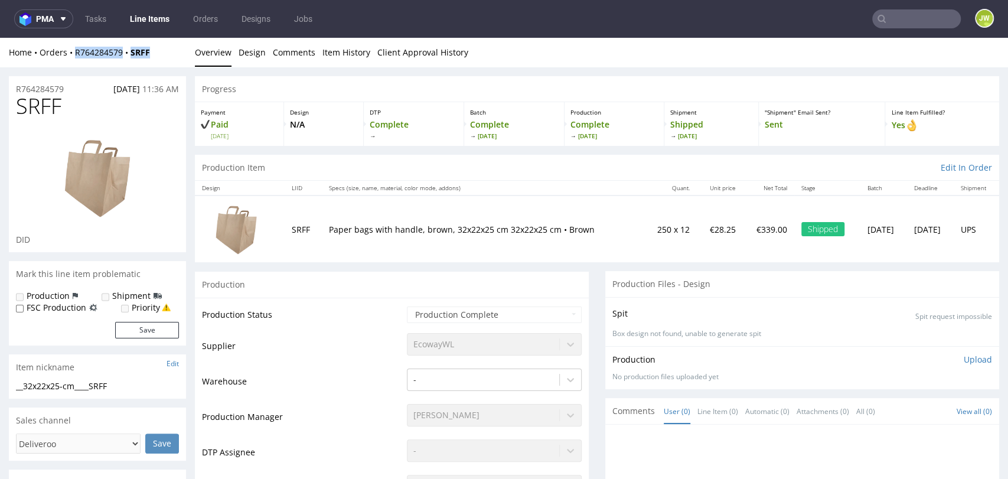
drag, startPoint x: 156, startPoint y: 53, endPoint x: 73, endPoint y: 60, distance: 83.5
click at [73, 60] on div "Home Orders R764284579 SRFF Overview Design Comments Item History Client Approv…" at bounding box center [504, 53] width 1008 height 30
copy div "R764284579 SRFF"
drag, startPoint x: 164, startPoint y: 138, endPoint x: 167, endPoint y: 130, distance: 7.7
click at [164, 138] on div at bounding box center [97, 176] width 163 height 113
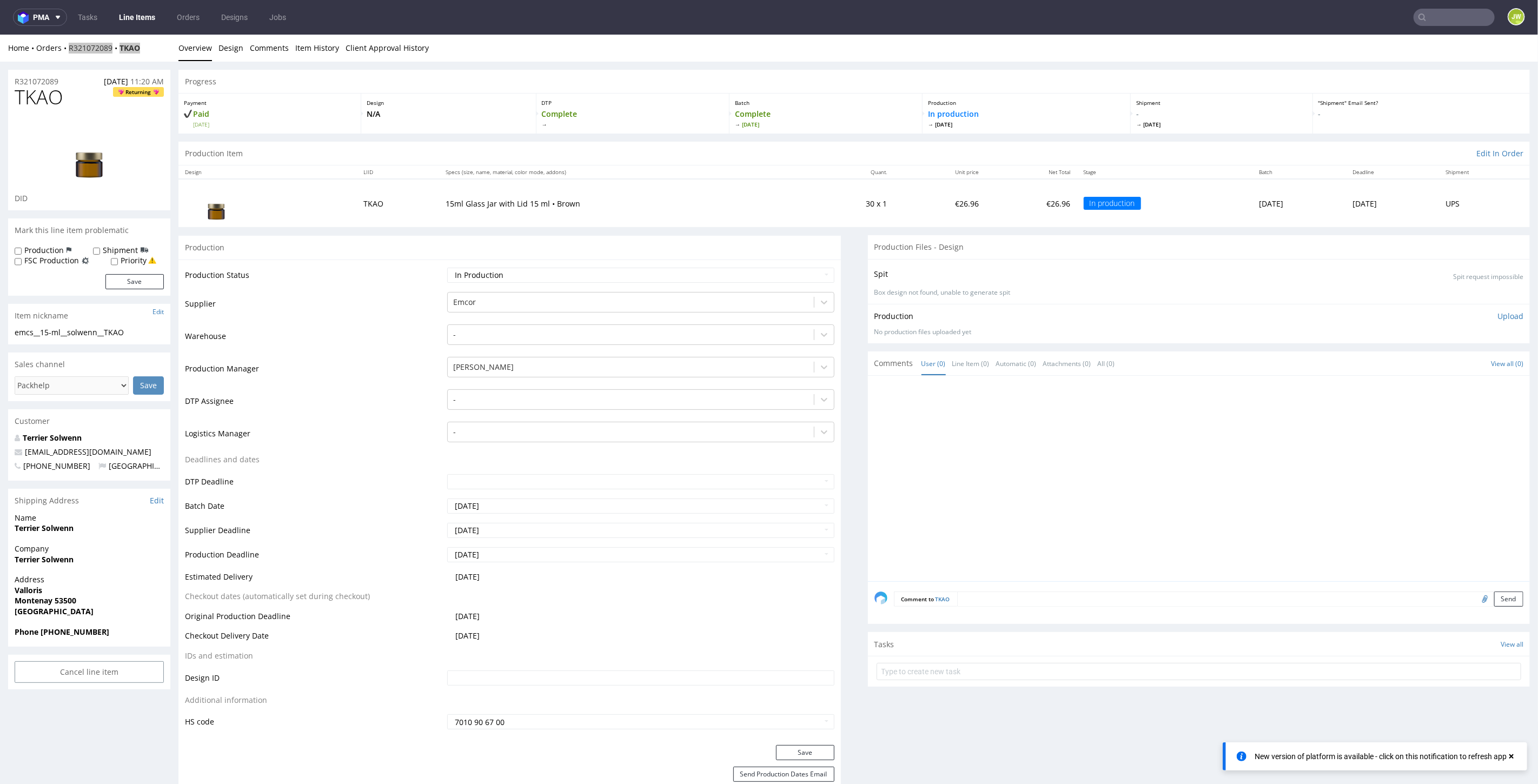
click at [1432, 14] on input "text" at bounding box center [1454, 16] width 82 height 17
paste input "WNXT"
type input "WNXT"
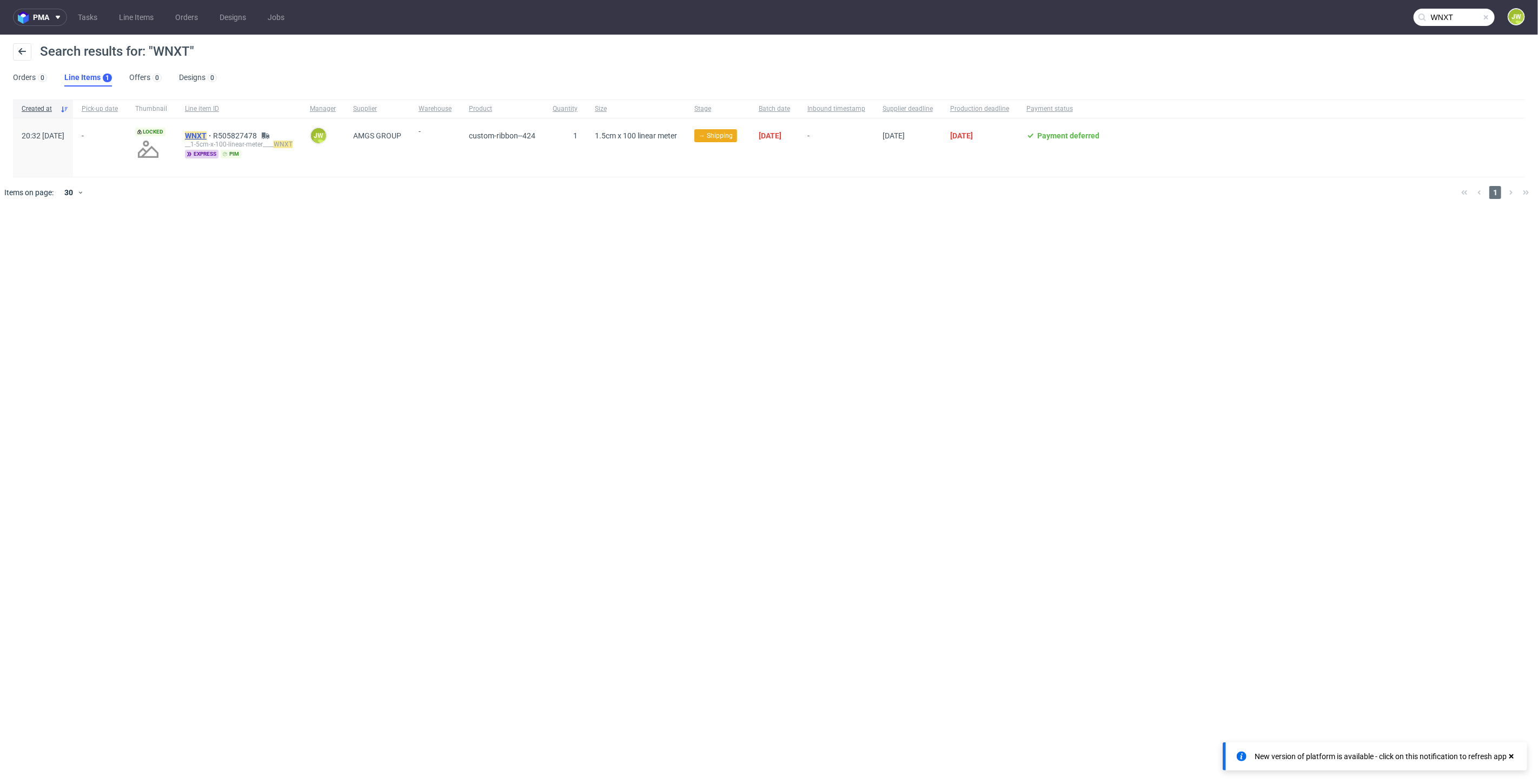
click at [207, 131] on mark "WNXT" at bounding box center [196, 135] width 22 height 8
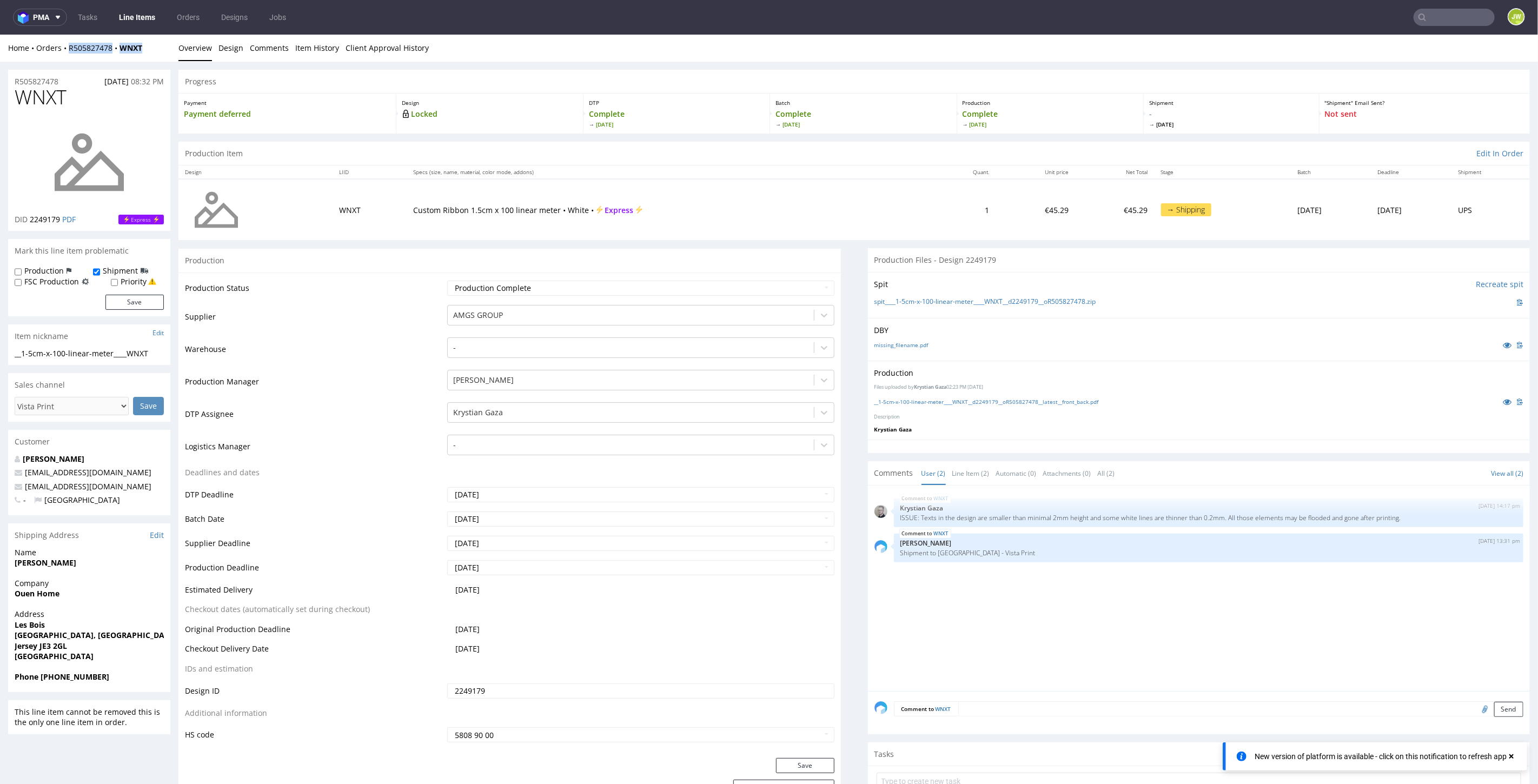
drag, startPoint x: 145, startPoint y: 50, endPoint x: 70, endPoint y: 54, distance: 75.1
click at [70, 54] on div "Home Orders R505827478 WNXT Overview Design Comments Item History Client Approv…" at bounding box center [769, 48] width 1538 height 27
click at [158, 50] on div "Home Orders R505827478 WNXT" at bounding box center [89, 48] width 162 height 11
drag, startPoint x: 150, startPoint y: 50, endPoint x: 66, endPoint y: 56, distance: 84.2
click at [66, 56] on div "Home Orders R505827478 WNXT Overview Design Comments Item History Client Approv…" at bounding box center [769, 48] width 1538 height 27
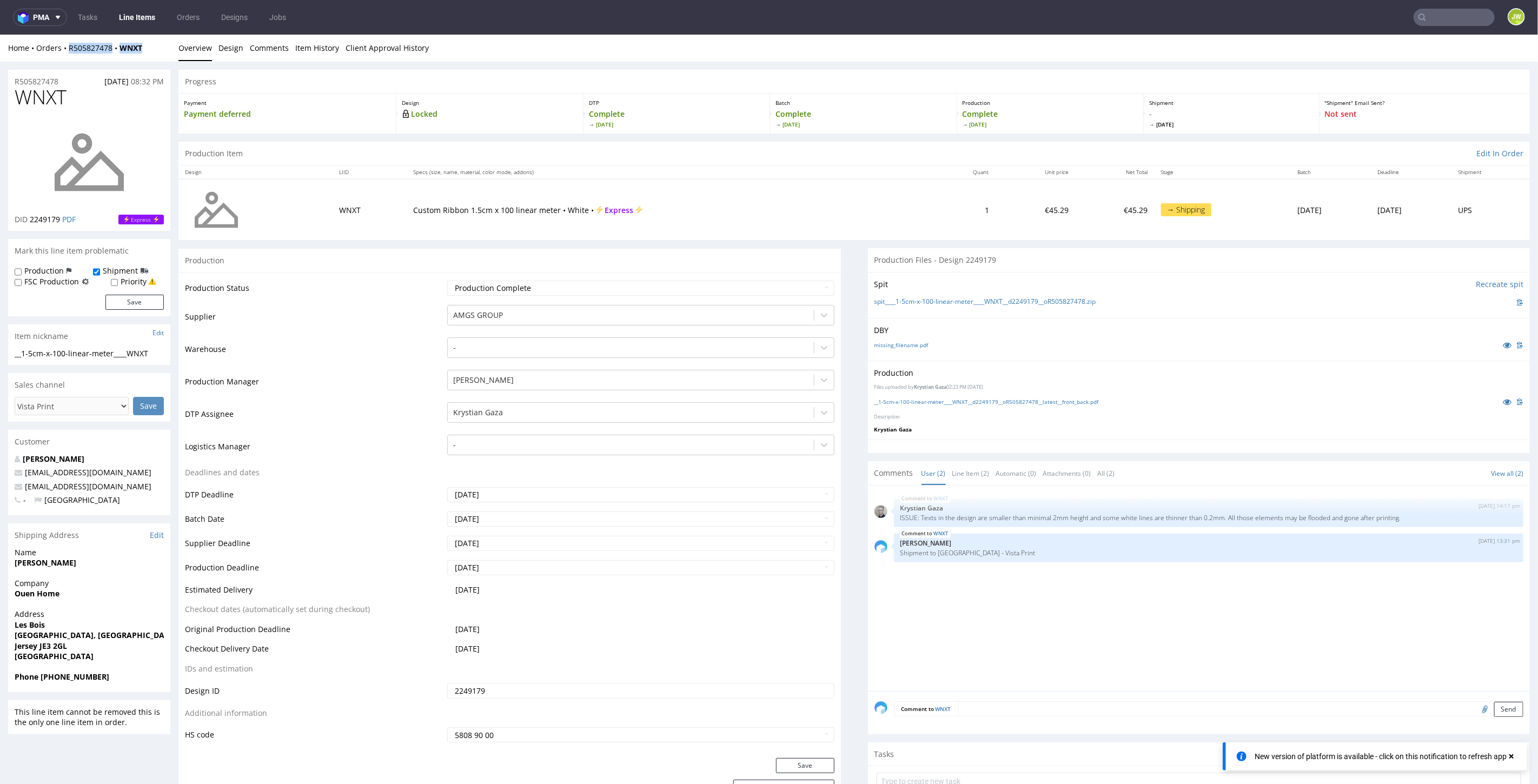
copy div "R505827478 WNXT"
click at [1449, 17] on input "text" at bounding box center [1454, 16] width 82 height 17
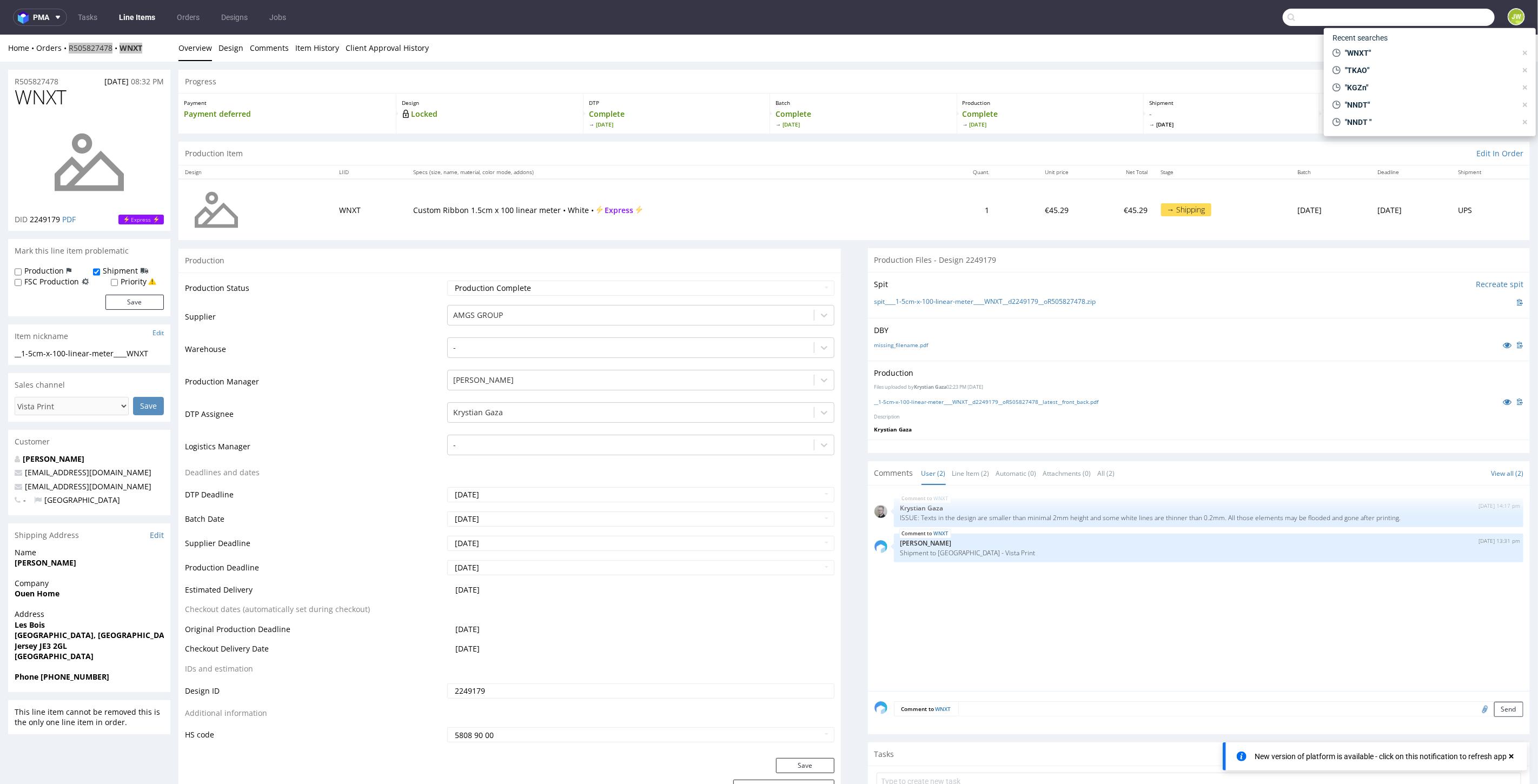
paste input "R866656246__NPNJ"
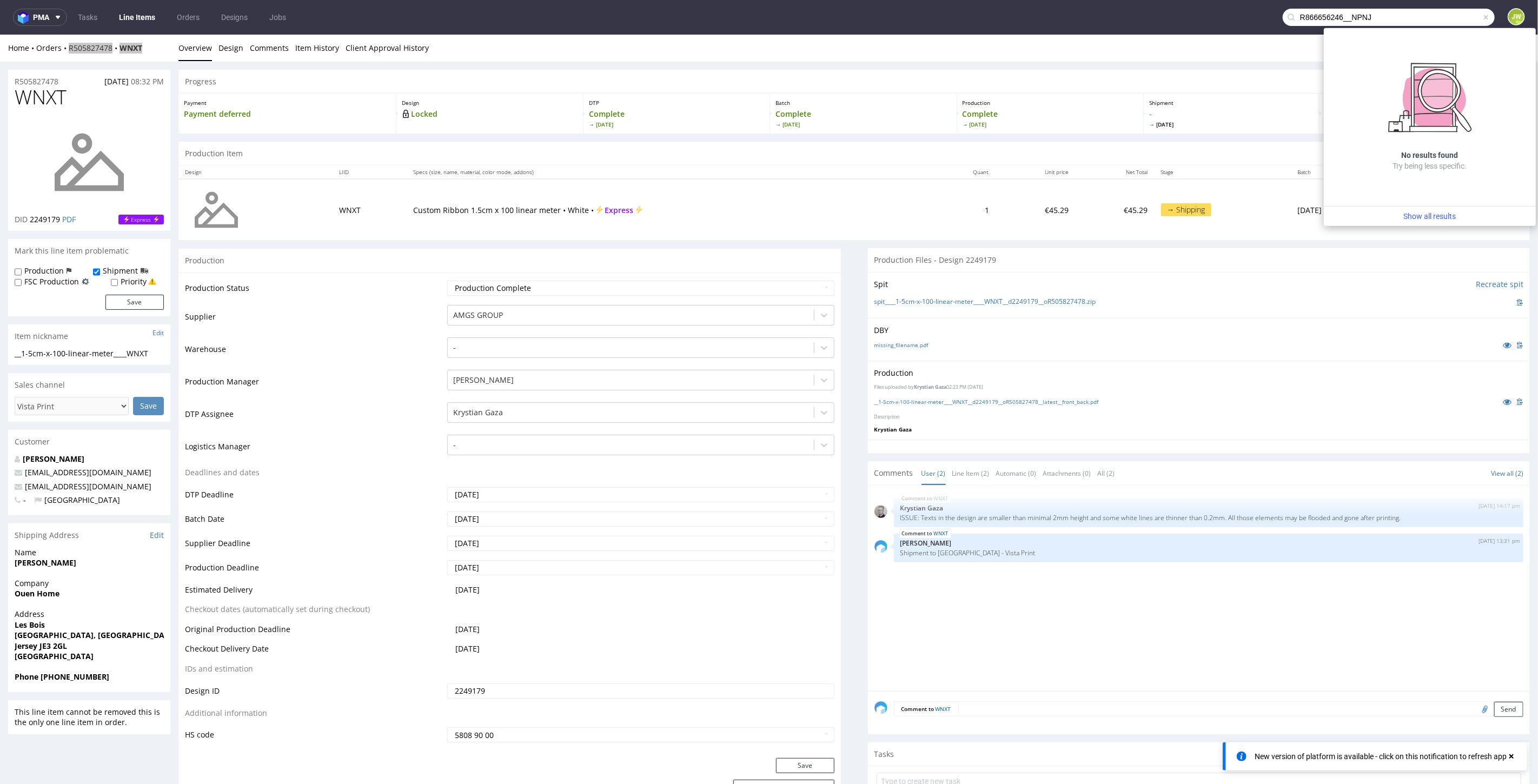
drag, startPoint x: 1342, startPoint y: 16, endPoint x: 1079, endPoint y: 31, distance: 263.4
click at [1094, 27] on nav "pma Tasks Line Items Orders Designs Jobs R866656246__NPNJ JW" at bounding box center [769, 17] width 1538 height 35
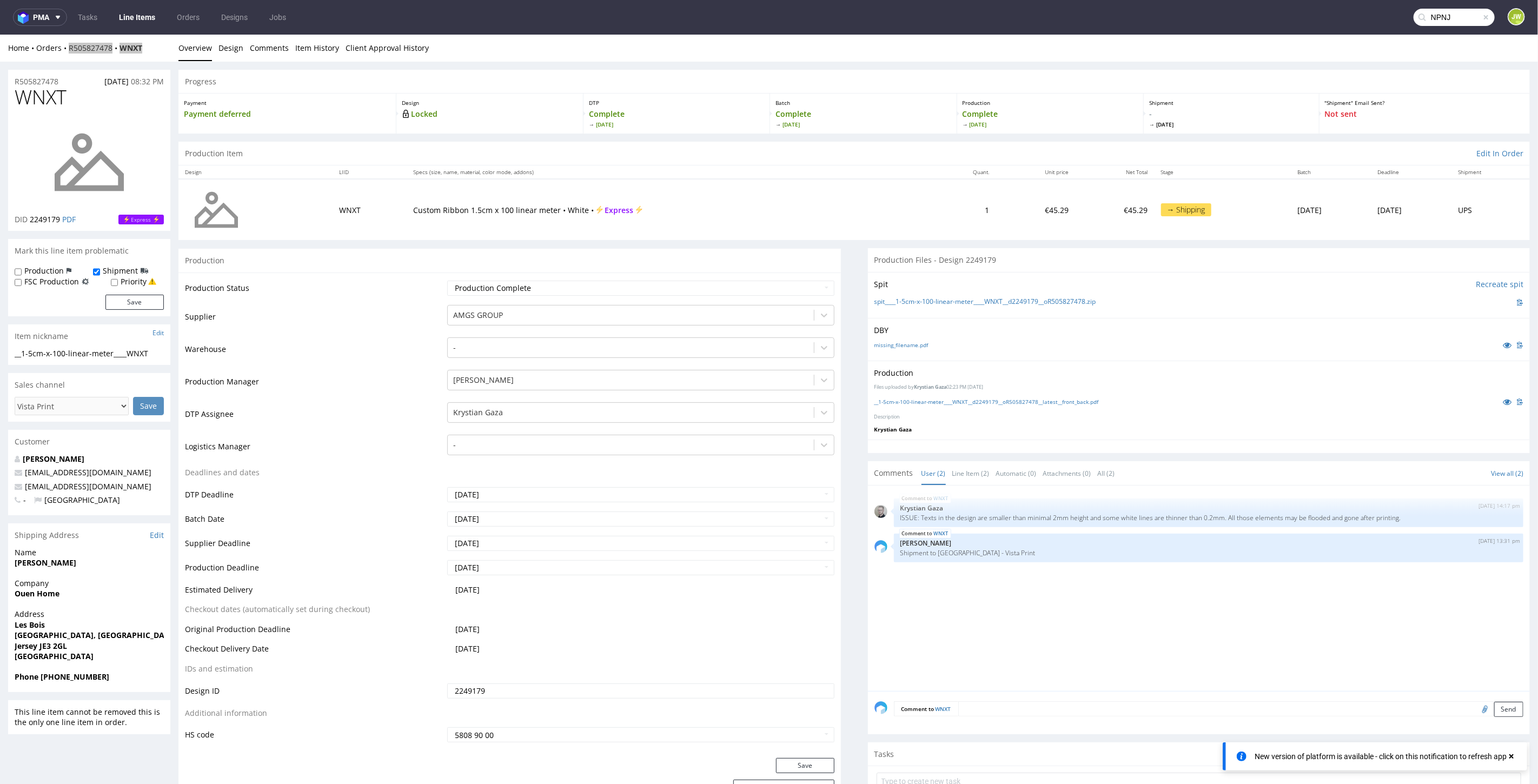
type input "NPNJ"
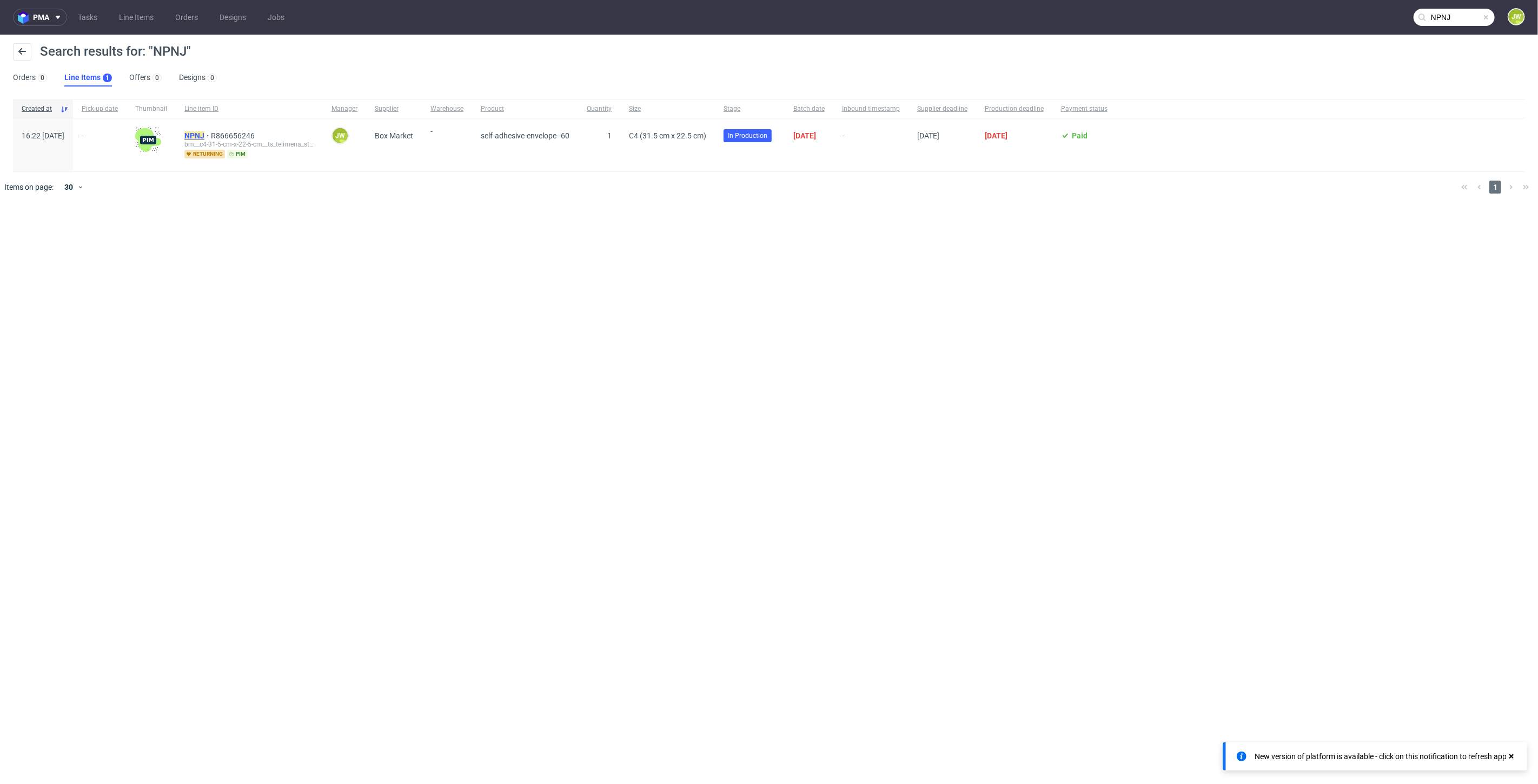
click at [204, 134] on mark "NPNJ" at bounding box center [194, 135] width 20 height 8
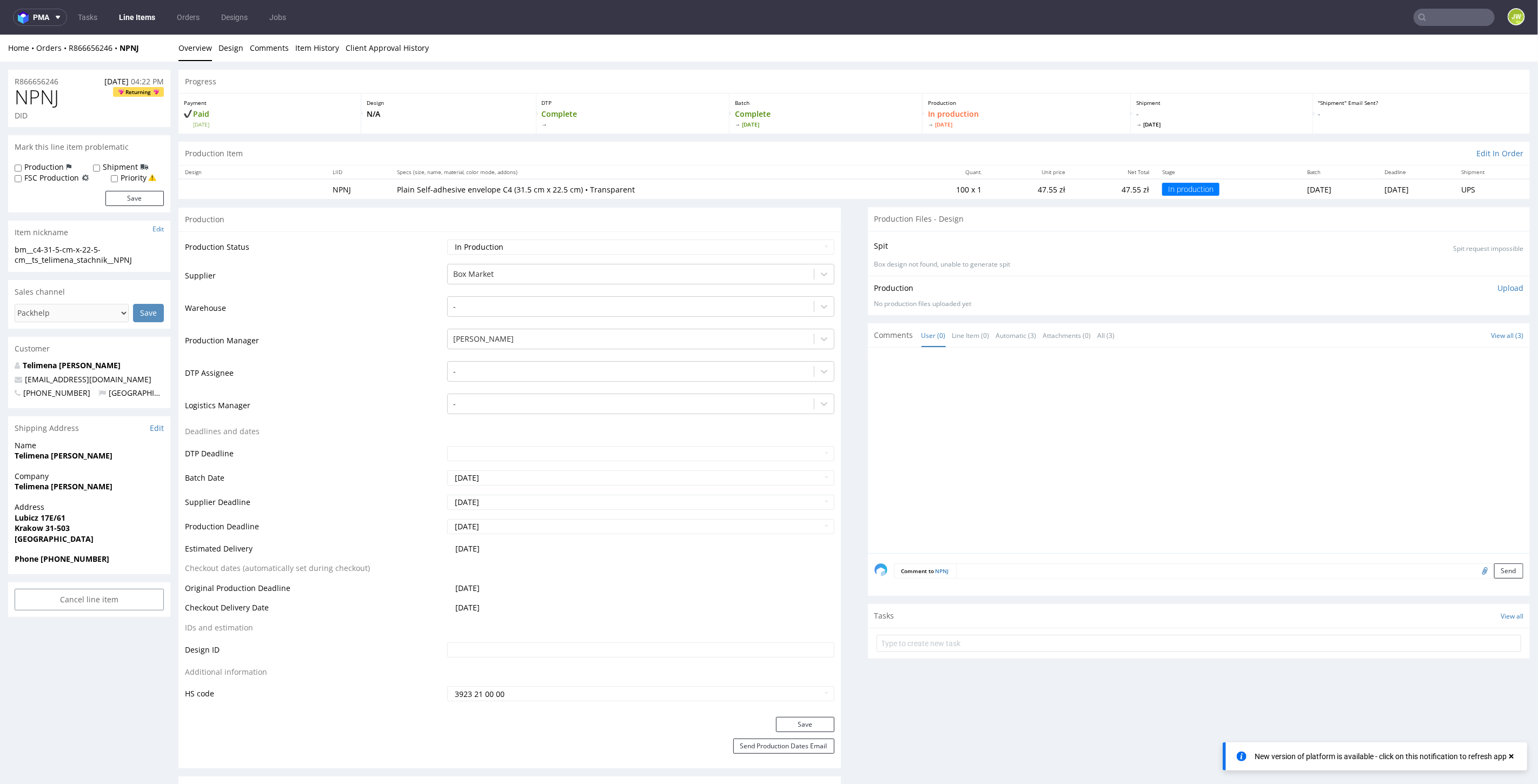
click at [128, 22] on link "Line Items" at bounding box center [137, 16] width 49 height 17
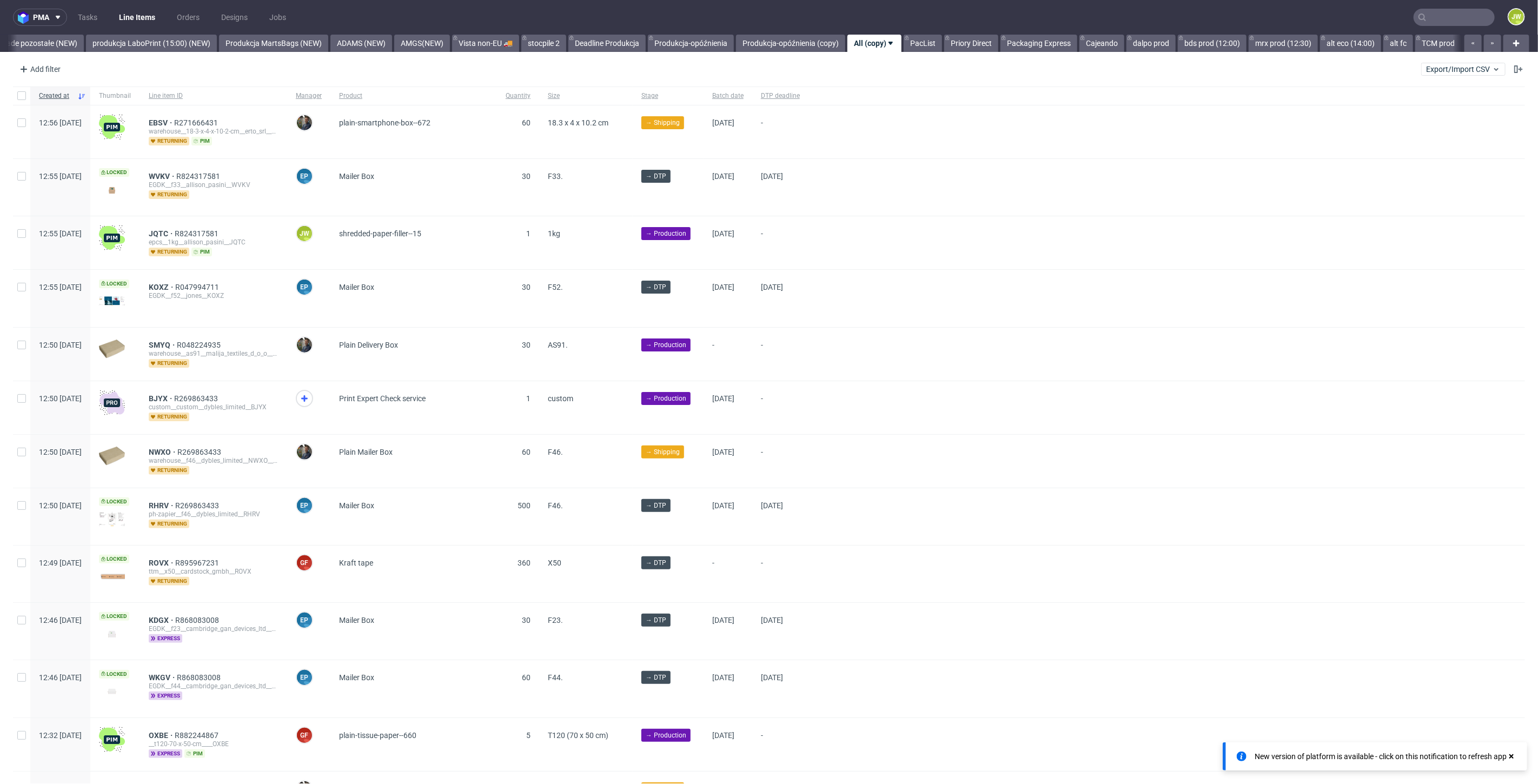
scroll to position [0, 2573]
click at [765, 40] on link "Produkcja-opóźnienia (copy)" at bounding box center [791, 43] width 109 height 17
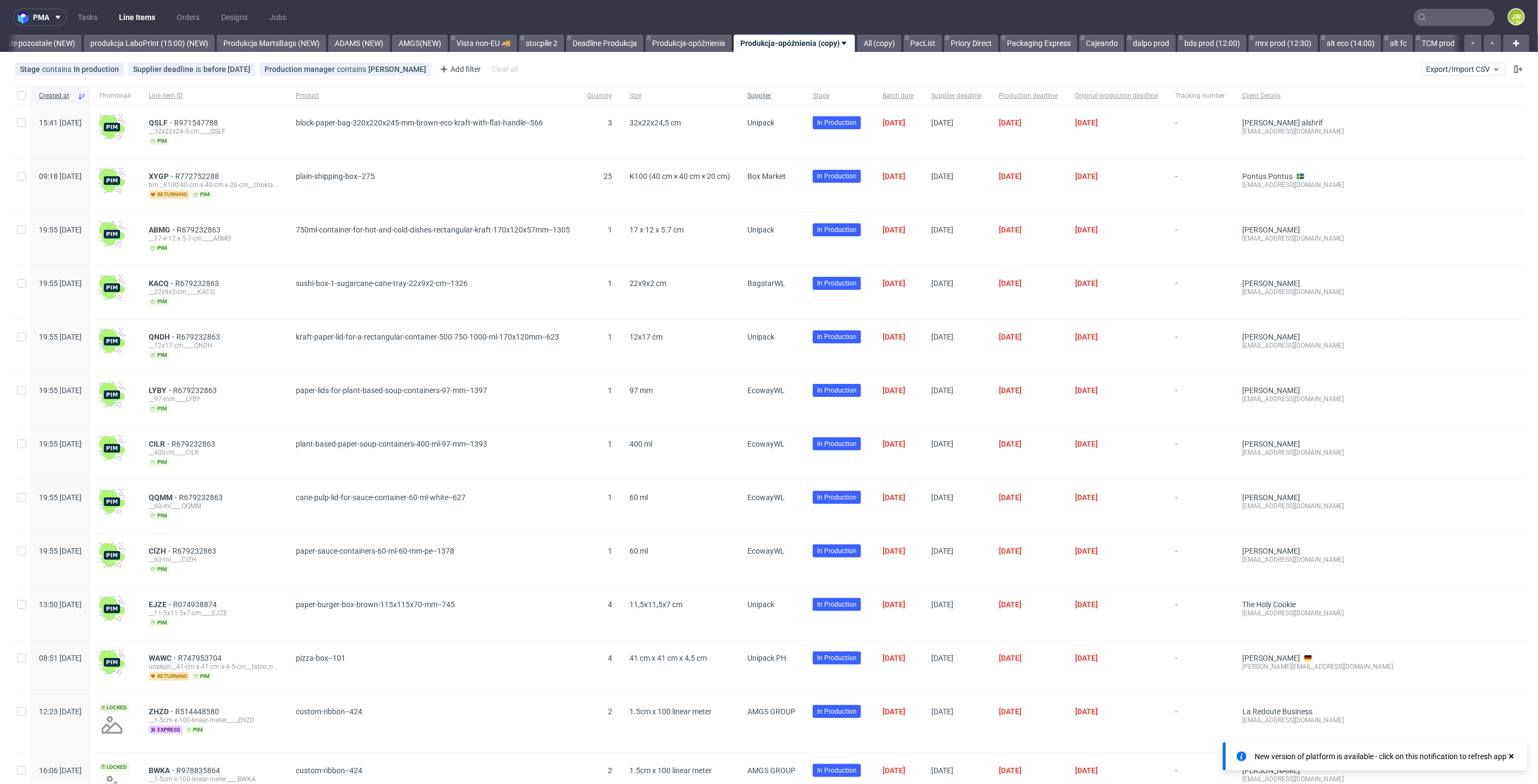
click at [804, 96] on div "Supplier" at bounding box center [770, 95] width 65 height 18
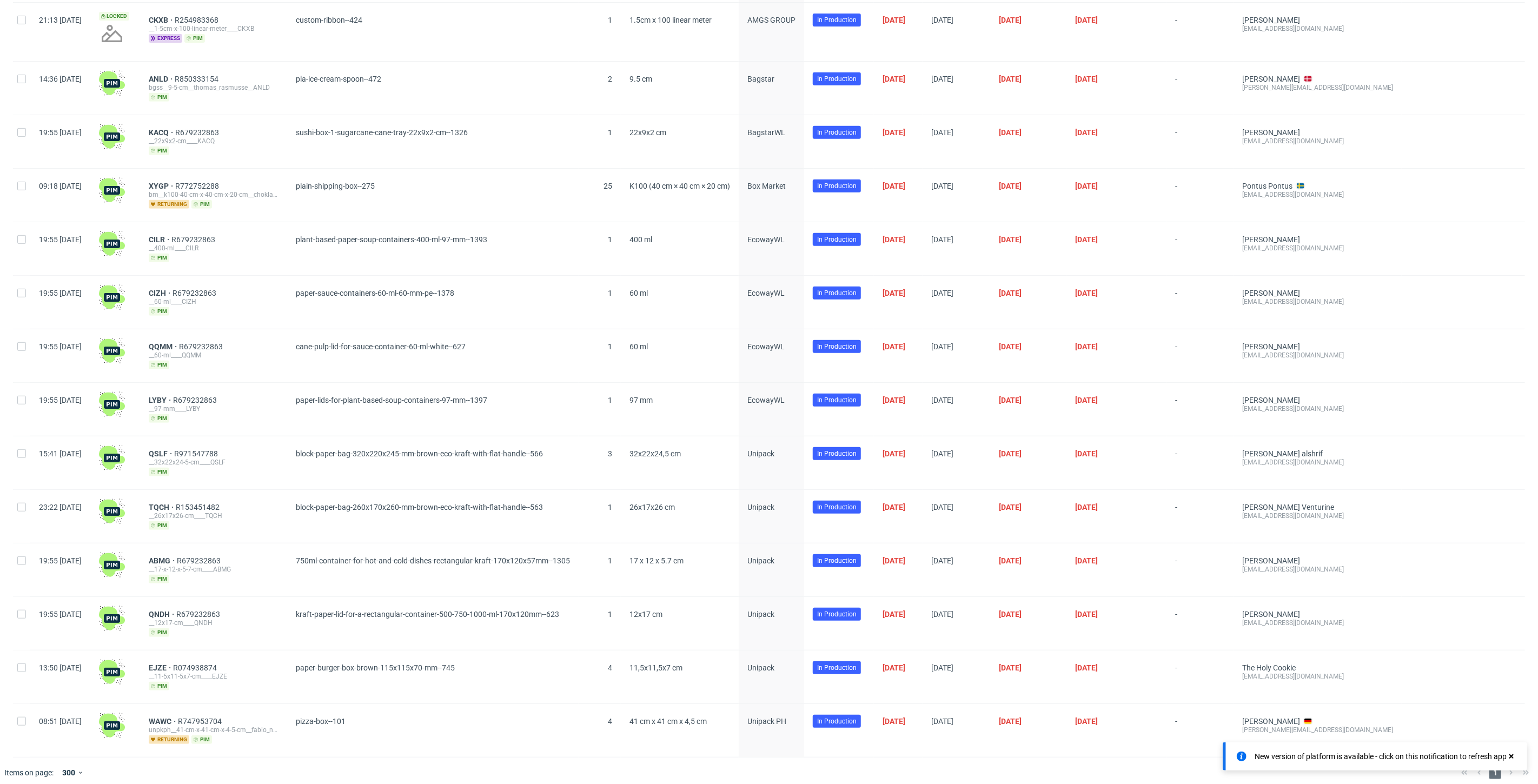
scroll to position [373, 0]
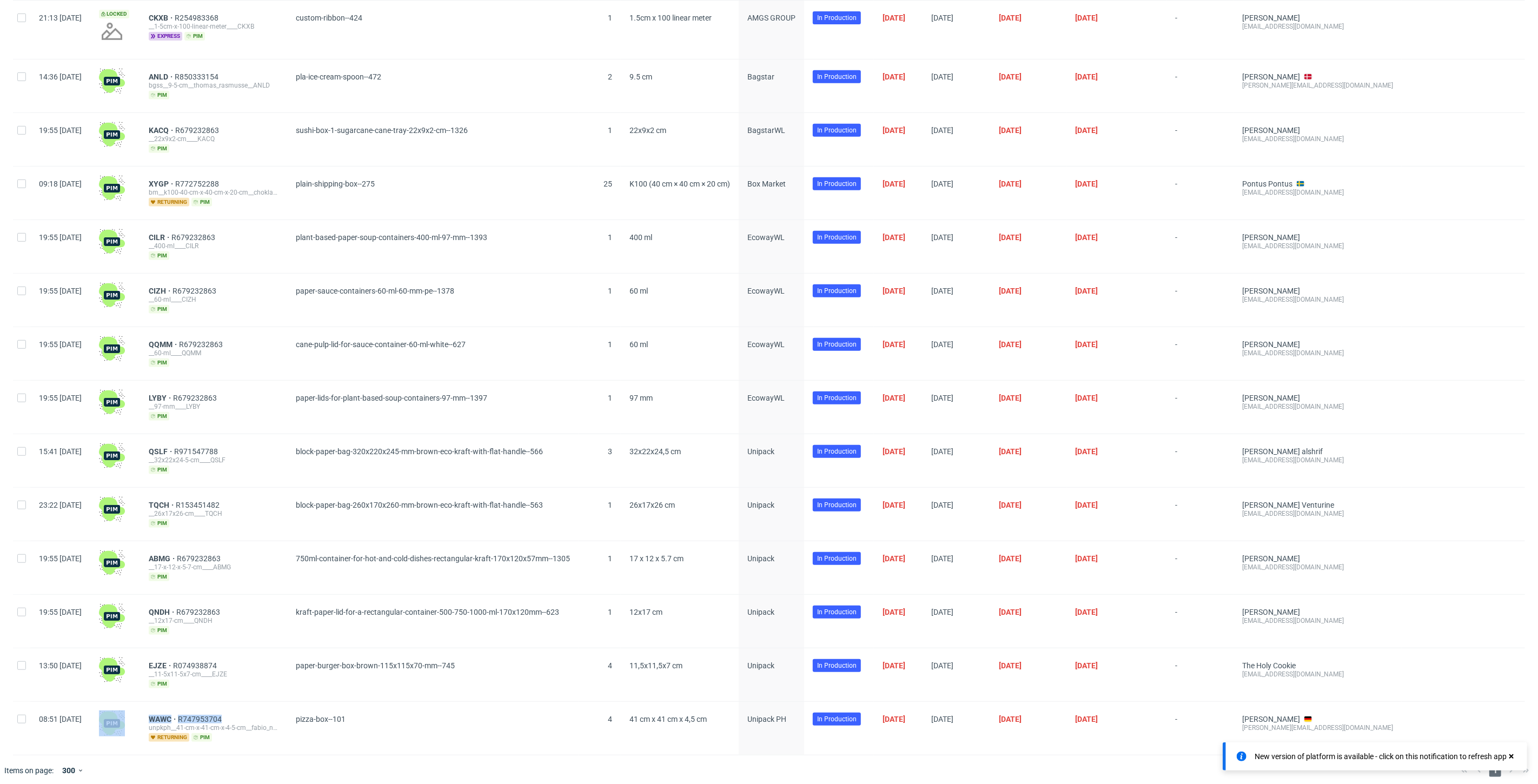
drag, startPoint x: 263, startPoint y: 705, endPoint x: 167, endPoint y: 710, distance: 96.1
click at [167, 710] on div "08:51 [DATE] WAWC R747953704 unpkph__41-cm-x-41-cm-x-4-5-cm__fabio_nascia_intot…" at bounding box center [769, 728] width 1512 height 53
copy div "WAWC R747953704"
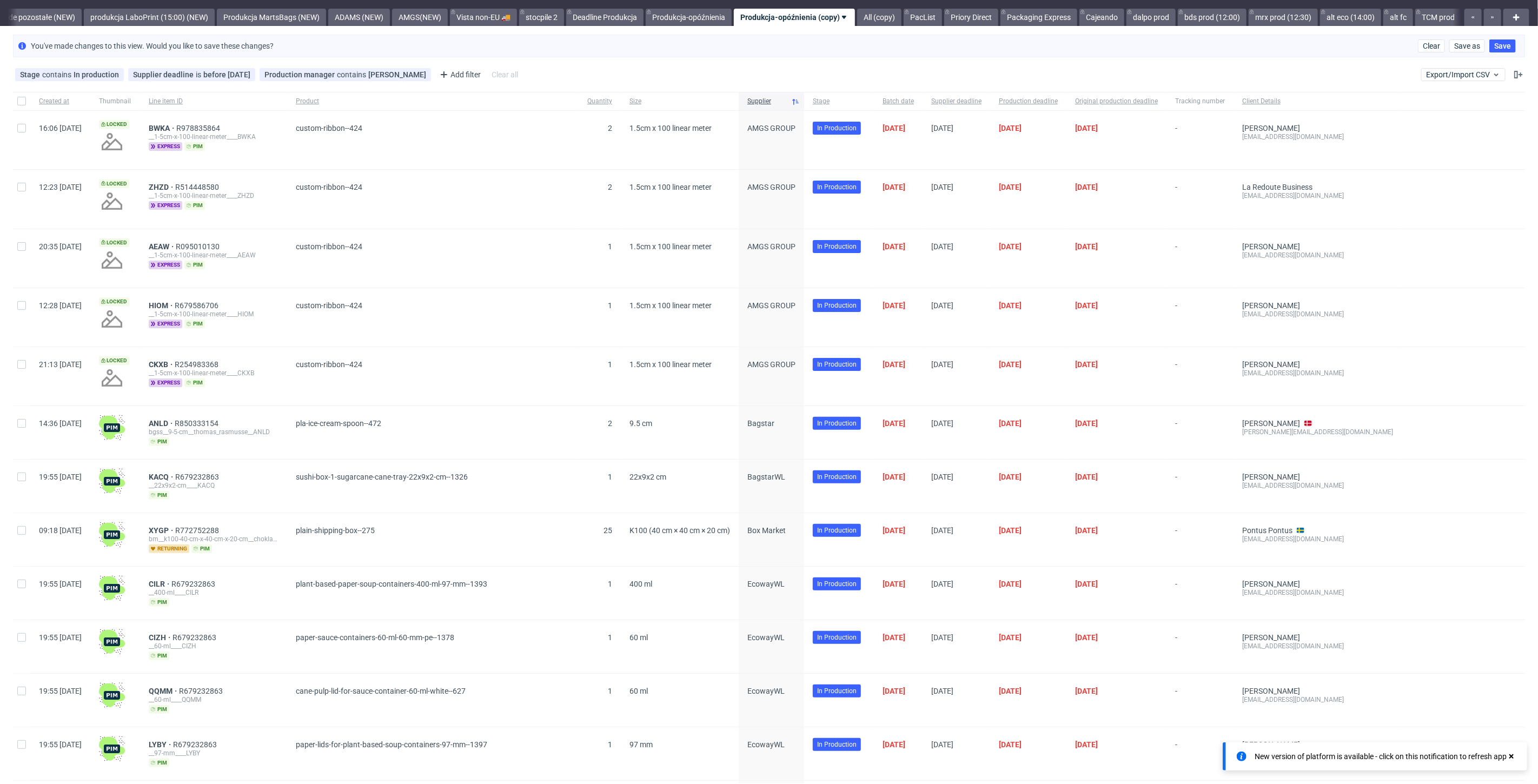
scroll to position [0, 0]
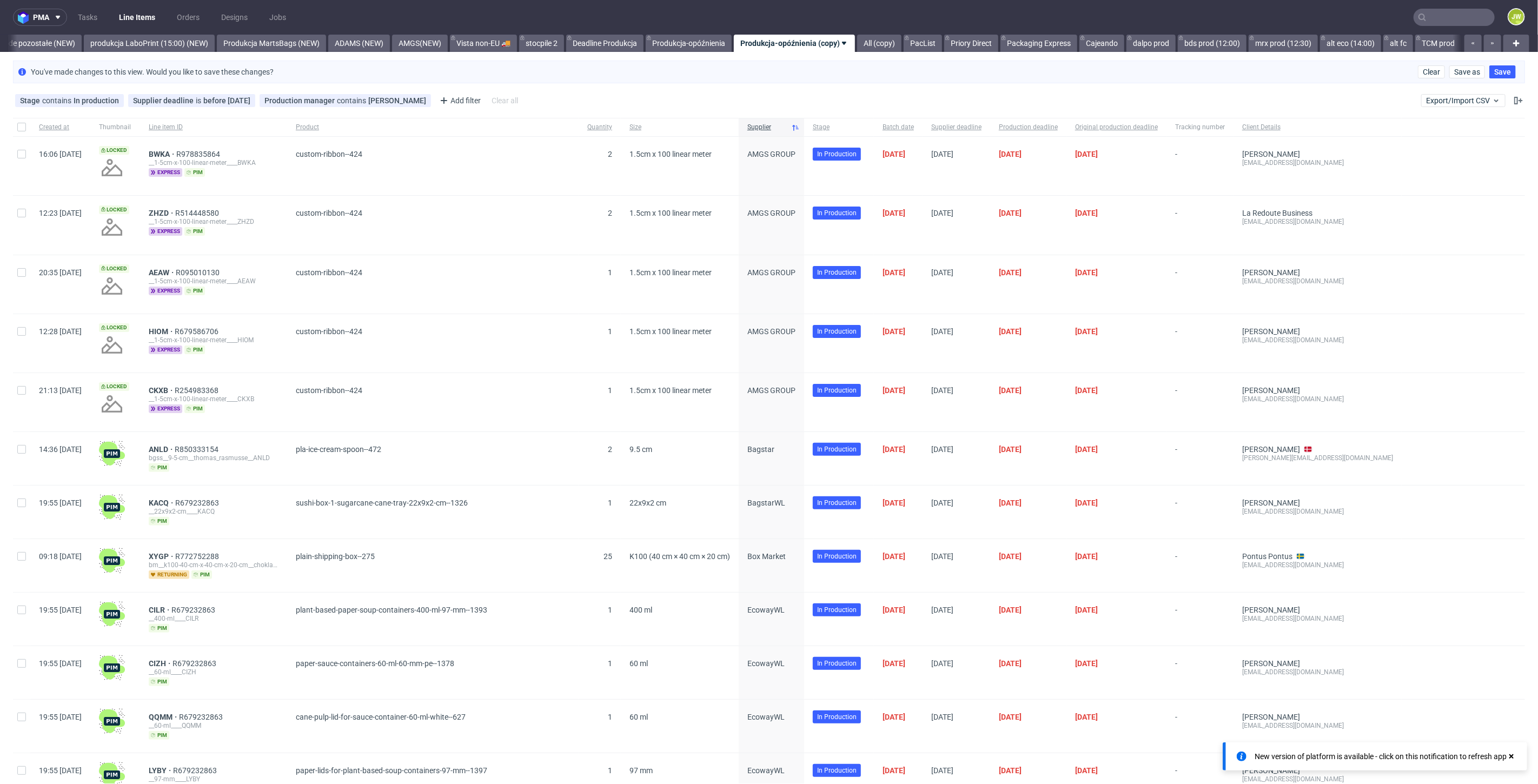
drag, startPoint x: 138, startPoint y: 21, endPoint x: 156, endPoint y: 17, distance: 18.4
click at [138, 21] on link "Line Items" at bounding box center [137, 16] width 49 height 17
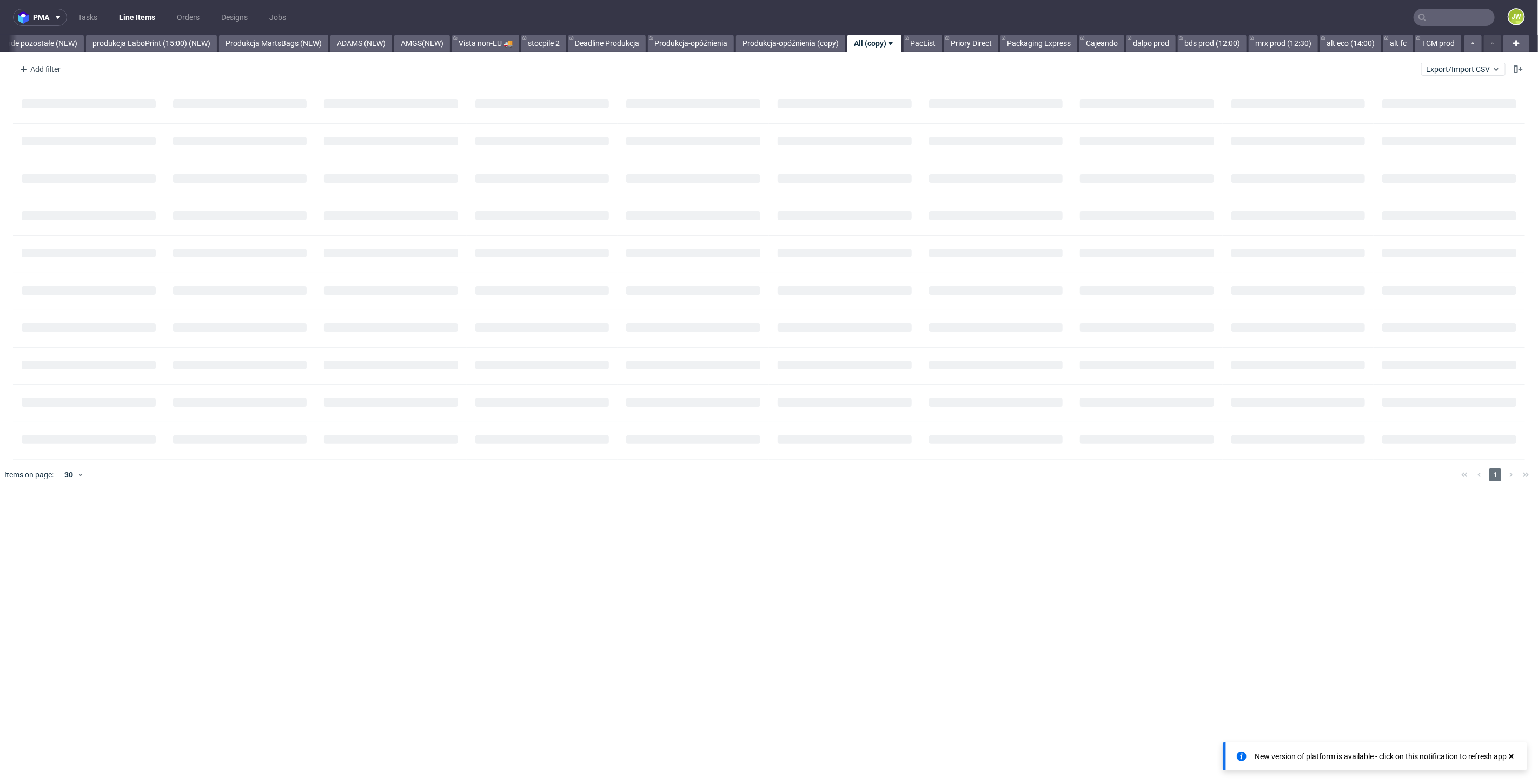
scroll to position [0, 2564]
click at [1480, 72] on span "Export/Import CSV" at bounding box center [1463, 69] width 74 height 8
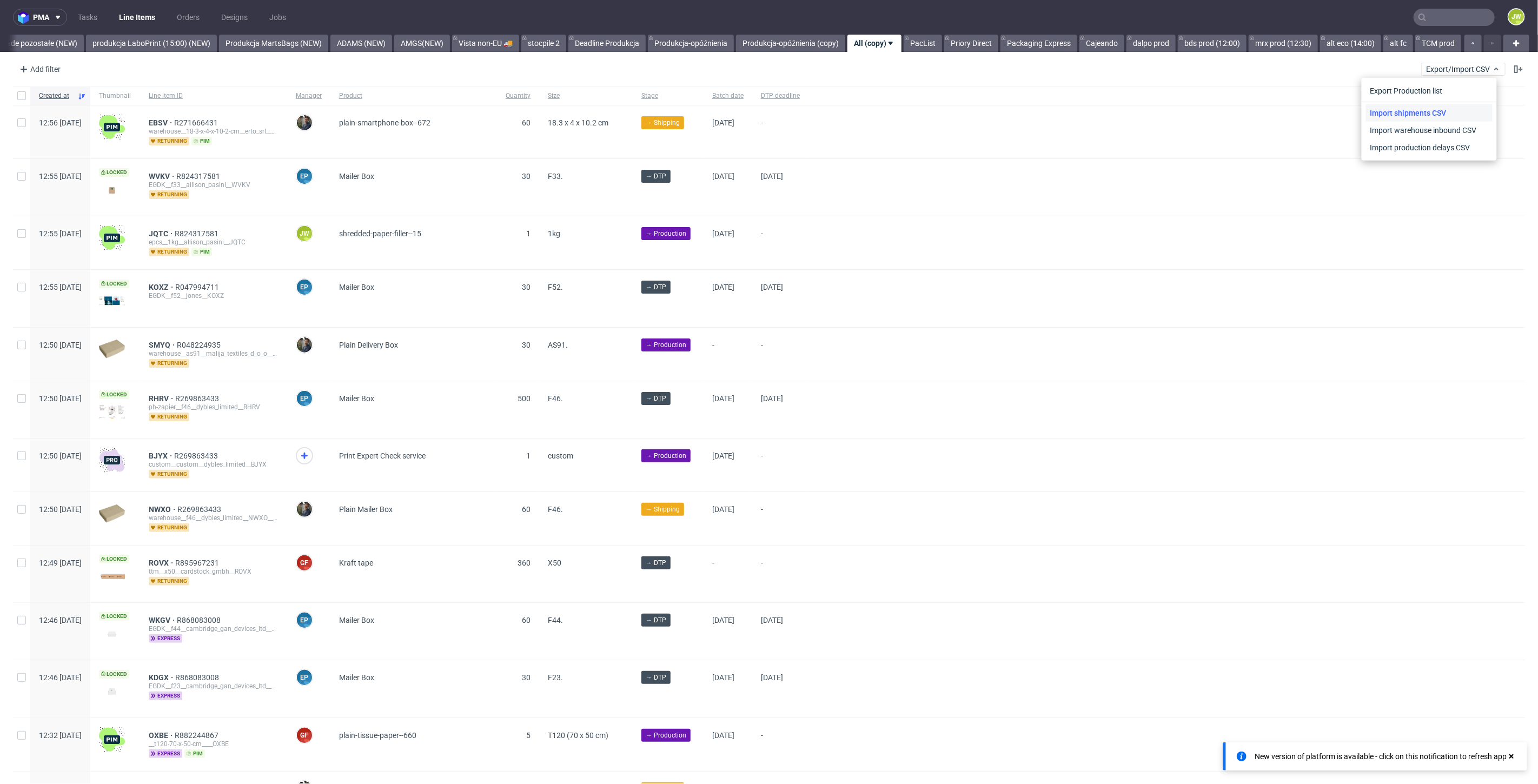
click at [1392, 113] on link "Import shipments CSV" at bounding box center [1429, 113] width 126 height 17
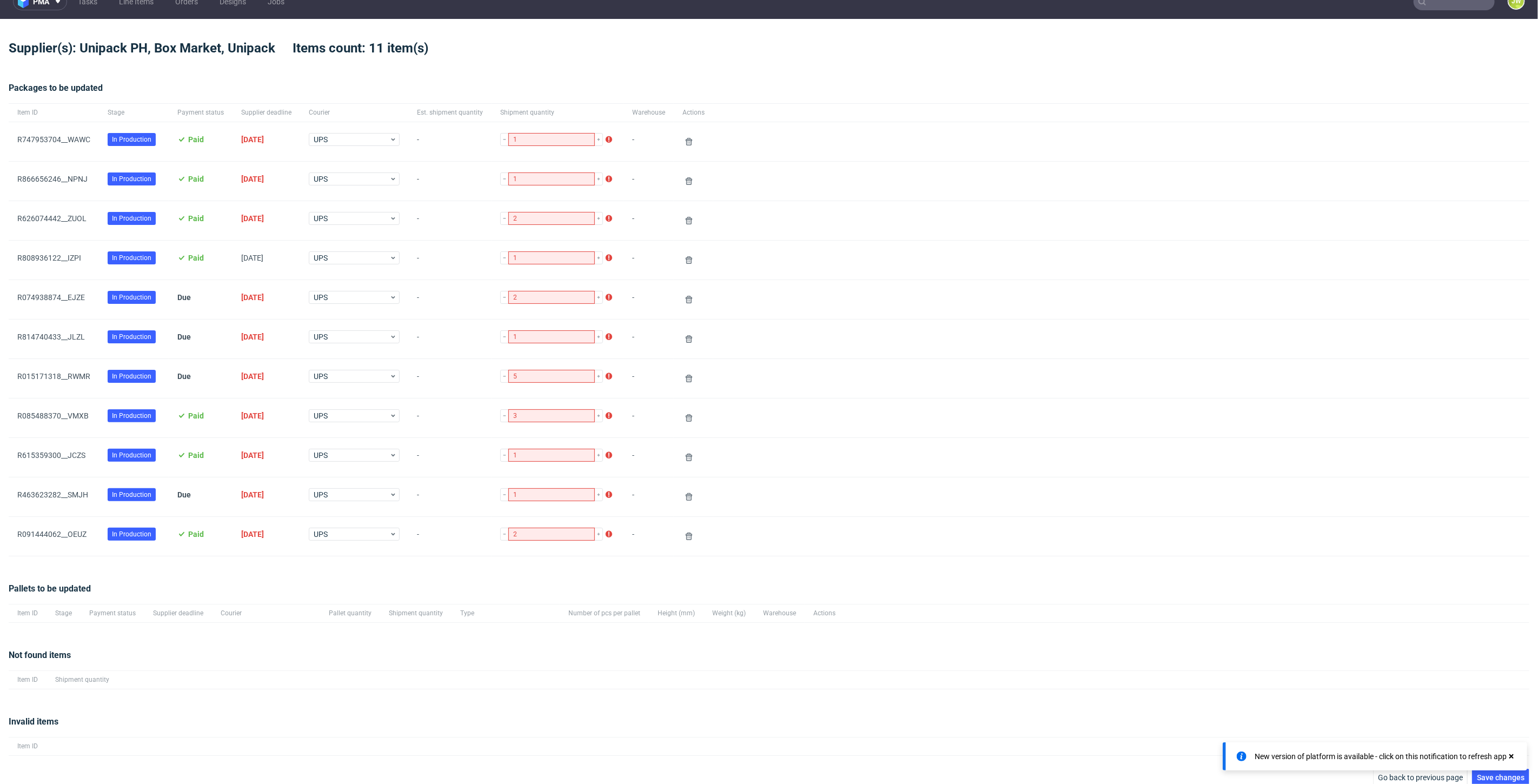
scroll to position [24, 0]
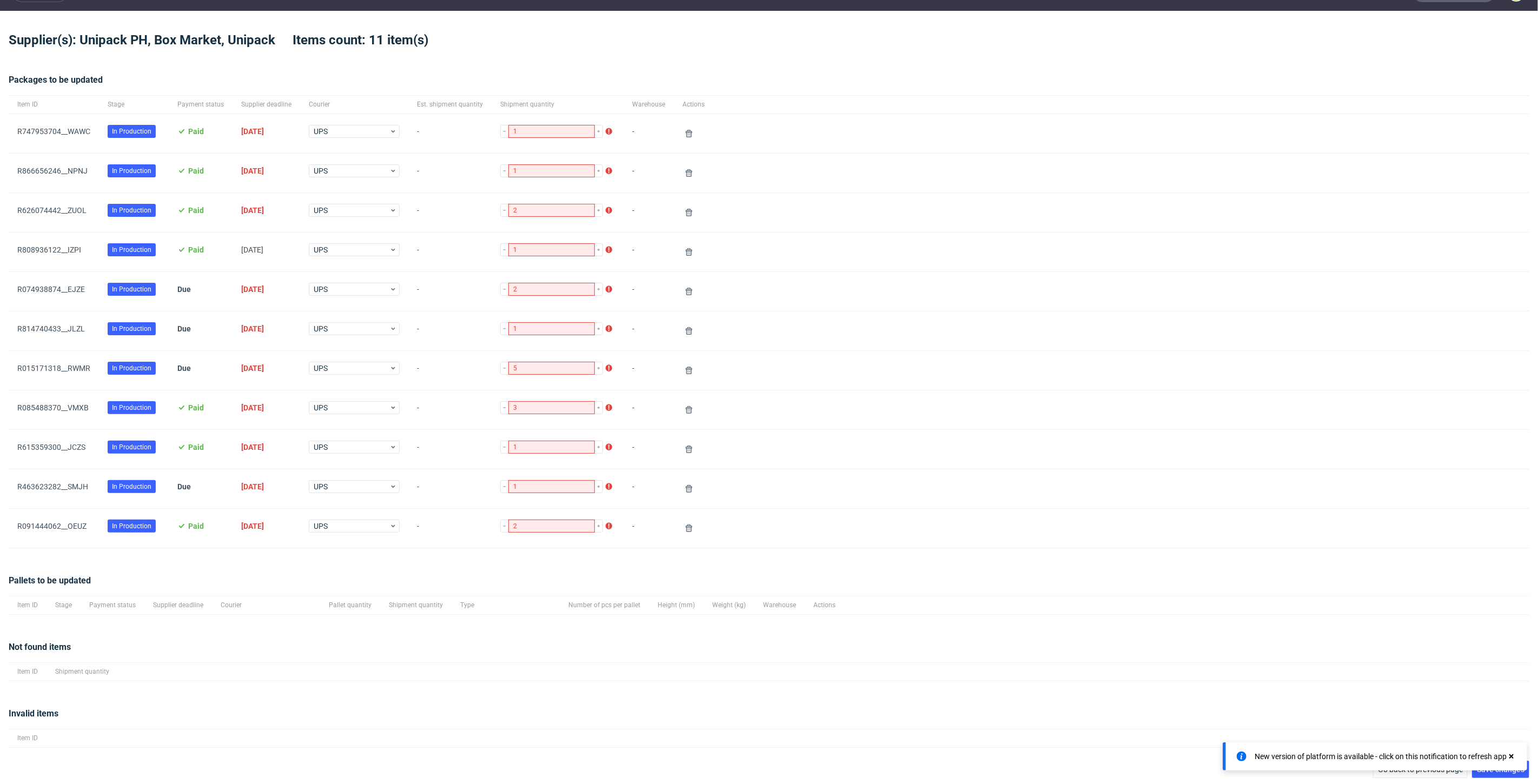
click at [1515, 756] on icon at bounding box center [1511, 756] width 10 height 8
click at [1482, 766] on span "Save changes" at bounding box center [1500, 769] width 48 height 7
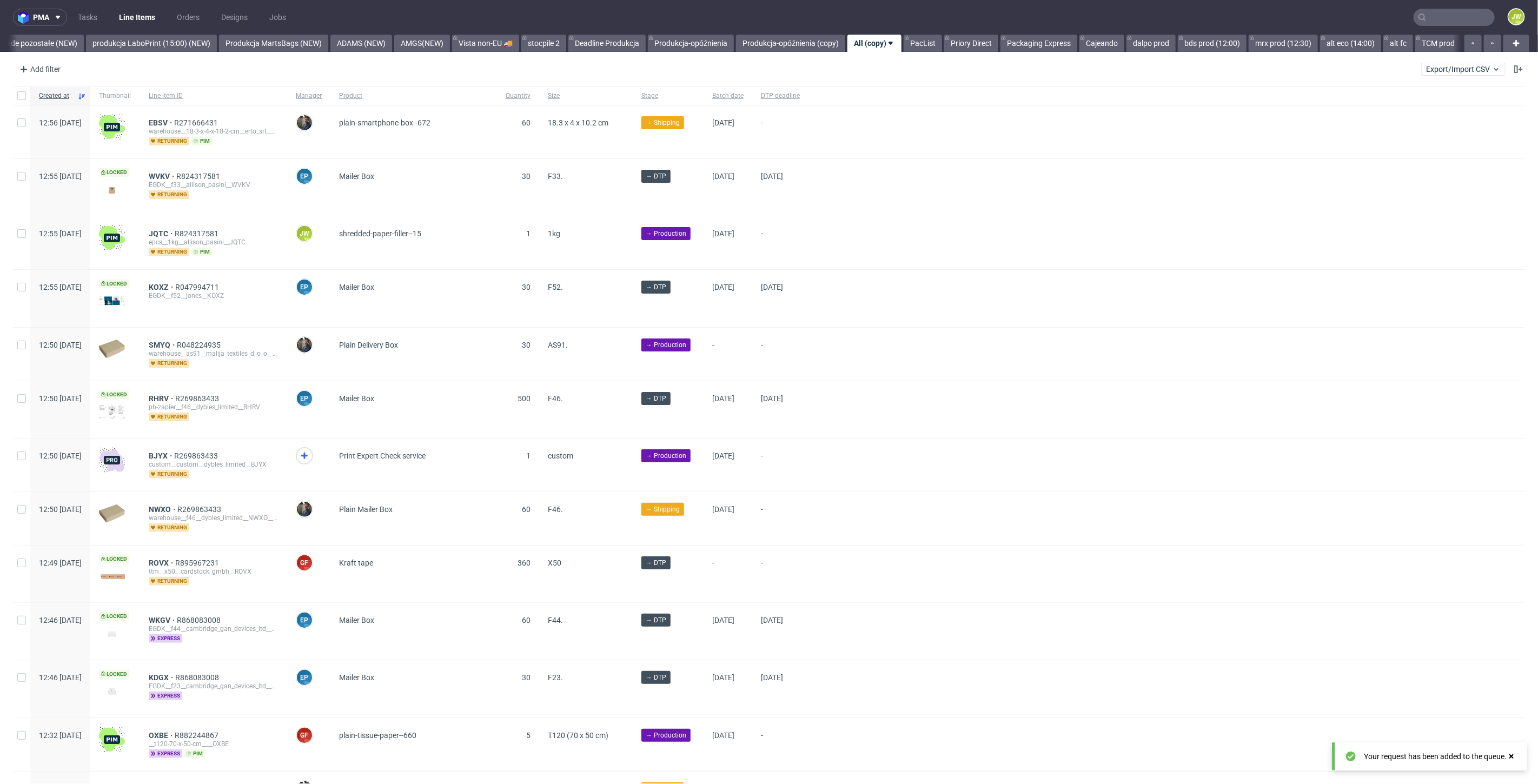
scroll to position [0, 2573]
